Goal: Task Accomplishment & Management: Manage account settings

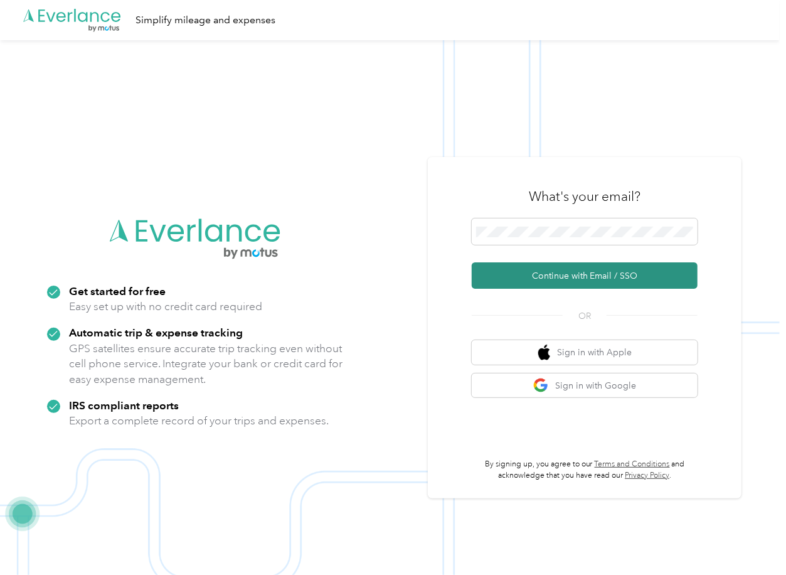
click at [507, 277] on button "Continue with Email / SSO" at bounding box center [585, 275] width 226 height 26
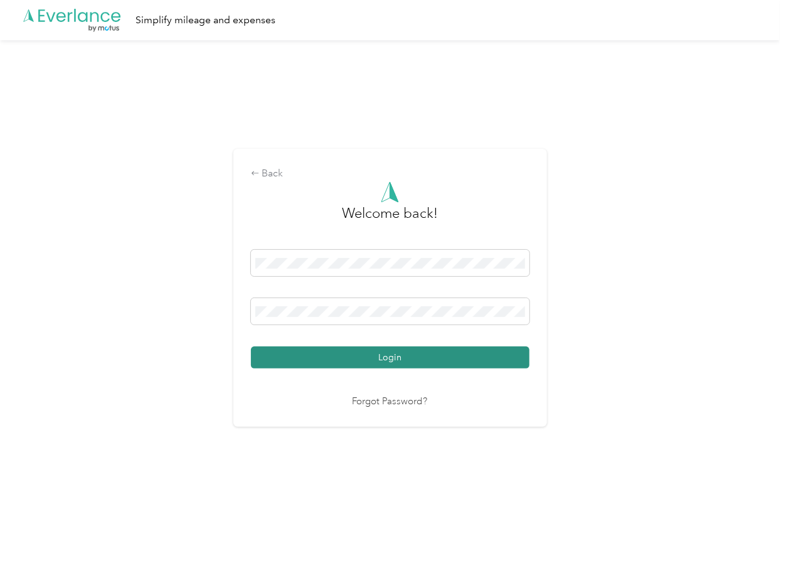
click at [282, 356] on button "Login" at bounding box center [390, 357] width 279 height 22
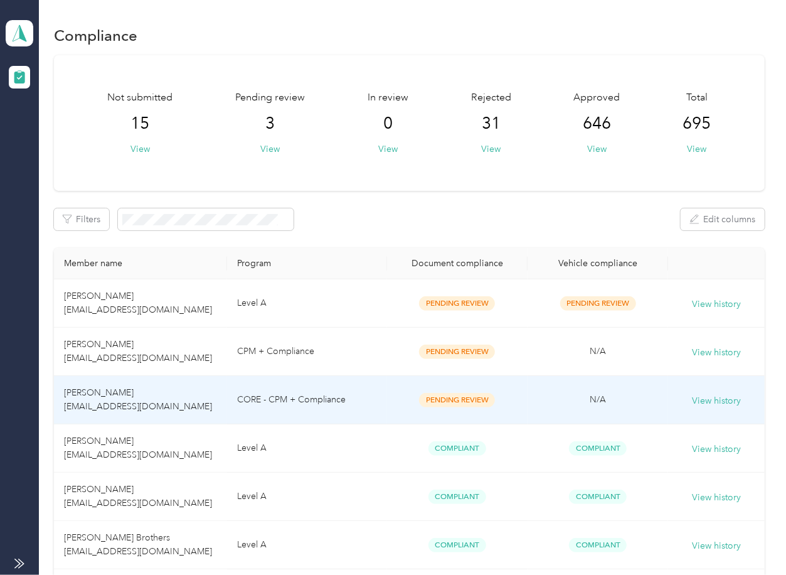
click at [218, 394] on td "[PERSON_NAME] [EMAIL_ADDRESS][DOMAIN_NAME]" at bounding box center [140, 400] width 173 height 48
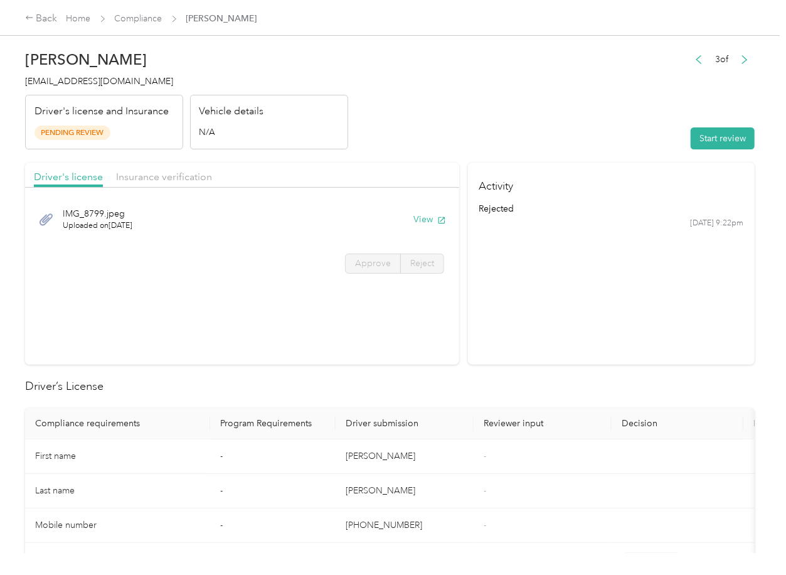
click at [343, 294] on section "Driver's license Insurance verification IMG_8799.jpeg Uploaded on [DATE] View A…" at bounding box center [242, 264] width 434 height 202
click at [437, 224] on icon "button" at bounding box center [441, 220] width 9 height 9
drag, startPoint x: 410, startPoint y: 168, endPoint x: 326, endPoint y: 179, distance: 84.9
click at [410, 168] on div "Driver's license Insurance verification" at bounding box center [242, 175] width 434 height 25
click at [133, 181] on span "Insurance verification" at bounding box center [164, 177] width 96 height 12
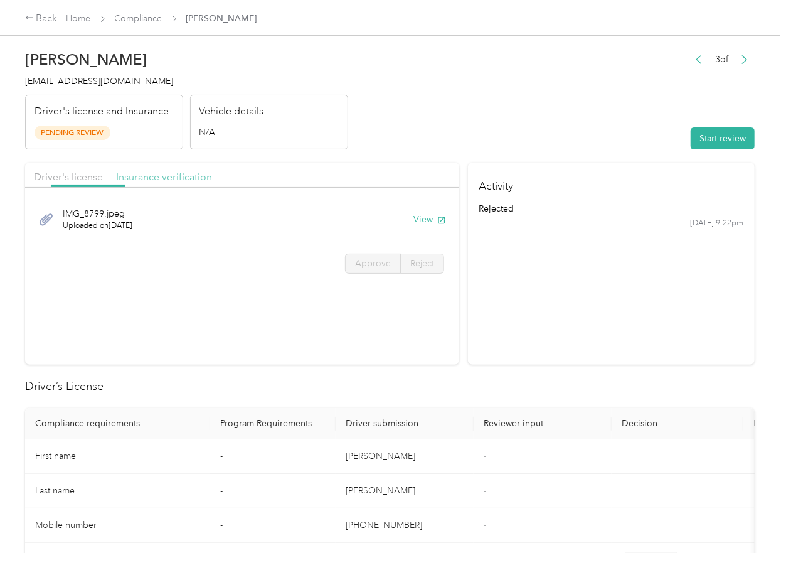
click at [156, 176] on span "Insurance verification" at bounding box center [164, 177] width 96 height 12
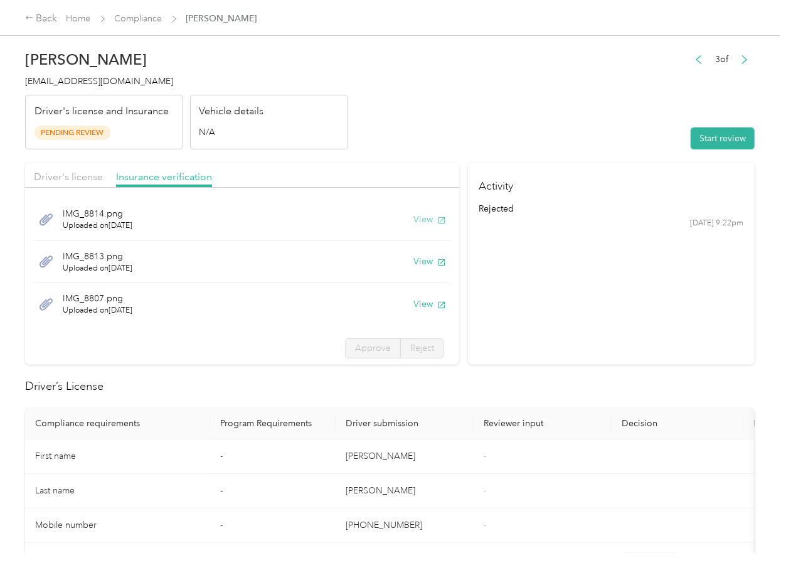
click at [414, 221] on button "View" at bounding box center [430, 219] width 33 height 13
click at [414, 262] on button "View" at bounding box center [430, 261] width 33 height 13
click at [414, 304] on button "View" at bounding box center [430, 303] width 33 height 13
drag, startPoint x: 548, startPoint y: 304, endPoint x: 718, endPoint y: 193, distance: 203.1
click at [549, 305] on section "Activity rejected [DATE] 9:22pm" at bounding box center [611, 264] width 287 height 202
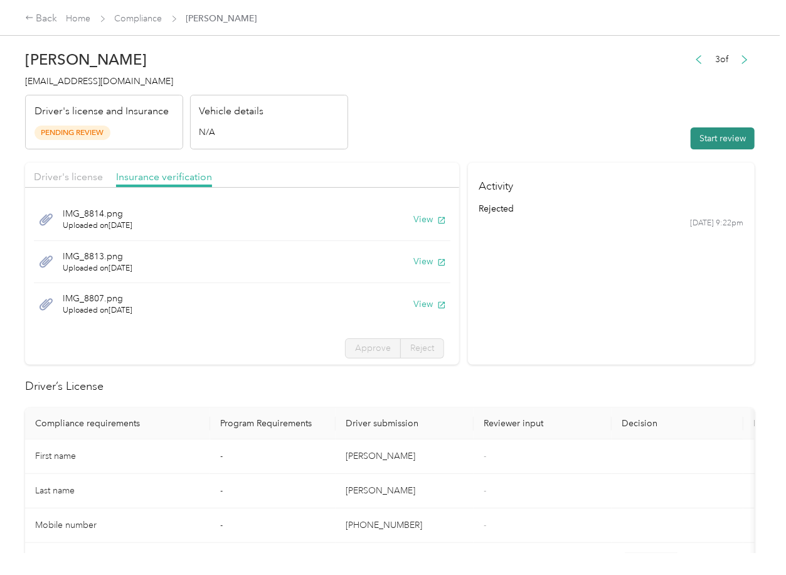
click at [712, 138] on button "Start review" at bounding box center [723, 138] width 64 height 22
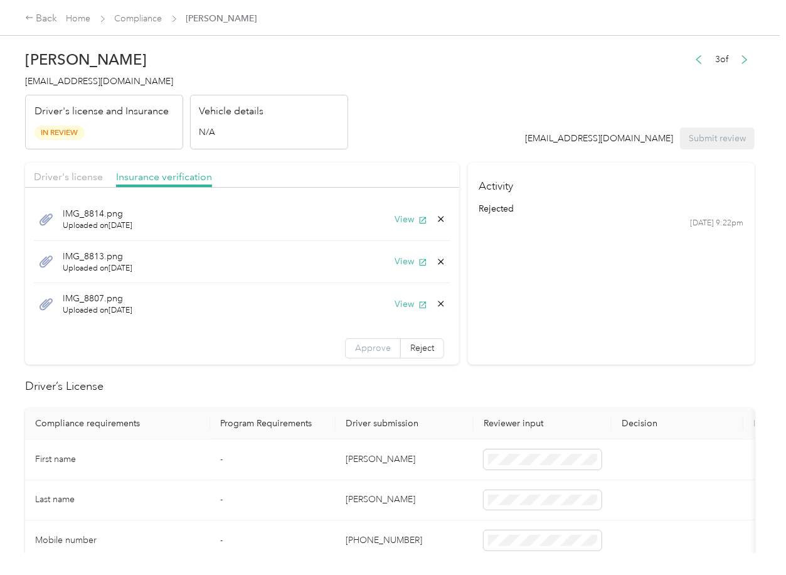
click at [355, 349] on span "Approve" at bounding box center [373, 348] width 36 height 11
click at [81, 174] on span "Driver's license" at bounding box center [68, 177] width 69 height 12
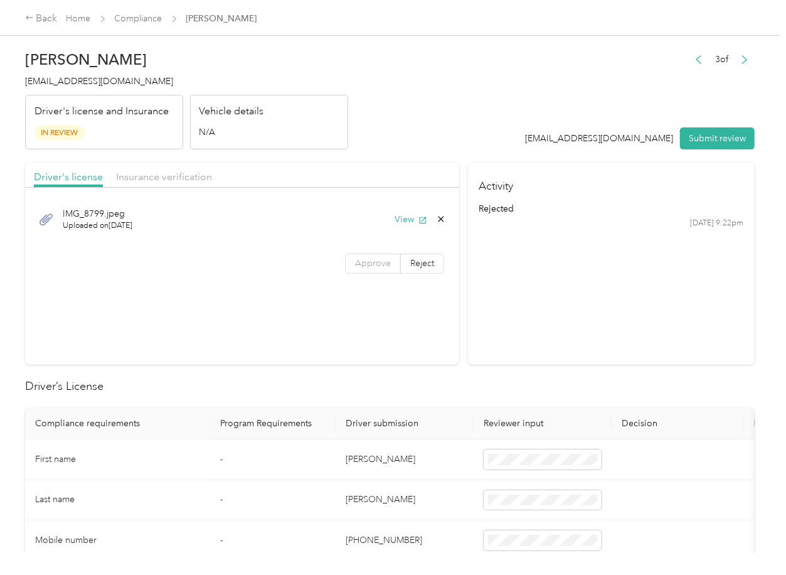
click at [373, 264] on span "Approve" at bounding box center [373, 263] width 36 height 11
click at [333, 228] on div "IMG_8799.jpeg Uploaded on [DATE] View" at bounding box center [242, 219] width 417 height 42
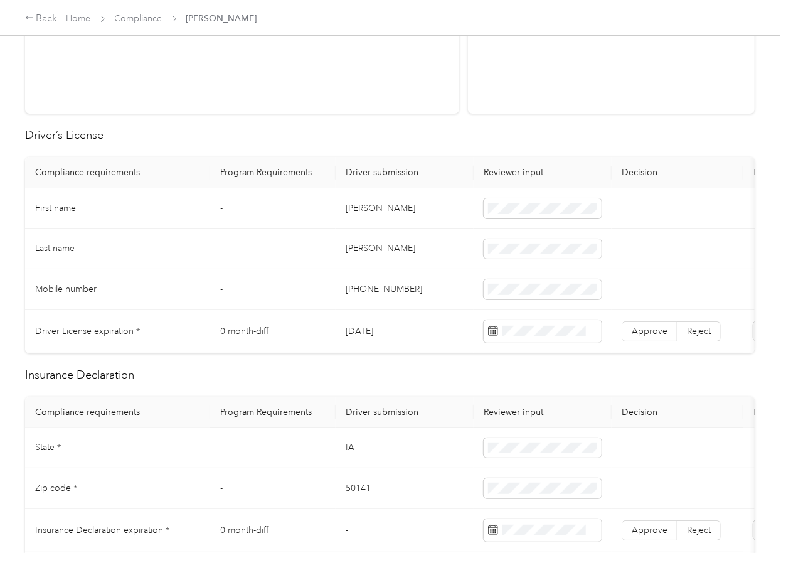
scroll to position [335, 0]
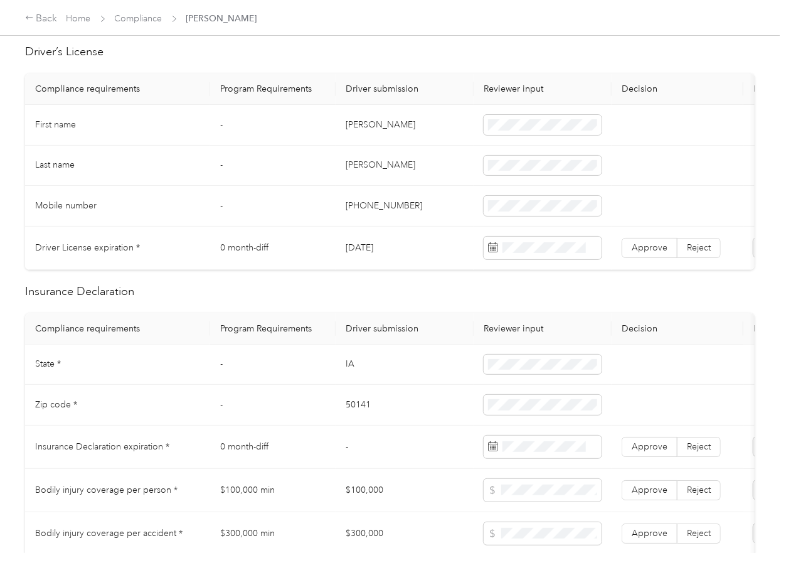
click at [375, 260] on td "[DATE]" at bounding box center [405, 248] width 138 height 43
click at [377, 249] on td "[DATE]" at bounding box center [405, 248] width 138 height 43
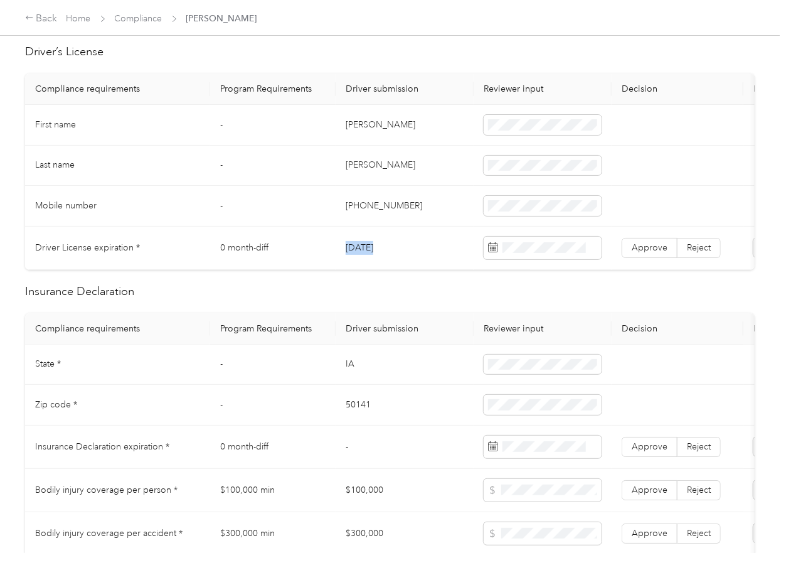
click at [377, 249] on td "[DATE]" at bounding box center [405, 248] width 138 height 43
click at [649, 249] on span "Approve" at bounding box center [650, 247] width 36 height 11
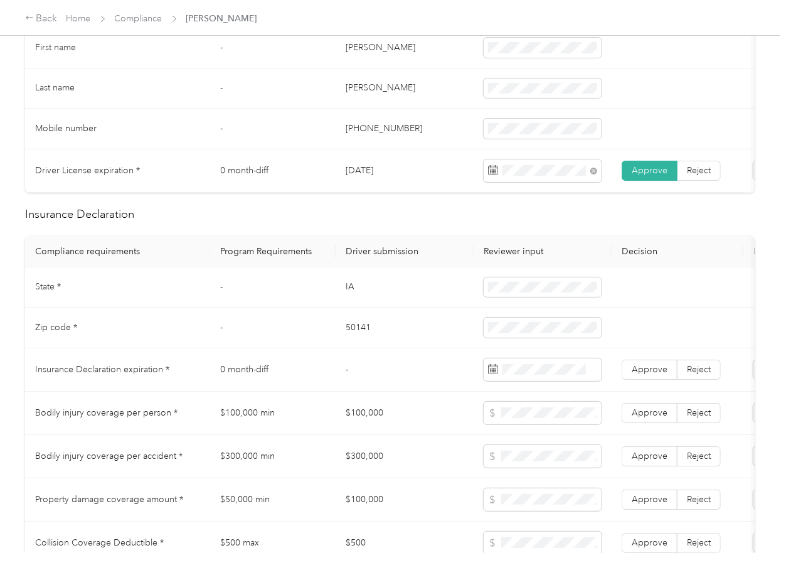
scroll to position [586, 0]
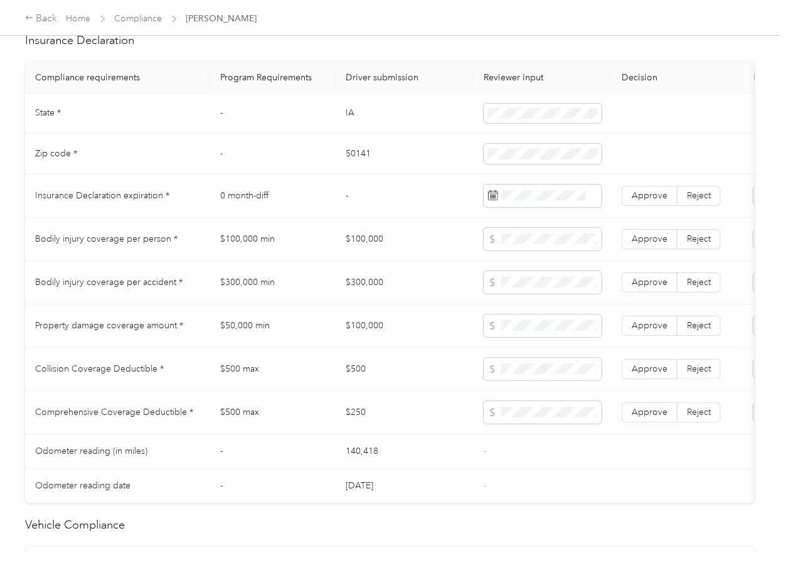
click at [347, 134] on td "IA" at bounding box center [405, 114] width 138 height 41
copy td "IA"
click at [484, 131] on td at bounding box center [543, 114] width 138 height 41
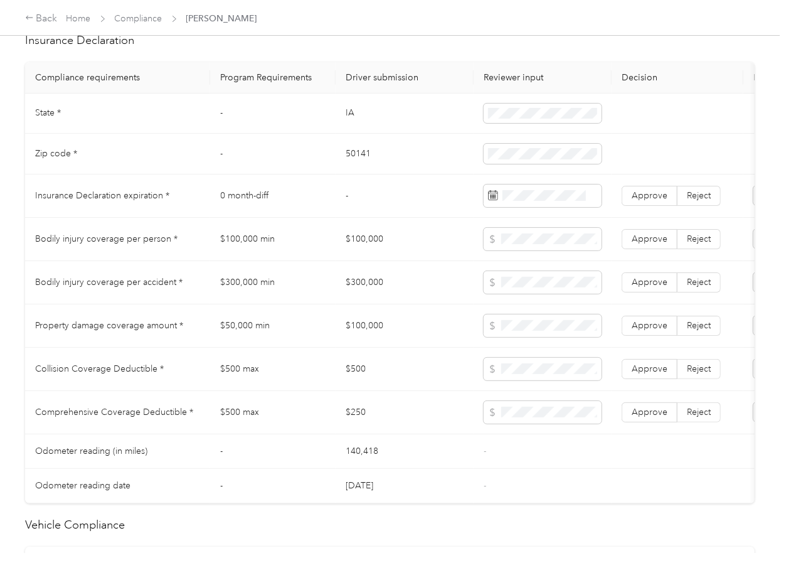
click at [352, 167] on td "50141" at bounding box center [405, 154] width 138 height 41
copy td "50141"
click at [645, 201] on span "Approve" at bounding box center [650, 195] width 36 height 11
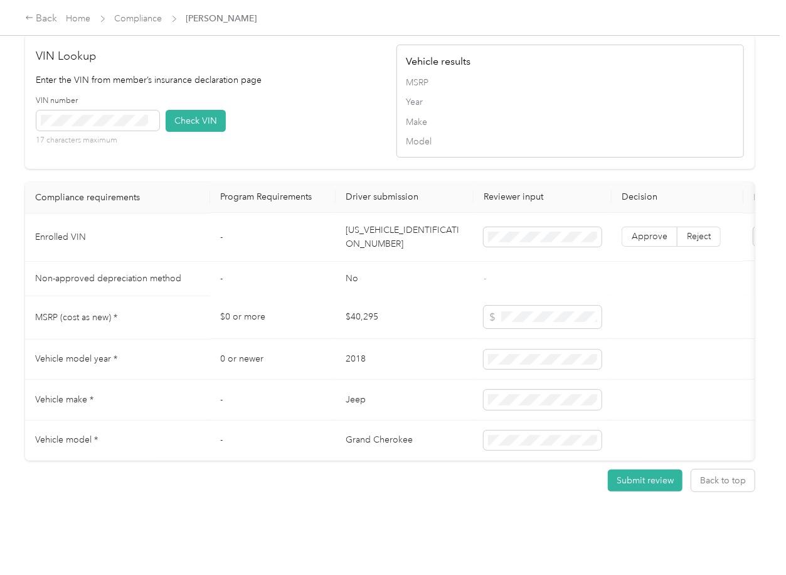
scroll to position [1140, 0]
click at [385, 221] on td "[US_VEHICLE_IDENTIFICATION_NUMBER]" at bounding box center [405, 237] width 138 height 48
copy td "[US_VEHICLE_IDENTIFICATION_NUMBER]"
drag, startPoint x: 342, startPoint y: 85, endPoint x: 261, endPoint y: 94, distance: 81.4
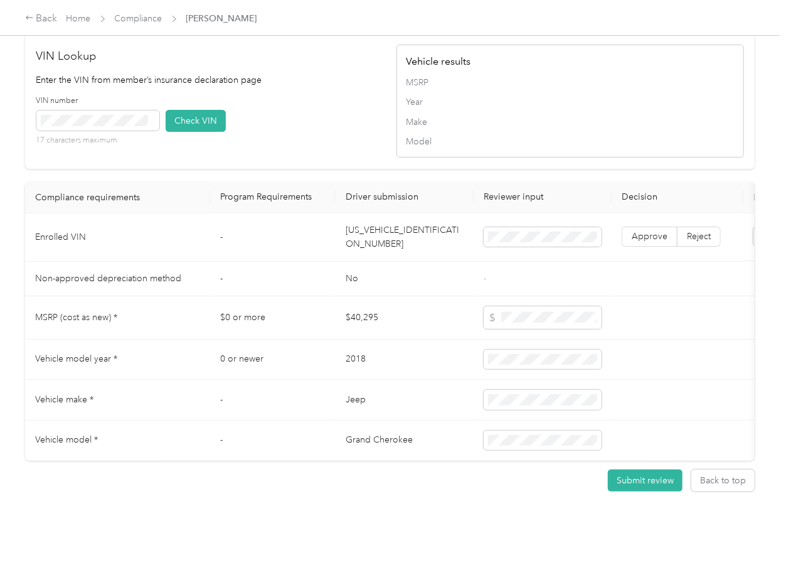
click at [342, 95] on div "VIN number 17 characters maximum Check VIN" at bounding box center [210, 125] width 348 height 60
click at [195, 110] on button "Check VIN" at bounding box center [196, 121] width 60 height 22
click at [656, 227] on label "Approve" at bounding box center [650, 237] width 56 height 20
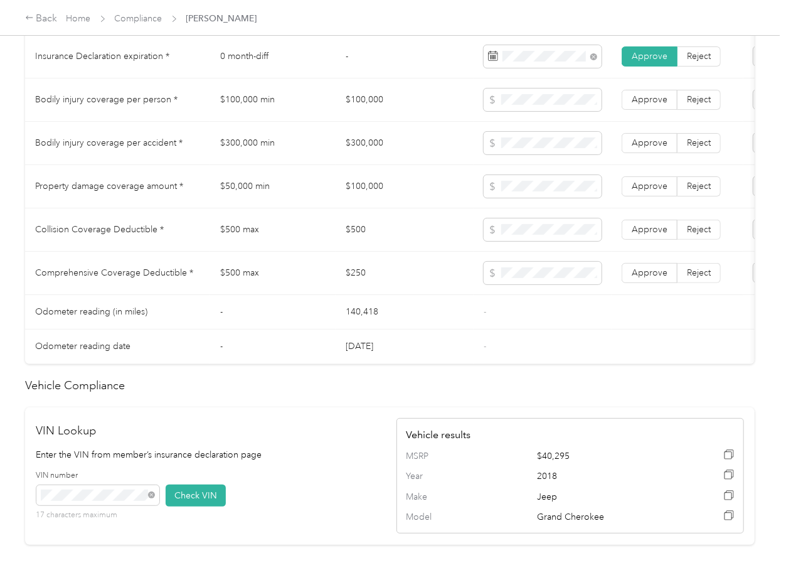
scroll to position [722, 0]
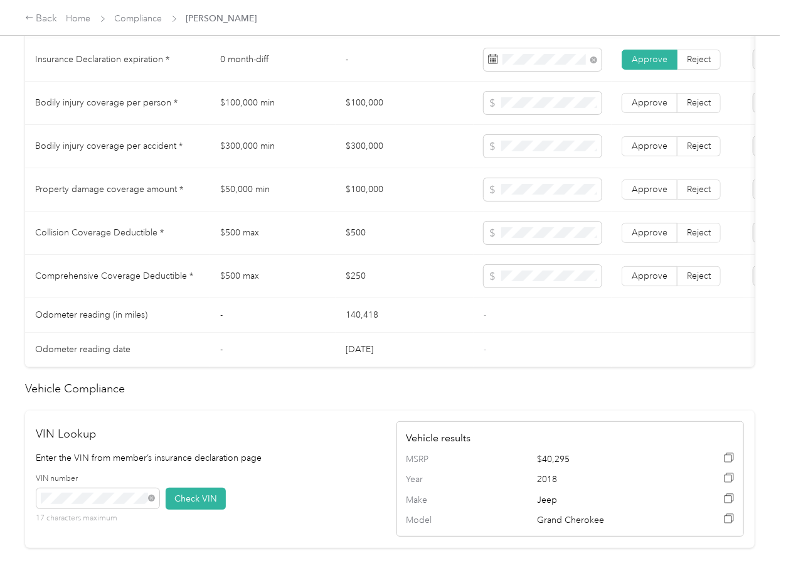
click at [373, 105] on td "$100,000" at bounding box center [405, 103] width 138 height 43
click at [364, 107] on td "$100,000" at bounding box center [405, 103] width 138 height 43
copy td "$100,000"
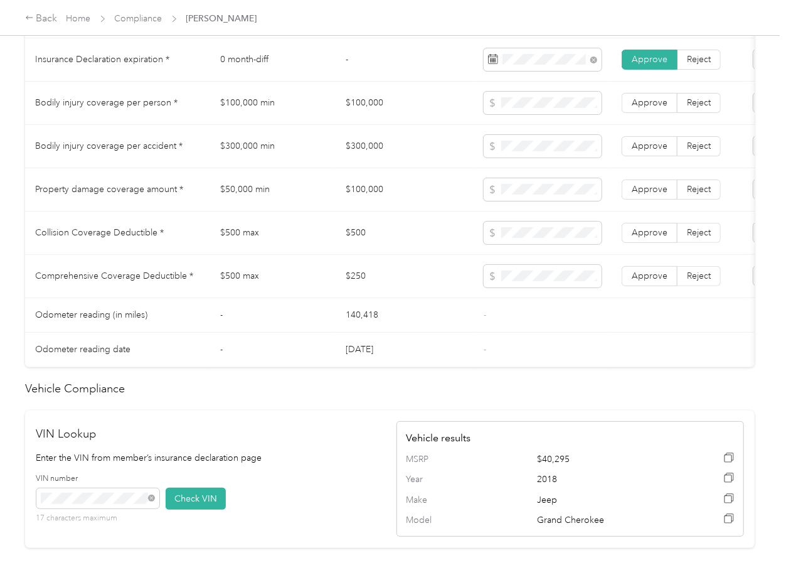
click at [370, 155] on td "$300,000" at bounding box center [405, 146] width 138 height 43
copy td "$300,000"
click at [562, 158] on span at bounding box center [543, 146] width 118 height 23
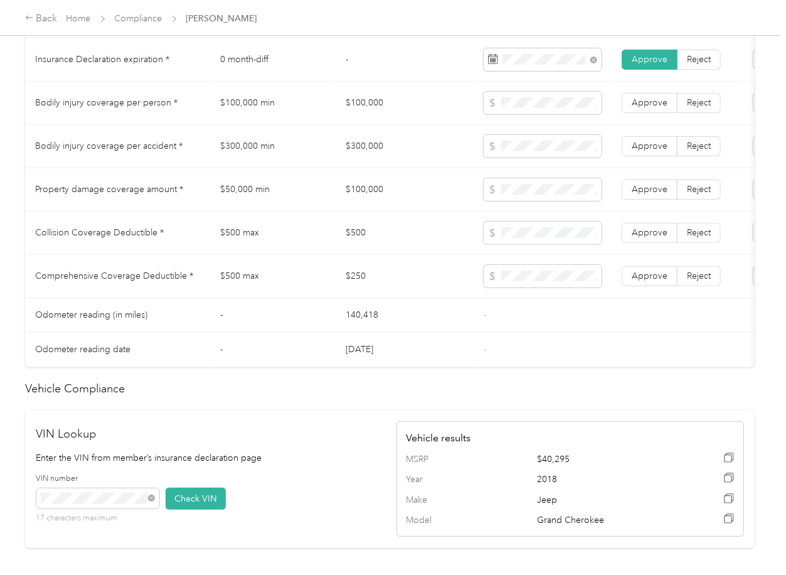
click at [351, 244] on td "$500" at bounding box center [405, 232] width 138 height 43
copy td "$500"
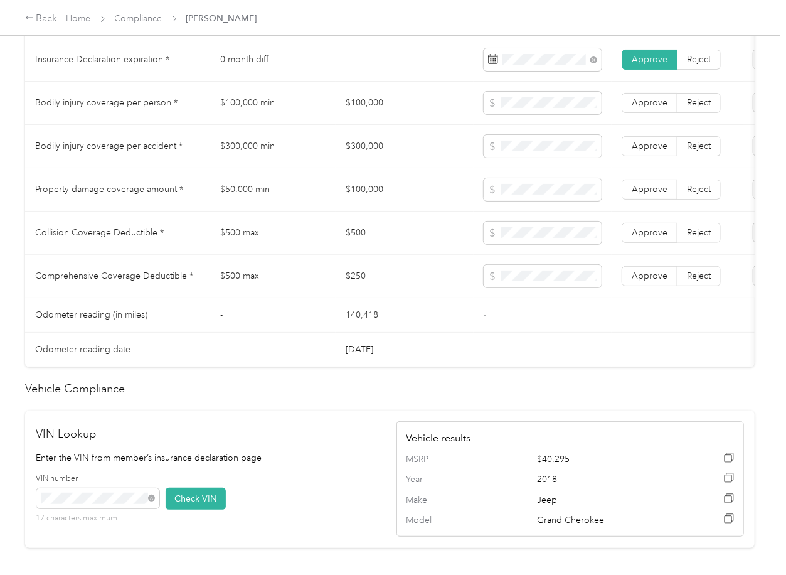
click at [357, 289] on td "$250" at bounding box center [405, 276] width 138 height 43
copy td "$250"
click at [682, 276] on td "Approve Reject" at bounding box center [678, 276] width 132 height 43
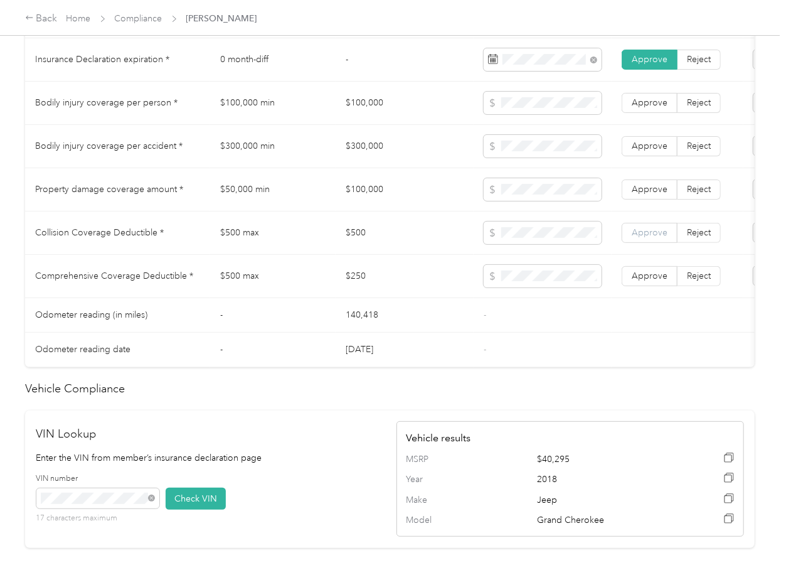
click at [661, 238] on span "Approve" at bounding box center [650, 232] width 36 height 11
click at [651, 279] on label "Approve" at bounding box center [650, 276] width 56 height 20
click at [650, 195] on span "Approve" at bounding box center [650, 189] width 36 height 11
click at [650, 151] on span "Approve" at bounding box center [650, 146] width 36 height 11
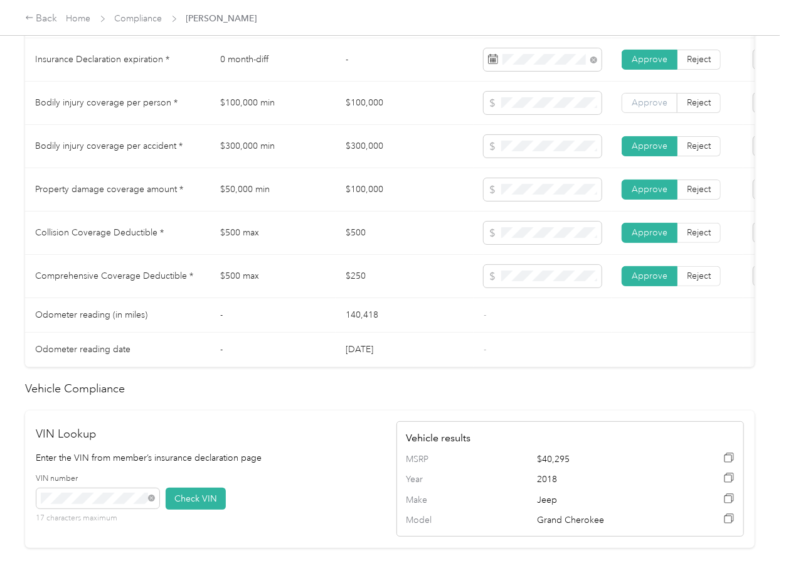
click at [651, 108] on span "Approve" at bounding box center [650, 102] width 36 height 11
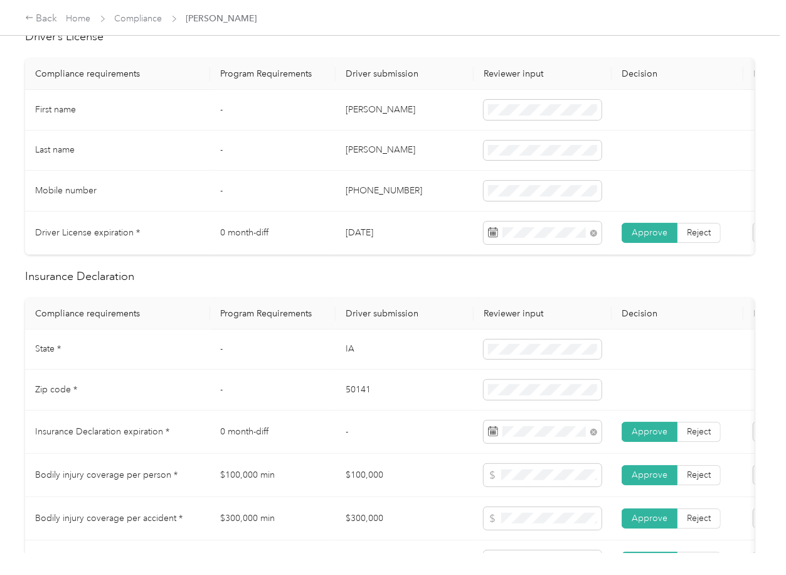
scroll to position [387, 0]
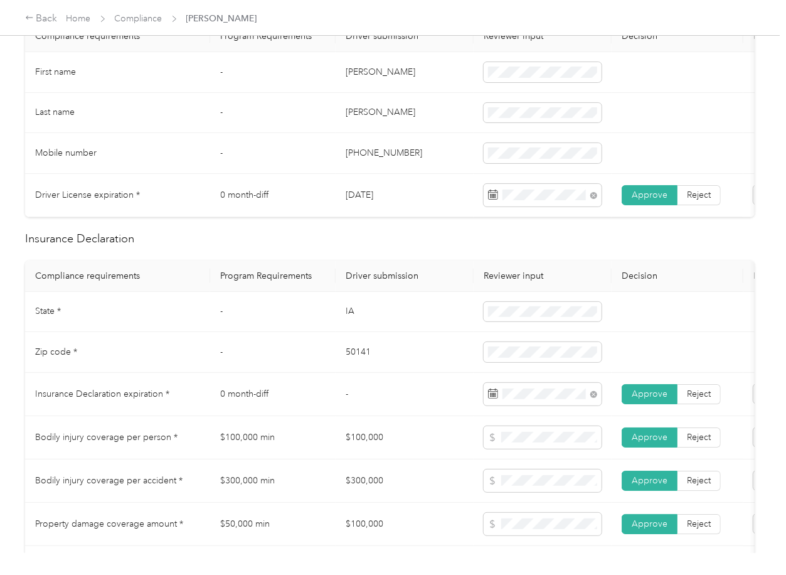
click at [343, 373] on td "50141" at bounding box center [405, 352] width 138 height 41
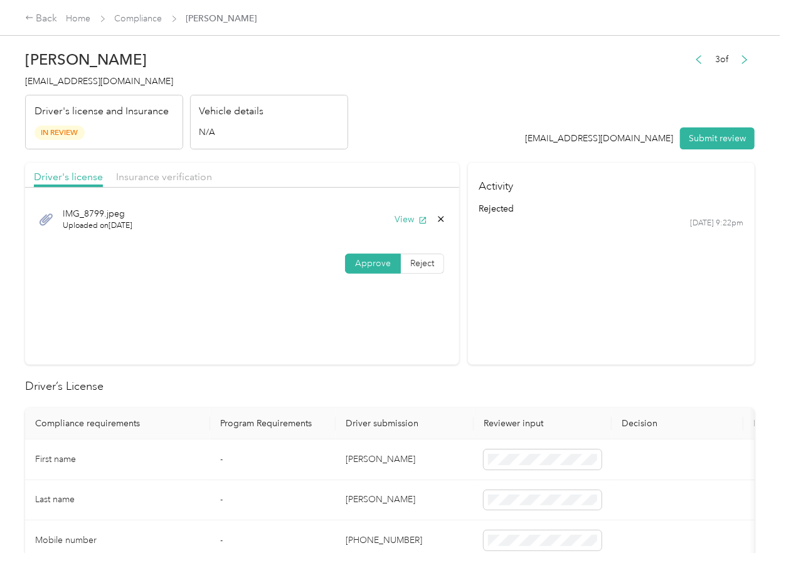
click at [151, 187] on div "Driver's license Insurance verification" at bounding box center [242, 175] width 434 height 25
click at [152, 186] on div "Driver's license Insurance verification" at bounding box center [242, 175] width 434 height 25
click at [154, 181] on span "Insurance verification" at bounding box center [164, 177] width 96 height 12
click at [155, 179] on span "Insurance verification" at bounding box center [164, 177] width 96 height 12
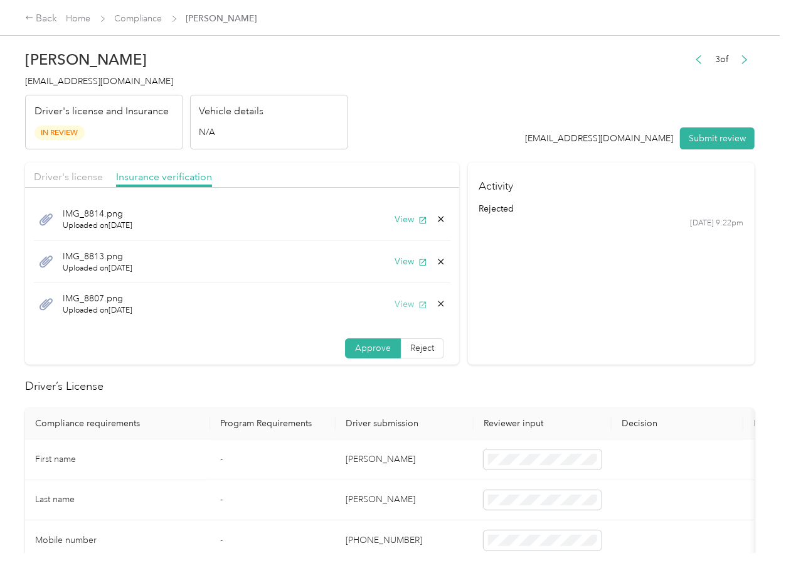
click at [395, 304] on button "View" at bounding box center [411, 303] width 33 height 13
click at [436, 305] on icon at bounding box center [441, 304] width 10 height 10
click at [402, 312] on button "Yes" at bounding box center [393, 313] width 24 height 20
click at [407, 225] on button "View" at bounding box center [411, 219] width 33 height 13
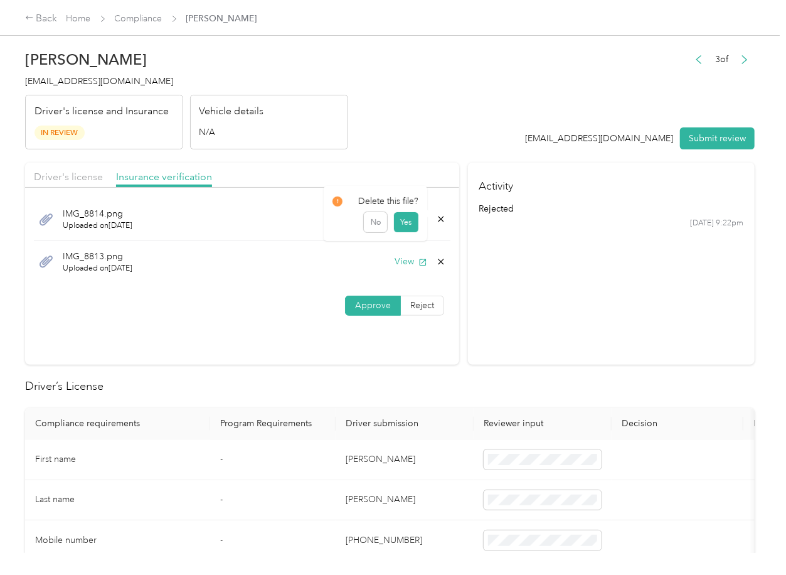
click at [442, 218] on icon at bounding box center [441, 219] width 10 height 10
click at [407, 226] on button "Yes" at bounding box center [405, 228] width 24 height 20
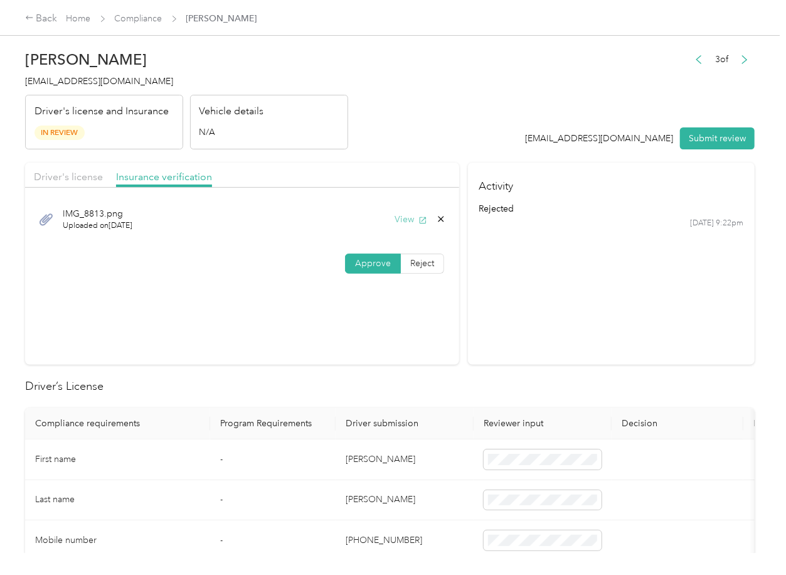
click at [396, 218] on button "View" at bounding box center [411, 219] width 33 height 13
click at [721, 141] on button "Submit review" at bounding box center [717, 138] width 75 height 22
click at [86, 78] on span "[EMAIL_ADDRESS][DOMAIN_NAME]" at bounding box center [99, 81] width 148 height 11
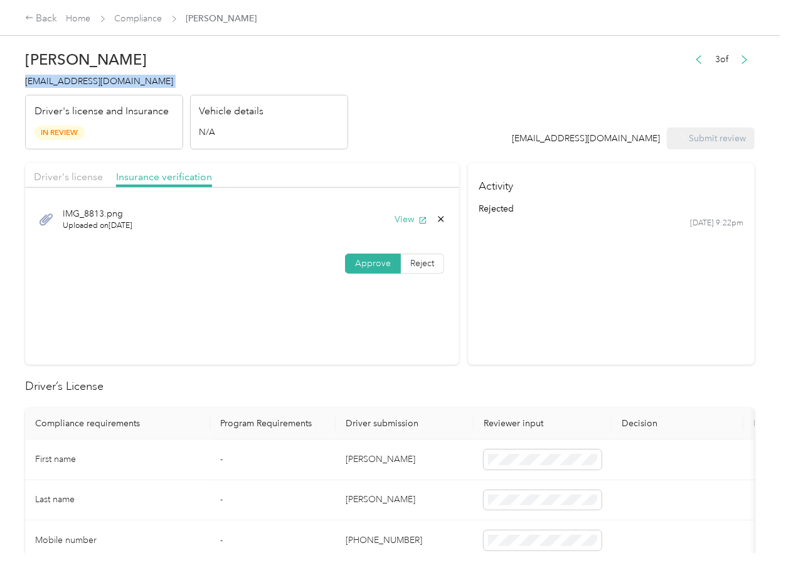
copy span "[EMAIL_ADDRESS][DOMAIN_NAME]"
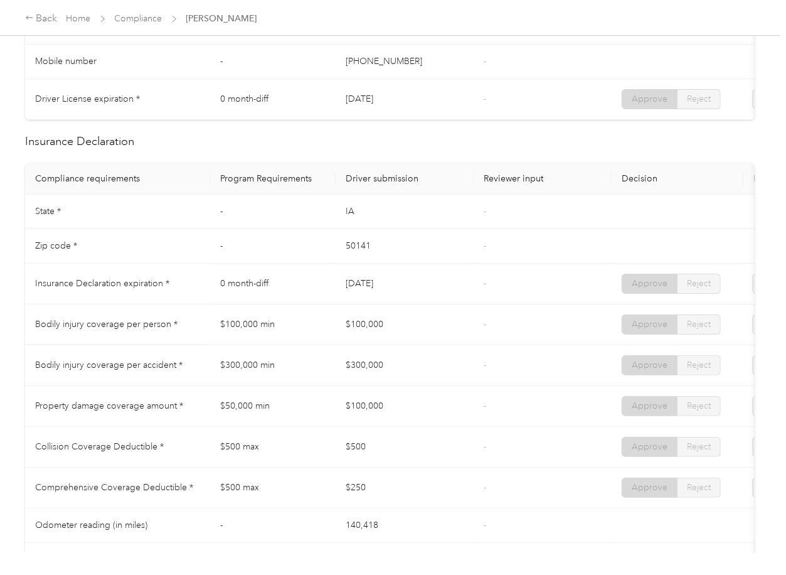
scroll to position [586, 0]
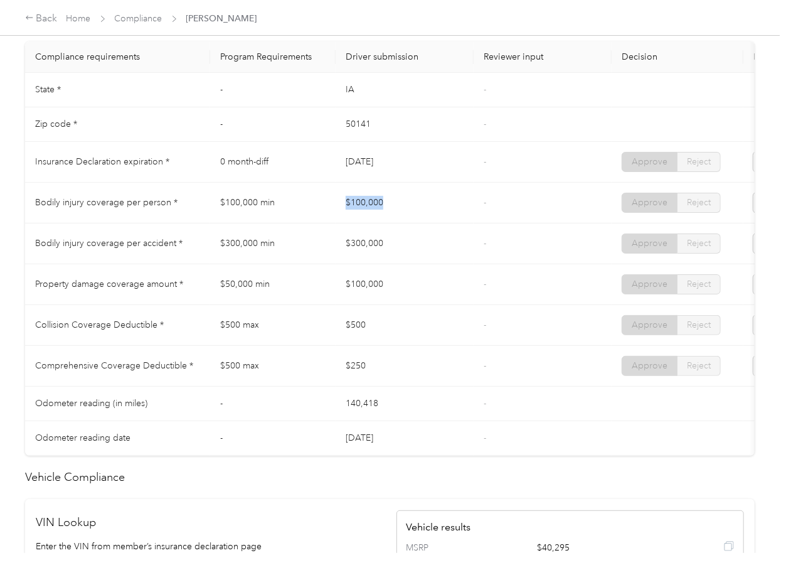
drag, startPoint x: 333, startPoint y: 225, endPoint x: 378, endPoint y: 232, distance: 45.7
click at [389, 220] on tr "Bodily injury coverage per person * $100,000 min $100,000 - Approve Reject" at bounding box center [467, 203] width 885 height 41
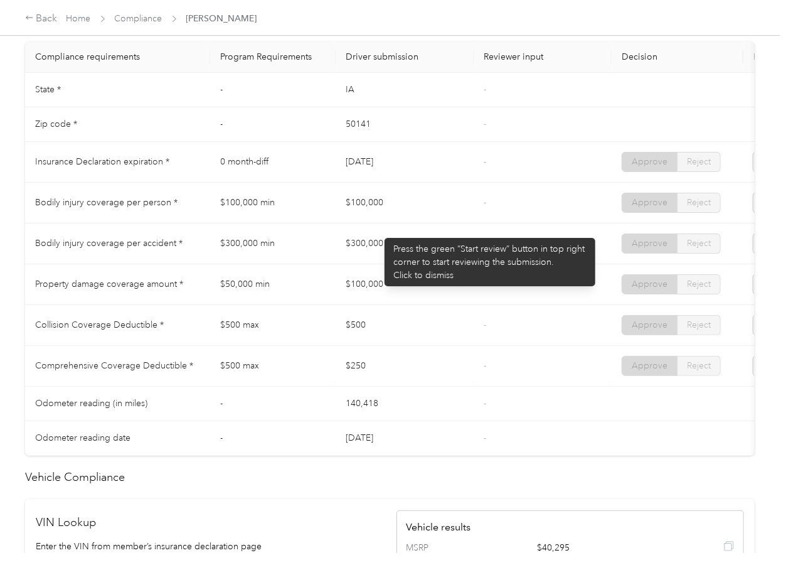
drag, startPoint x: 340, startPoint y: 250, endPoint x: 426, endPoint y: 260, distance: 86.5
click at [419, 256] on tr "Bodily injury coverage per accident * $300,000 min $300,000 - Approve Reject" at bounding box center [467, 243] width 885 height 41
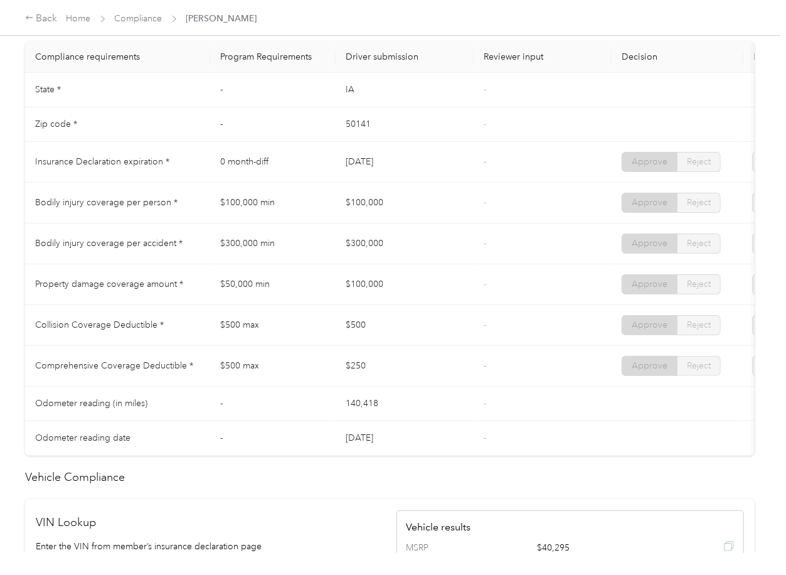
click at [431, 277] on td "$100,000" at bounding box center [405, 284] width 138 height 41
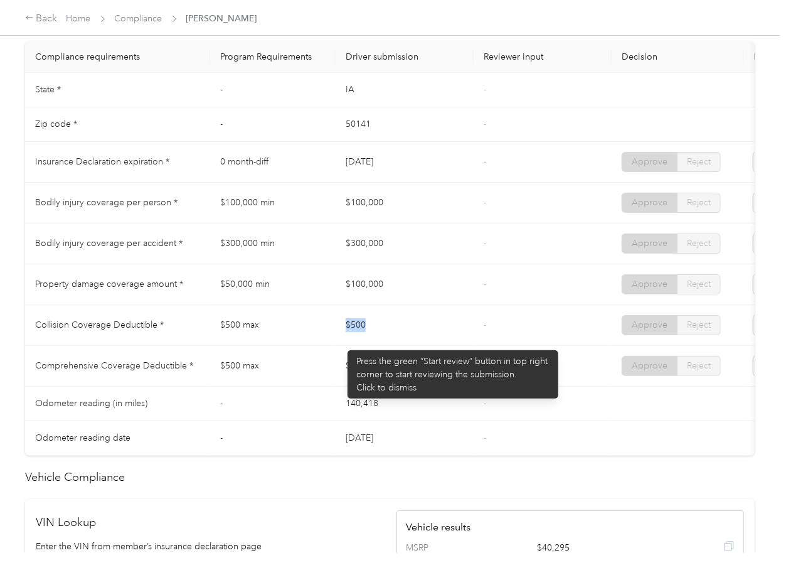
drag, startPoint x: 370, startPoint y: 340, endPoint x: 426, endPoint y: 351, distance: 57.6
click at [442, 346] on tr "Collision Coverage Deductible * $500 max $500 - Approve Reject" at bounding box center [467, 325] width 885 height 41
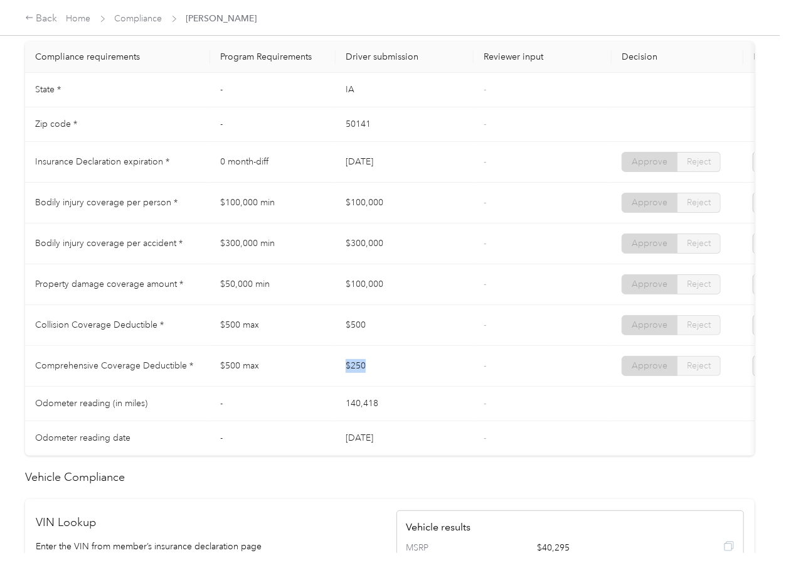
drag, startPoint x: 345, startPoint y: 380, endPoint x: 438, endPoint y: 386, distance: 93.1
click at [435, 386] on td "$250" at bounding box center [405, 366] width 138 height 41
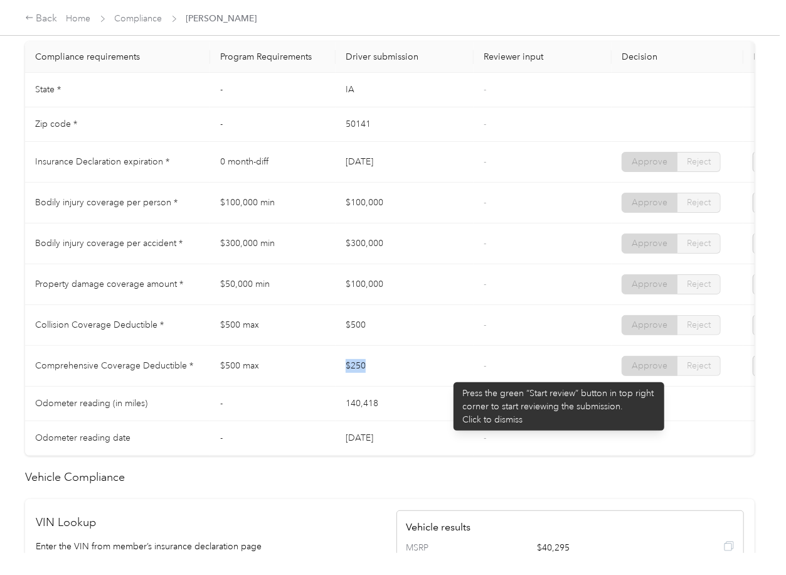
click at [447, 376] on td "$250" at bounding box center [405, 366] width 138 height 41
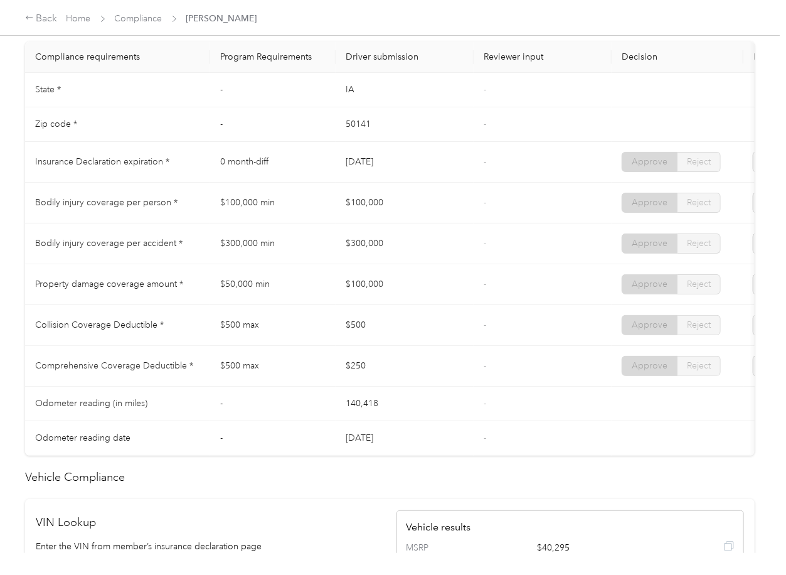
scroll to position [0, 0]
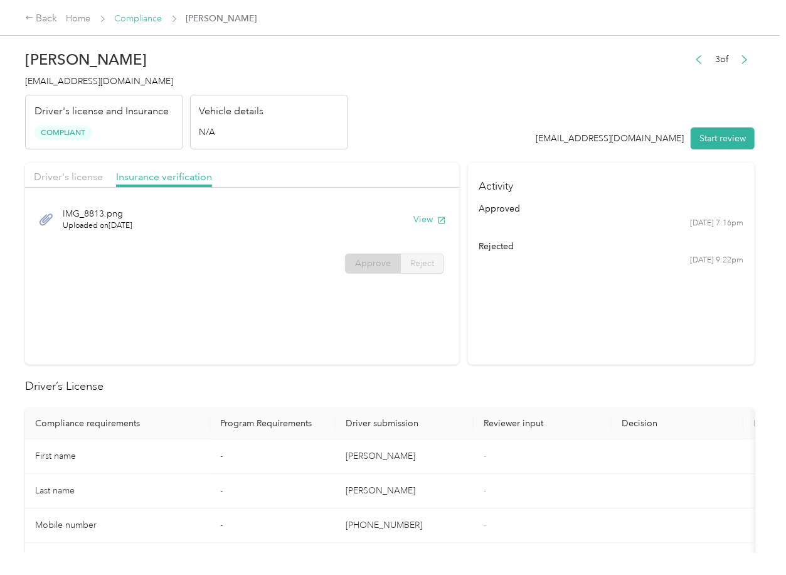
click at [125, 21] on link "Compliance" at bounding box center [139, 18] width 48 height 11
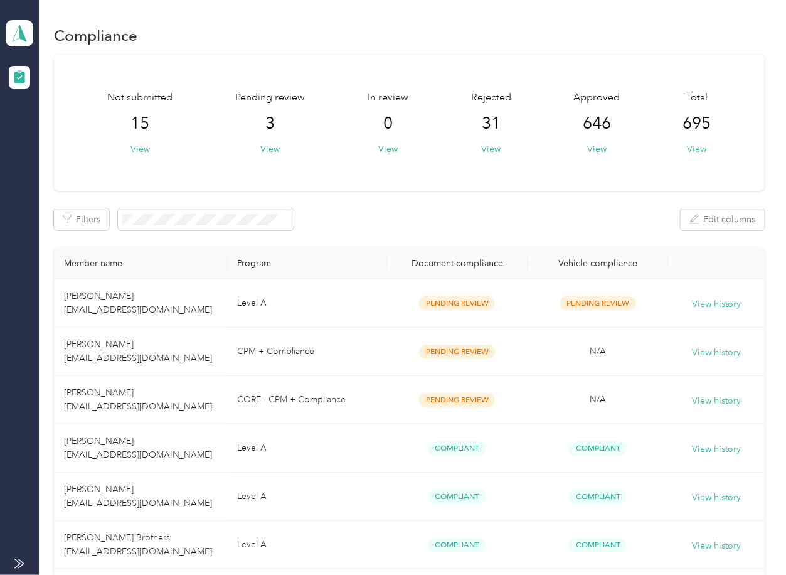
click at [501, 227] on div "Filters Edit columns" at bounding box center [409, 219] width 710 height 22
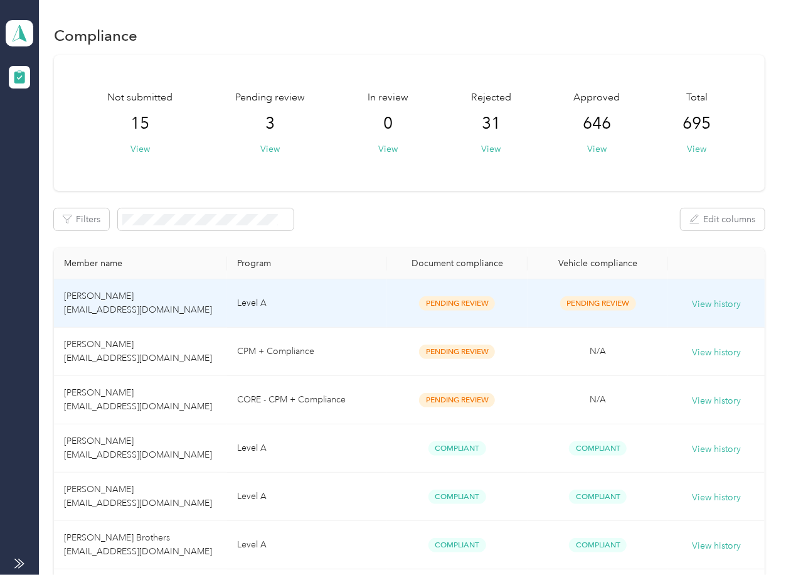
click at [109, 297] on span "[PERSON_NAME] [EMAIL_ADDRESS][DOMAIN_NAME]" at bounding box center [138, 303] width 148 height 24
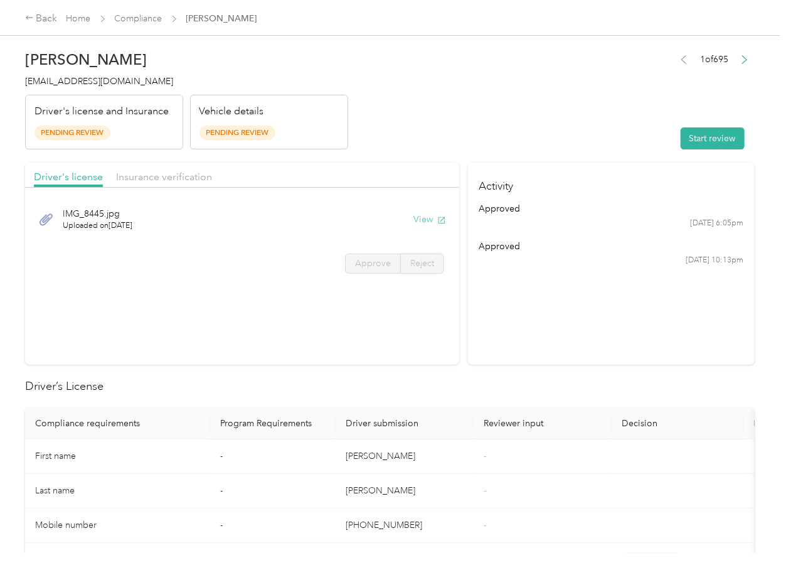
click at [423, 215] on button "View" at bounding box center [430, 219] width 33 height 13
drag, startPoint x: 394, startPoint y: 150, endPoint x: 253, endPoint y: 171, distance: 142.8
click at [192, 172] on span "Insurance verification" at bounding box center [164, 177] width 96 height 12
drag, startPoint x: 166, startPoint y: 174, endPoint x: 176, endPoint y: 186, distance: 16.0
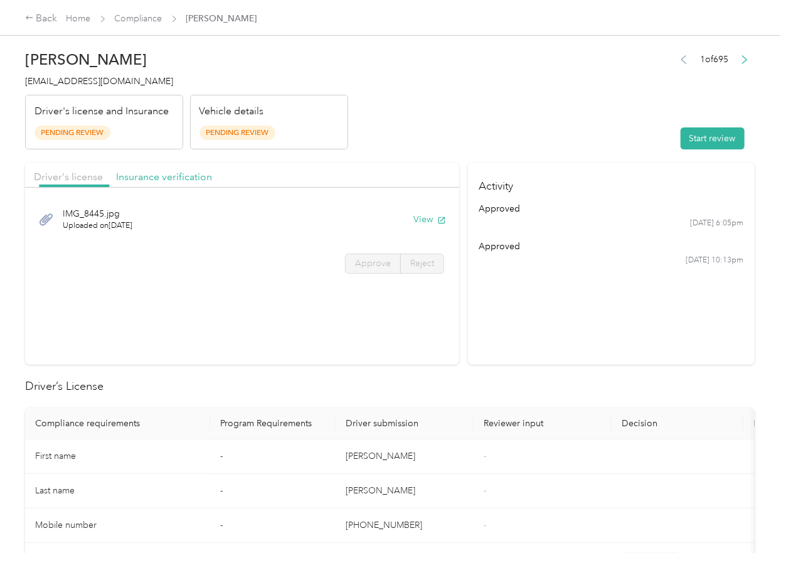
click at [165, 174] on span "Insurance verification" at bounding box center [164, 177] width 96 height 12
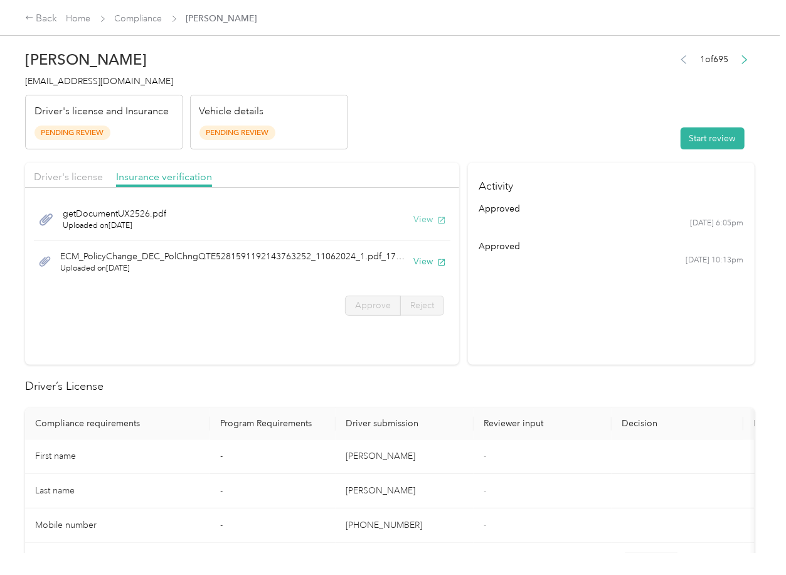
click at [423, 220] on button "View" at bounding box center [430, 219] width 33 height 13
drag, startPoint x: 422, startPoint y: 262, endPoint x: 426, endPoint y: 252, distance: 10.7
click at [422, 262] on button "View" at bounding box center [430, 261] width 33 height 13
drag, startPoint x: 518, startPoint y: 165, endPoint x: 528, endPoint y: 161, distance: 10.4
click at [518, 165] on h4 "Activity" at bounding box center [611, 183] width 287 height 40
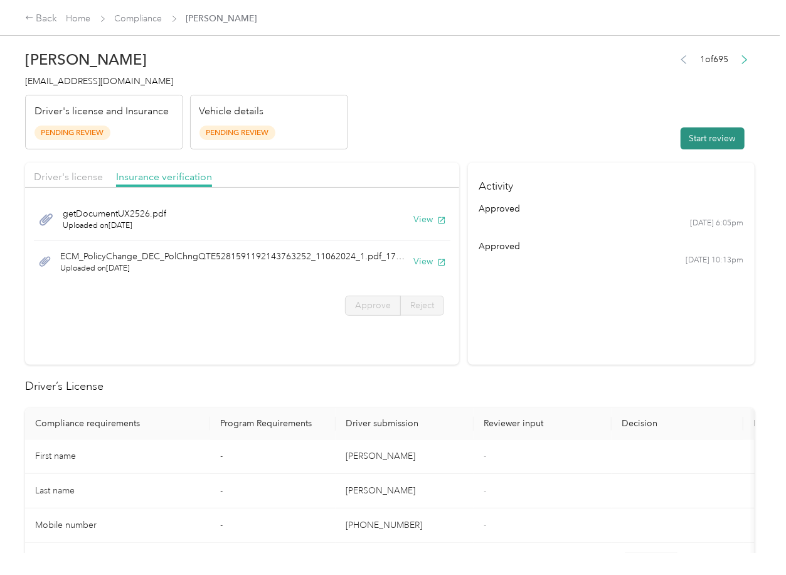
click at [697, 147] on button "Start review" at bounding box center [713, 138] width 64 height 22
click at [56, 181] on span "Driver's license" at bounding box center [68, 177] width 69 height 12
click at [68, 178] on span "Driver's license" at bounding box center [68, 177] width 69 height 12
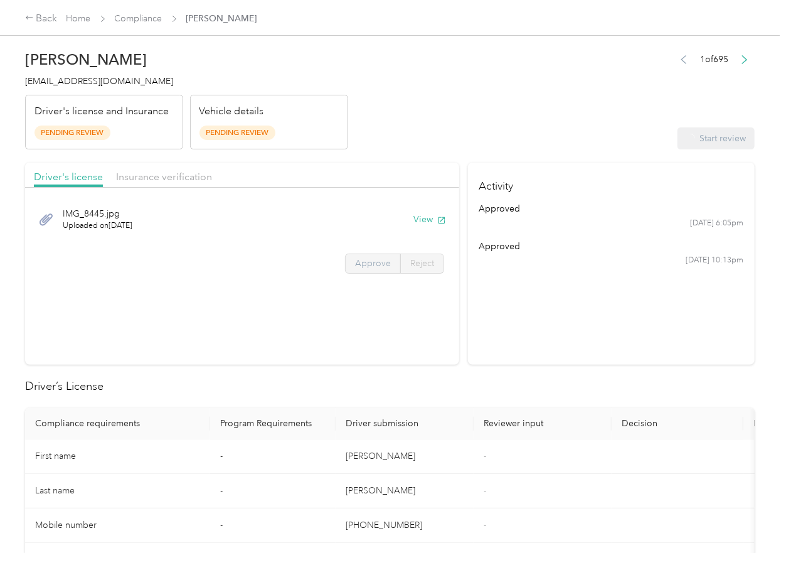
click at [378, 269] on label "Approve" at bounding box center [373, 264] width 56 height 20
click at [367, 269] on label "Approve" at bounding box center [373, 264] width 56 height 20
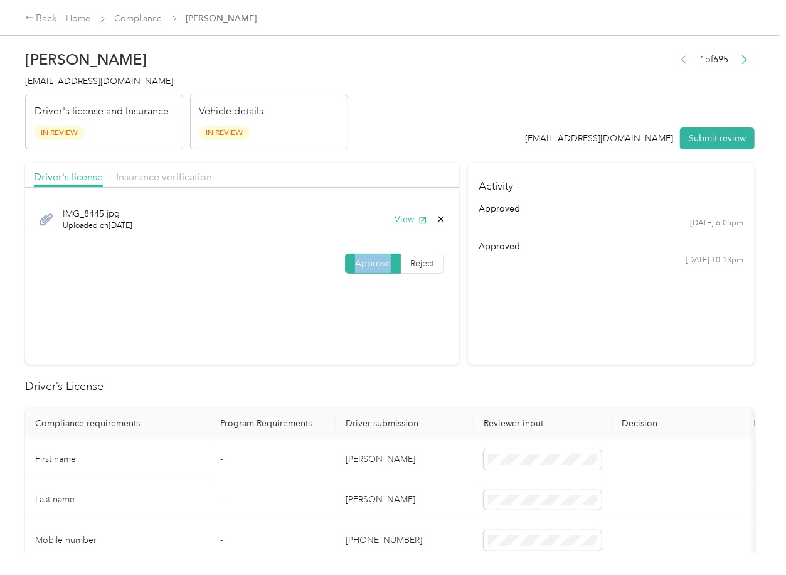
click at [367, 269] on label "Approve" at bounding box center [373, 264] width 56 height 20
click at [161, 185] on div "Driver's license Insurance verification" at bounding box center [242, 175] width 434 height 25
click at [166, 180] on span "Insurance verification" at bounding box center [164, 177] width 96 height 12
click at [166, 179] on span "Insurance verification" at bounding box center [164, 177] width 96 height 12
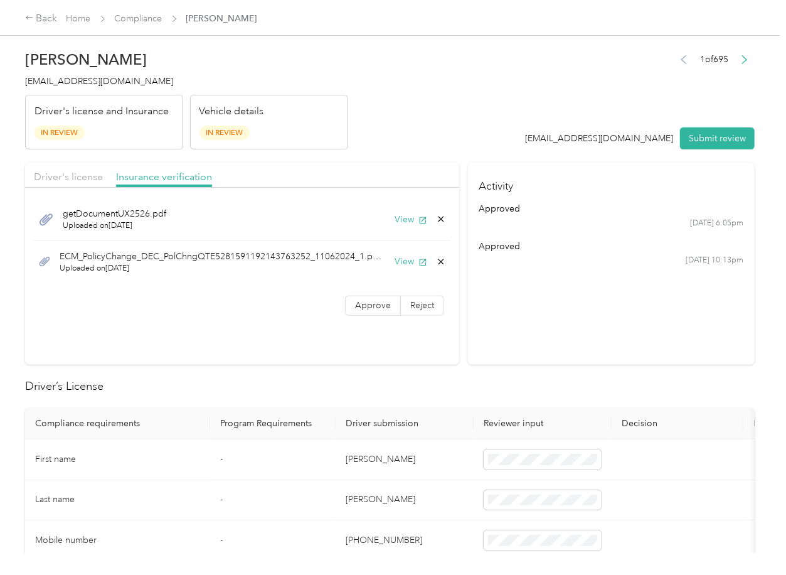
drag, startPoint x: 353, startPoint y: 308, endPoint x: 307, endPoint y: 446, distance: 145.7
click at [355, 308] on span "Approve" at bounding box center [373, 305] width 36 height 11
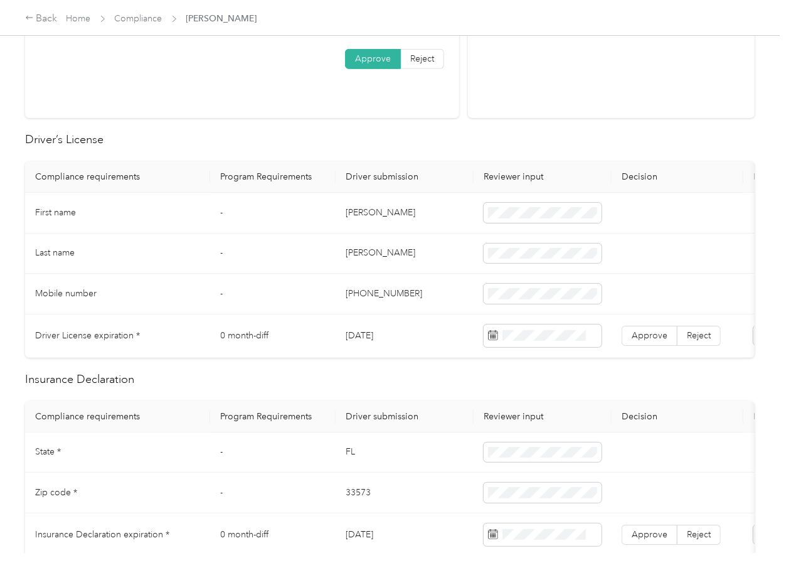
scroll to position [251, 0]
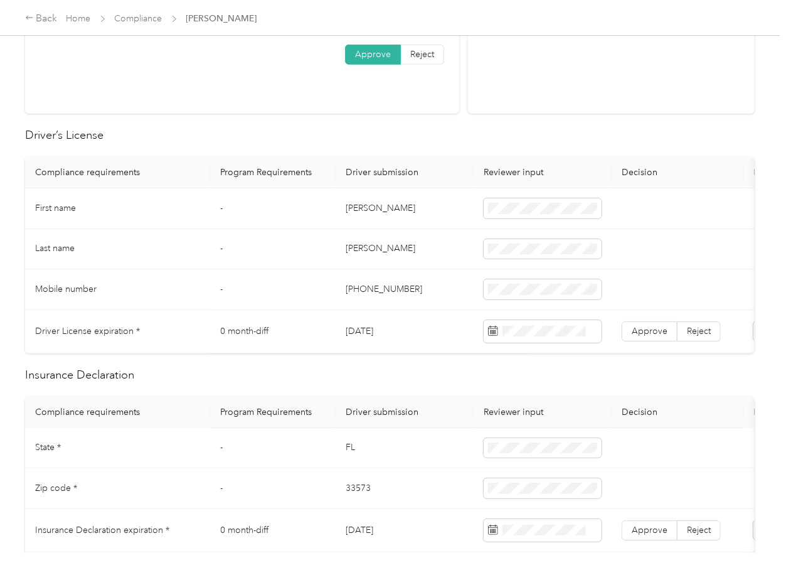
click at [372, 333] on td "[DATE]" at bounding box center [405, 331] width 138 height 43
copy td "[DATE]"
click at [645, 330] on span "Approve" at bounding box center [650, 331] width 36 height 11
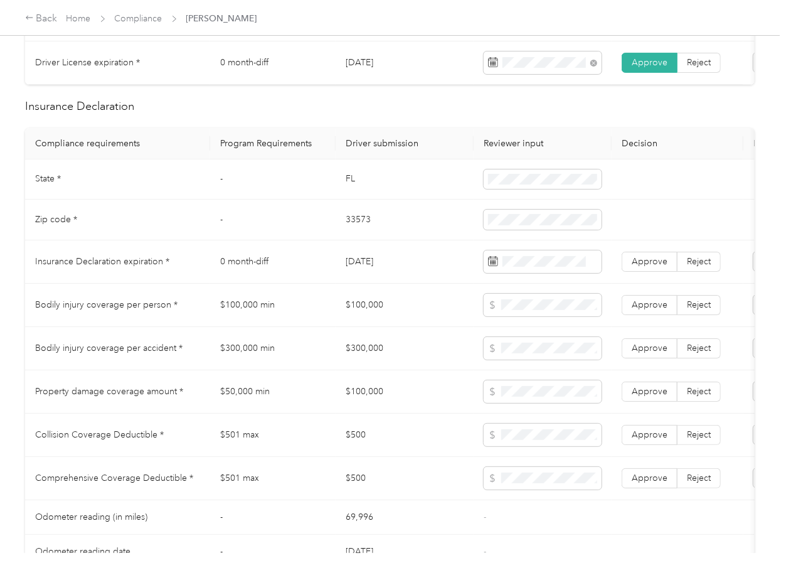
scroll to position [586, 0]
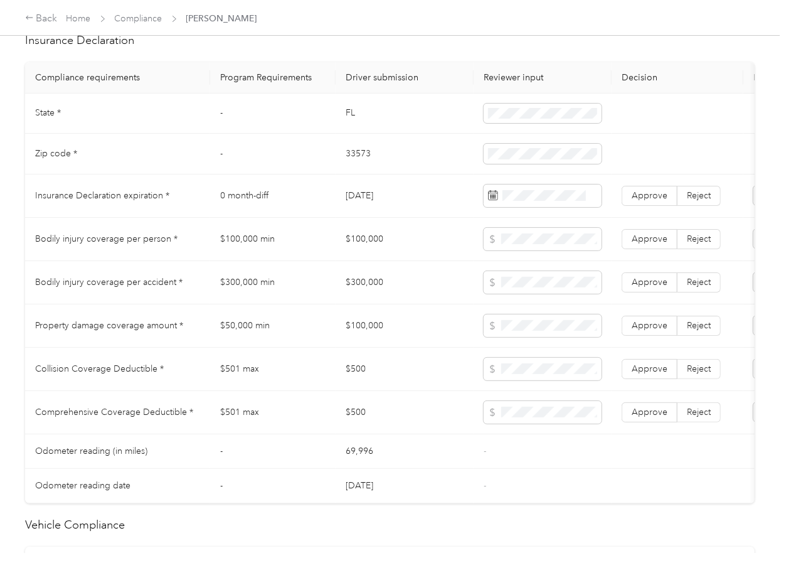
click at [350, 128] on td "FL" at bounding box center [405, 114] width 138 height 41
copy td "FL"
click at [540, 124] on span at bounding box center [543, 114] width 118 height 20
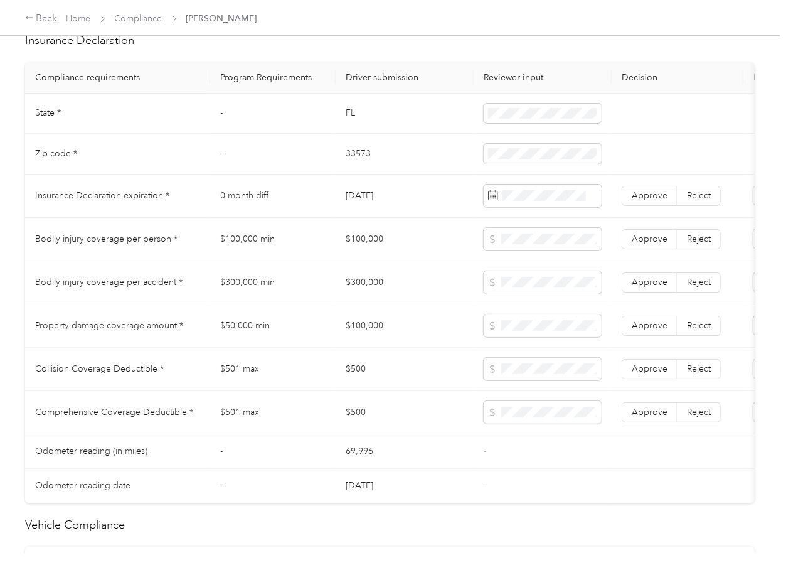
click at [367, 167] on td "33573" at bounding box center [405, 154] width 138 height 41
click at [415, 237] on td "$100,000" at bounding box center [405, 239] width 138 height 43
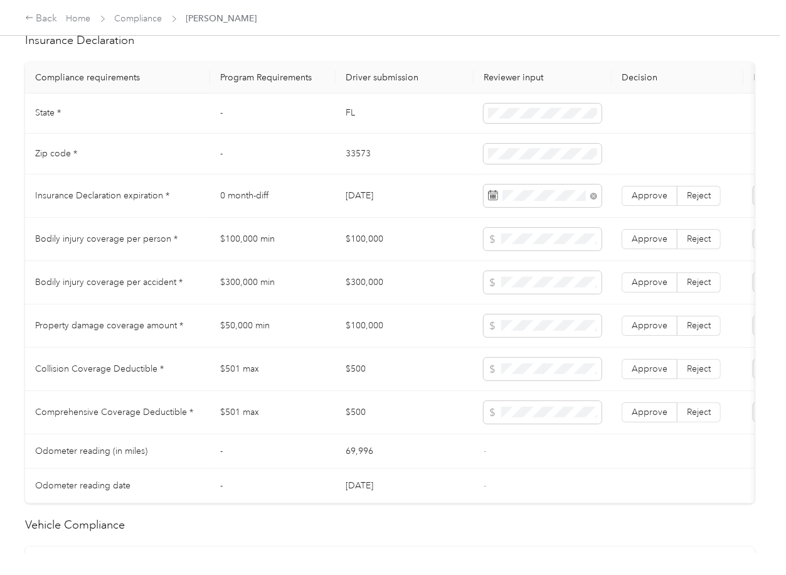
click at [449, 261] on td "$100,000" at bounding box center [405, 239] width 138 height 43
click at [666, 201] on span "Approve" at bounding box center [650, 195] width 36 height 11
click at [470, 280] on td "$300,000" at bounding box center [405, 282] width 138 height 43
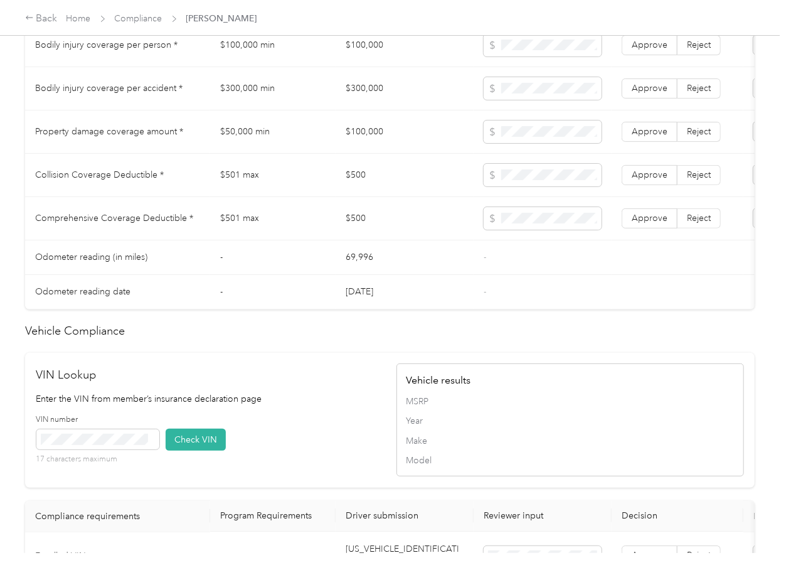
scroll to position [1140, 0]
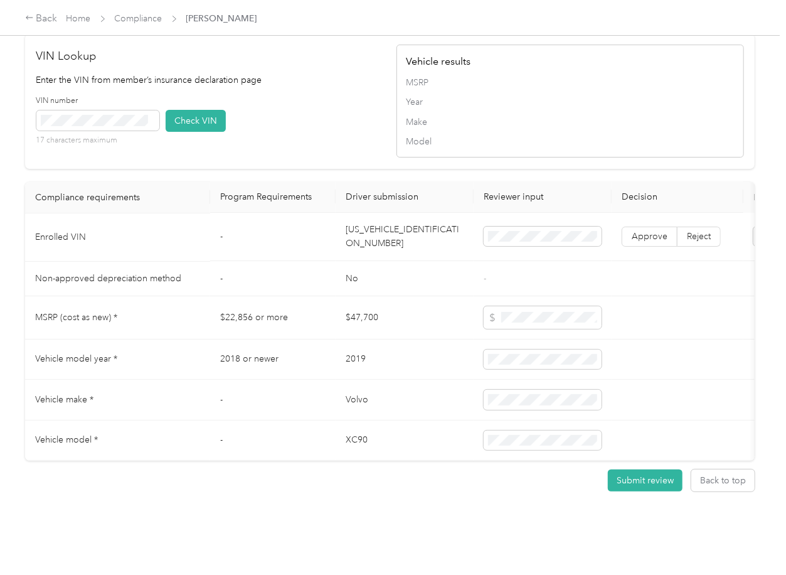
click at [386, 221] on td "[US_VEHICLE_IDENTIFICATION_NUMBER]" at bounding box center [405, 237] width 138 height 48
click at [385, 221] on td "[US_VEHICLE_IDENTIFICATION_NUMBER]" at bounding box center [405, 237] width 138 height 48
click at [223, 95] on div "VIN number 17 characters maximum Check VIN" at bounding box center [210, 125] width 348 height 60
drag, startPoint x: 201, startPoint y: 106, endPoint x: 339, endPoint y: 163, distance: 149.4
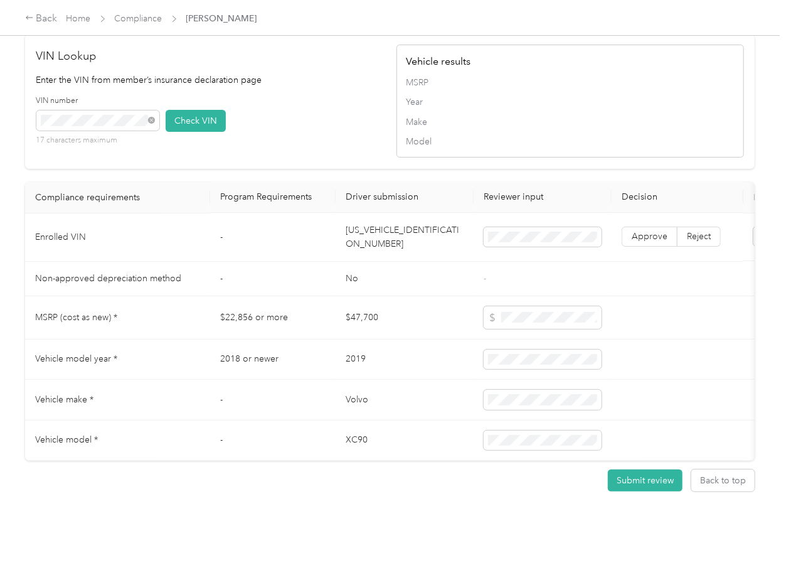
click at [202, 110] on button "Check VIN" at bounding box center [196, 121] width 60 height 22
click at [651, 227] on label "Approve" at bounding box center [650, 237] width 56 height 20
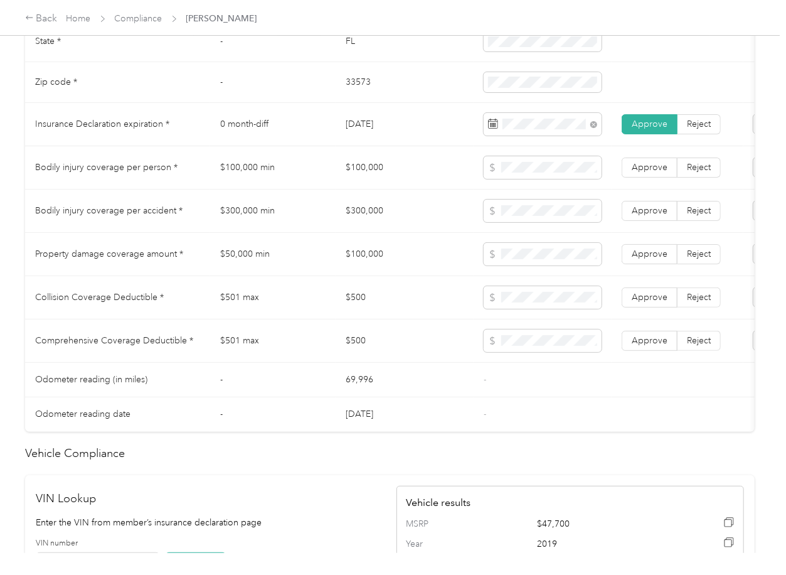
scroll to position [638, 0]
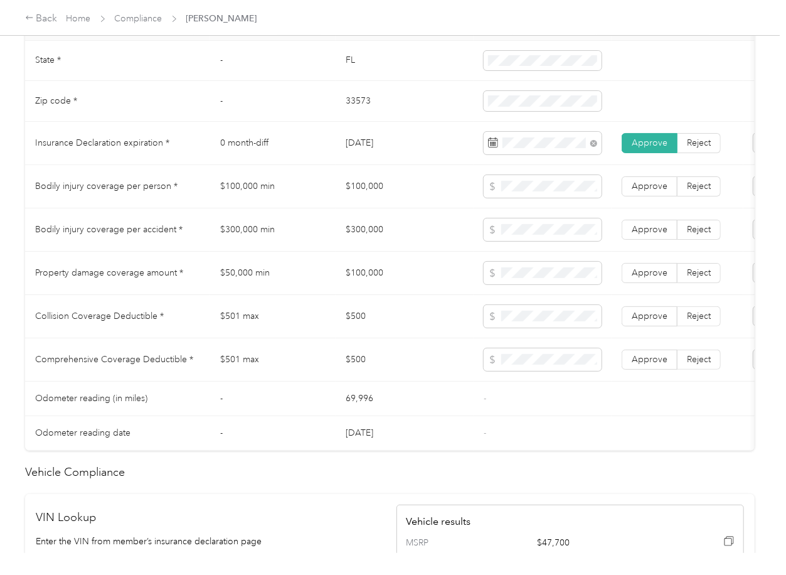
click at [377, 194] on td "$100,000" at bounding box center [405, 186] width 138 height 43
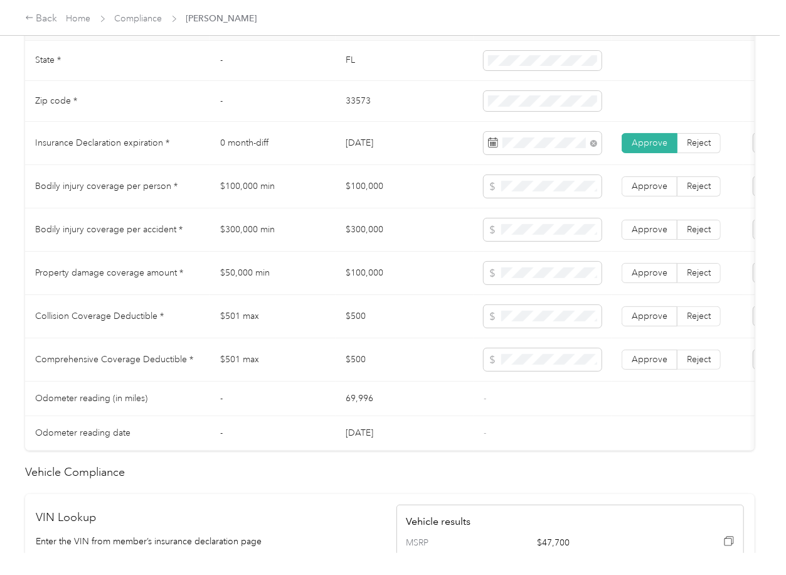
click at [365, 248] on td "$300,000" at bounding box center [405, 229] width 138 height 43
click at [528, 241] on span at bounding box center [543, 229] width 118 height 23
click at [624, 239] on label "Approve" at bounding box center [650, 230] width 56 height 20
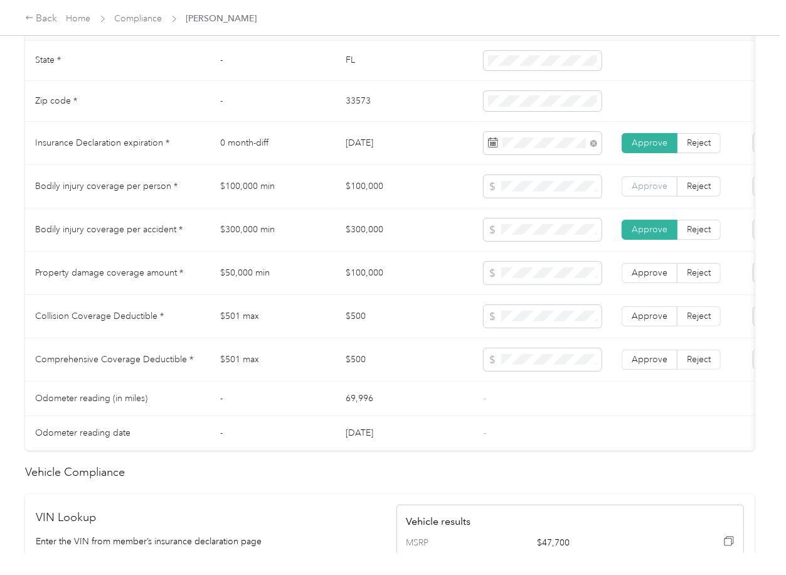
click at [640, 191] on span "Approve" at bounding box center [650, 186] width 36 height 11
click at [655, 278] on span "Approve" at bounding box center [650, 272] width 36 height 11
click at [342, 322] on td "$500" at bounding box center [405, 316] width 138 height 43
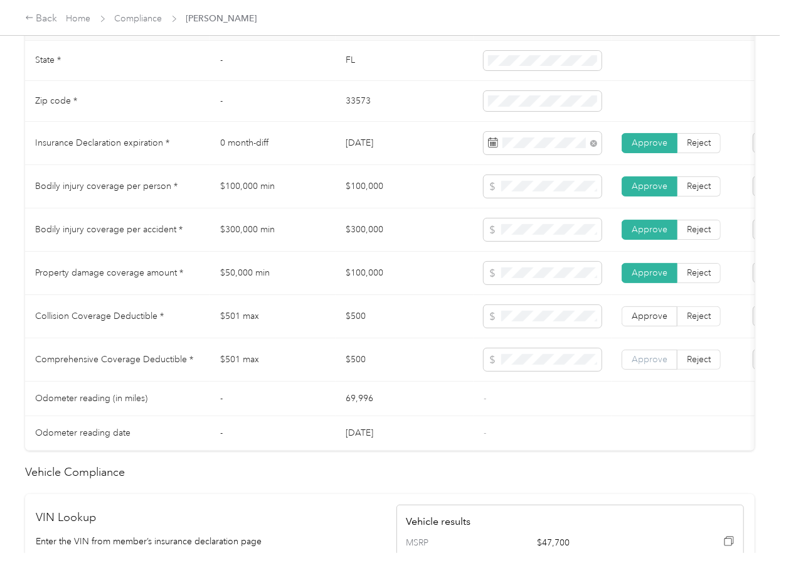
click at [641, 365] on span "Approve" at bounding box center [650, 359] width 36 height 11
click at [645, 321] on span "Approve" at bounding box center [650, 316] width 36 height 11
click at [265, 336] on td "$501 max" at bounding box center [273, 316] width 126 height 43
click at [313, 295] on td "$50,000 min" at bounding box center [273, 273] width 126 height 43
click at [331, 279] on td "$50,000 min" at bounding box center [273, 273] width 126 height 43
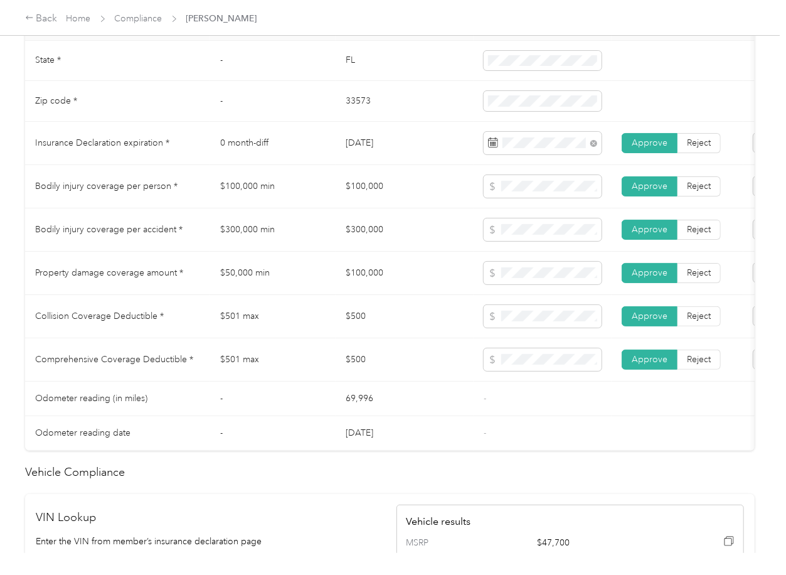
scroll to position [0, 0]
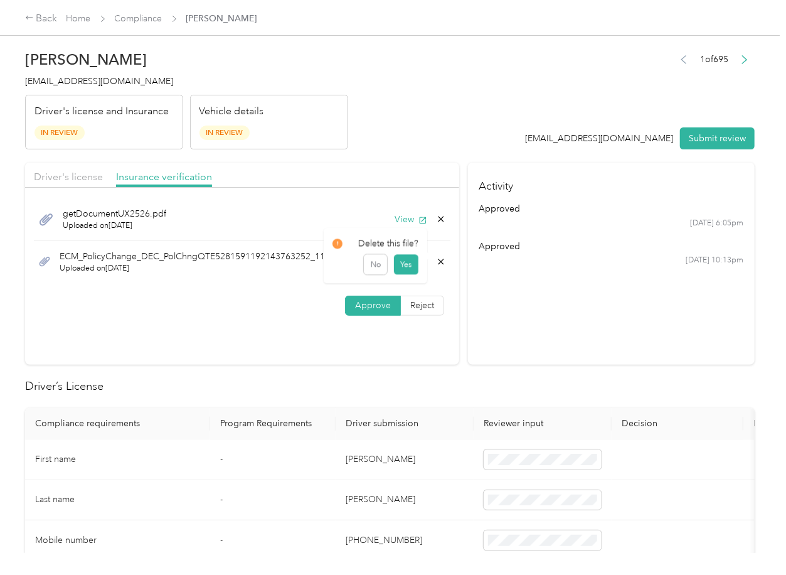
click at [439, 260] on icon at bounding box center [442, 262] width 6 height 6
click at [406, 266] on button "Yes" at bounding box center [405, 270] width 24 height 20
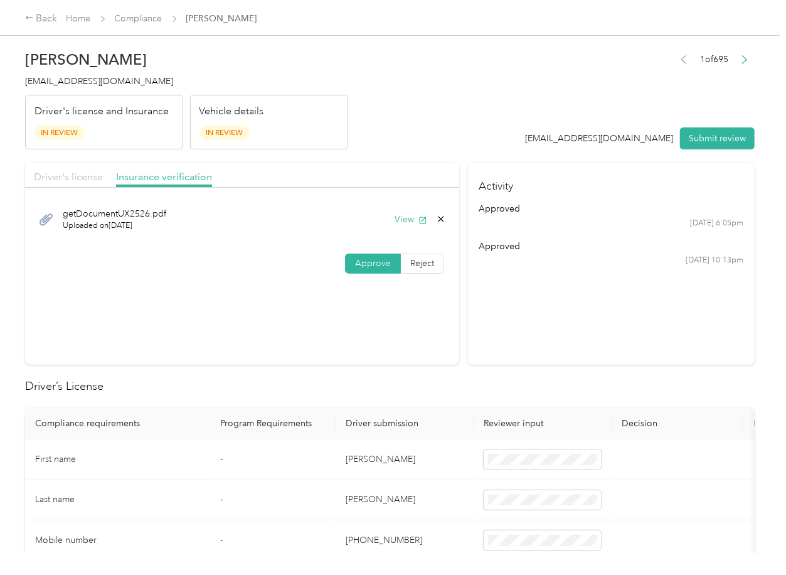
click at [56, 173] on span "Driver's license" at bounding box center [68, 177] width 69 height 12
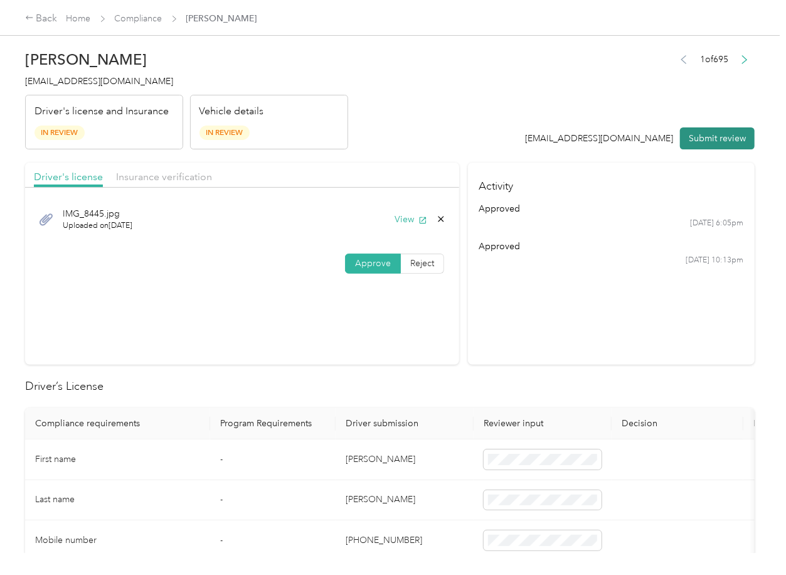
click at [717, 136] on button "Submit review" at bounding box center [717, 138] width 75 height 22
click at [80, 75] on h4 "[EMAIL_ADDRESS][DOMAIN_NAME]" at bounding box center [186, 81] width 323 height 13
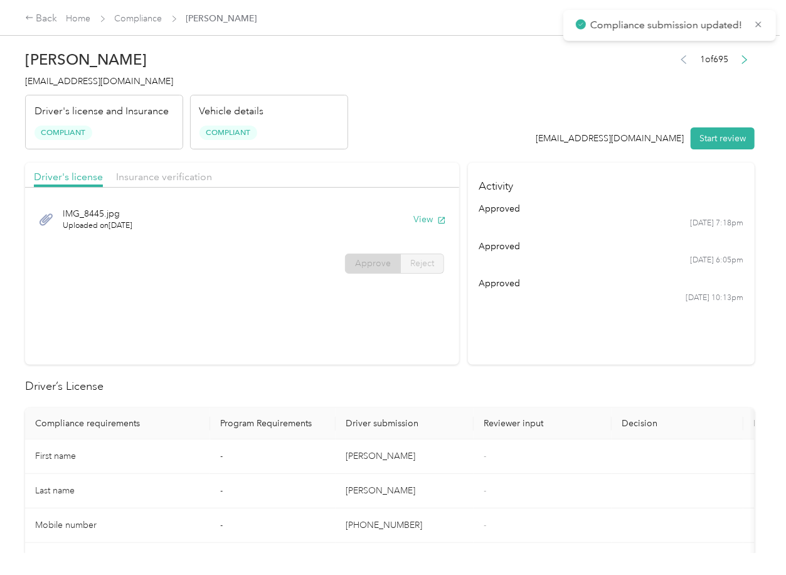
click at [395, 355] on section "Driver's license Insurance verification IMG_8445.jpg Uploaded on [DATE] View Ap…" at bounding box center [242, 264] width 434 height 202
click at [135, 18] on link "Compliance" at bounding box center [139, 18] width 48 height 11
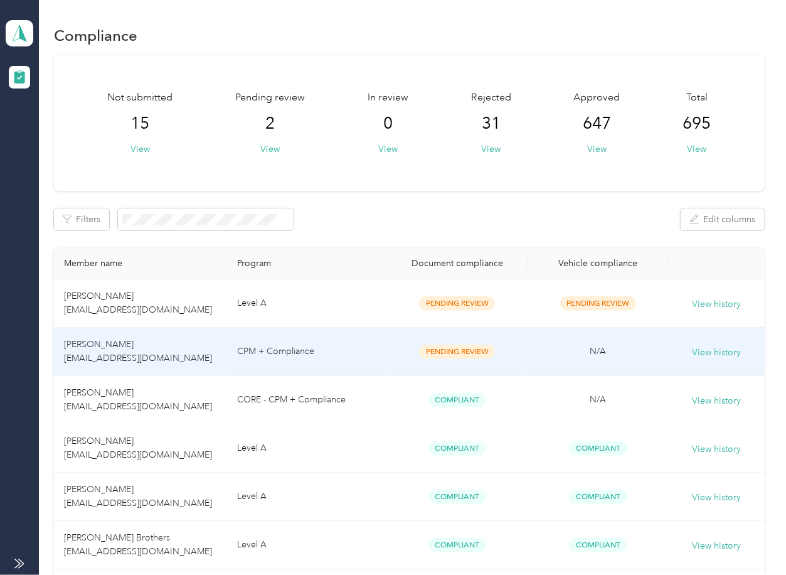
click at [184, 348] on td "[PERSON_NAME] [EMAIL_ADDRESS][DOMAIN_NAME]" at bounding box center [140, 352] width 173 height 48
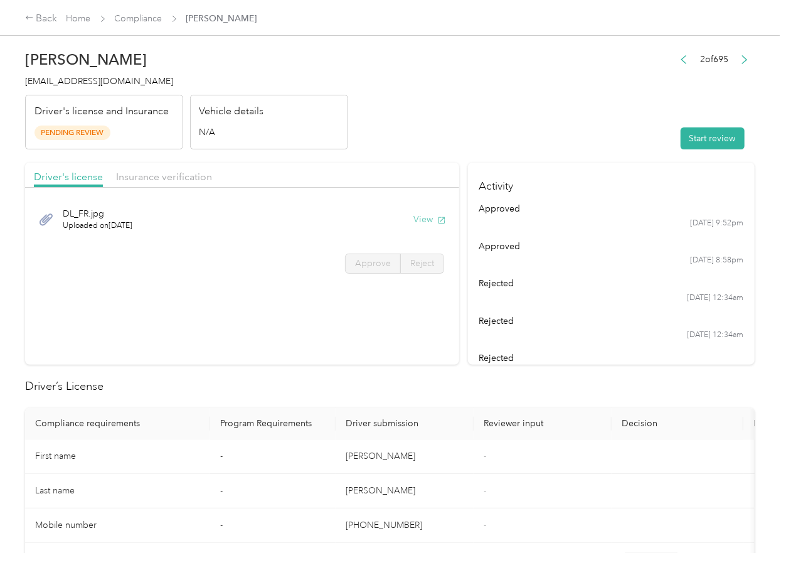
click at [426, 219] on button "View" at bounding box center [430, 219] width 33 height 13
click at [178, 172] on span "Insurance verification" at bounding box center [164, 177] width 96 height 12
click at [161, 178] on span "Insurance verification" at bounding box center [164, 177] width 96 height 12
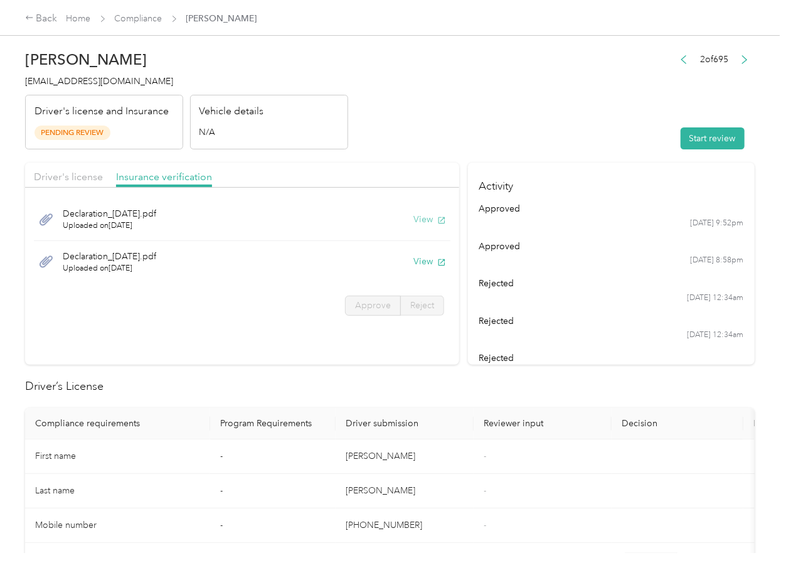
click at [425, 213] on button "View" at bounding box center [430, 219] width 33 height 13
click at [422, 259] on button "View" at bounding box center [430, 261] width 33 height 13
click at [539, 131] on header "[PERSON_NAME] [EMAIL_ADDRESS][DOMAIN_NAME] Driver's license and Insurance Pendi…" at bounding box center [390, 96] width 730 height 105
click at [709, 129] on button "Start review" at bounding box center [713, 138] width 64 height 22
click at [73, 164] on div "Driver's license Insurance verification" at bounding box center [242, 175] width 434 height 25
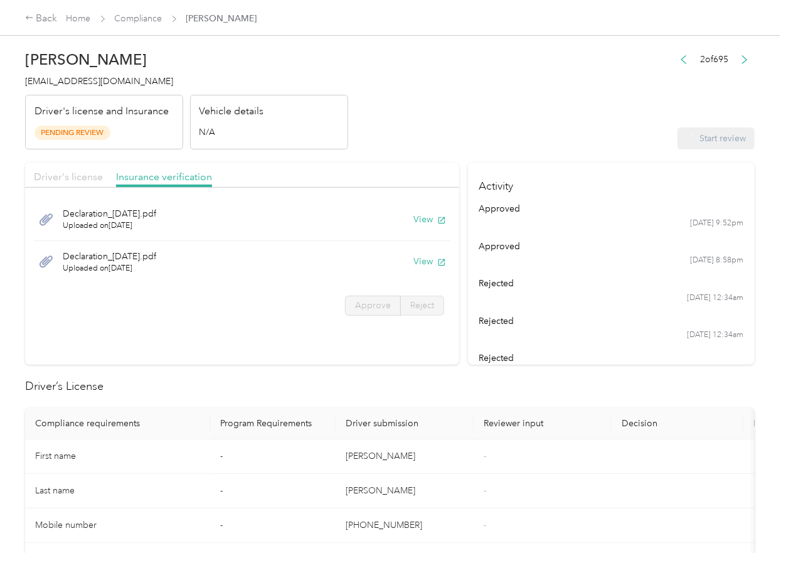
click at [78, 174] on span "Driver's license" at bounding box center [68, 177] width 69 height 12
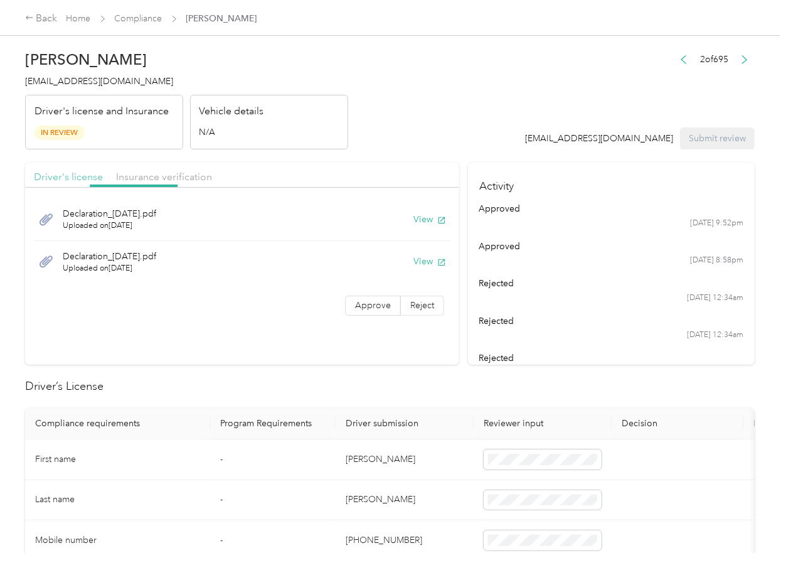
click at [76, 176] on span "Driver's license" at bounding box center [68, 177] width 69 height 12
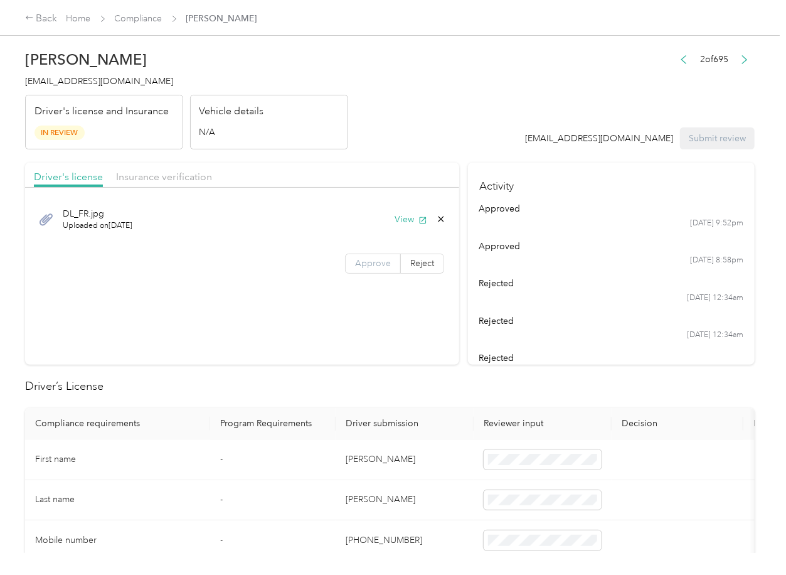
click at [361, 268] on span "Approve" at bounding box center [373, 263] width 36 height 11
click at [367, 265] on span "Approve" at bounding box center [373, 263] width 36 height 11
click at [188, 185] on div "Driver's license Insurance verification" at bounding box center [242, 175] width 434 height 25
click at [181, 181] on span "Insurance verification" at bounding box center [164, 177] width 96 height 12
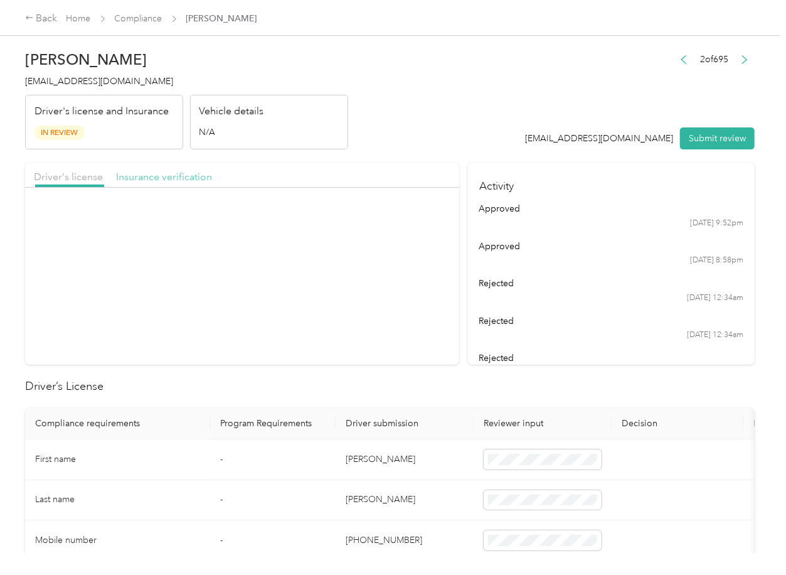
click at [181, 181] on span "Insurance verification" at bounding box center [164, 177] width 96 height 12
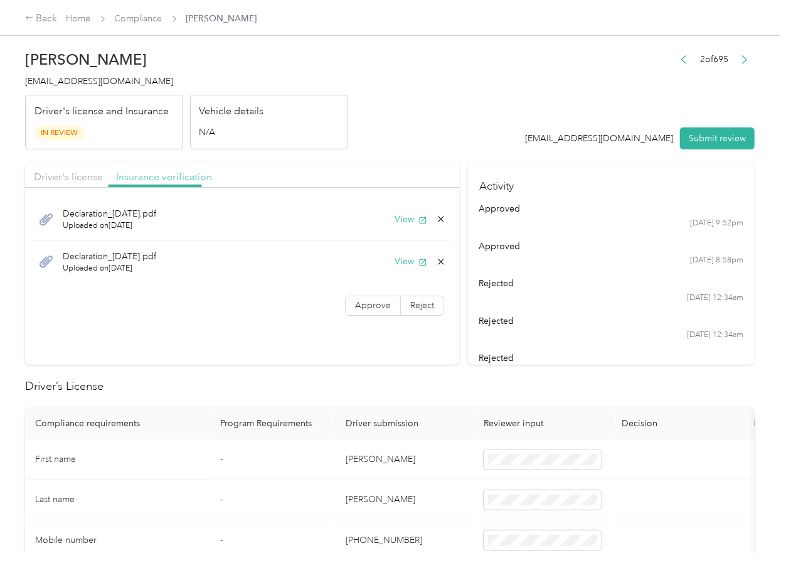
click at [181, 181] on span "Insurance verification" at bounding box center [164, 177] width 96 height 12
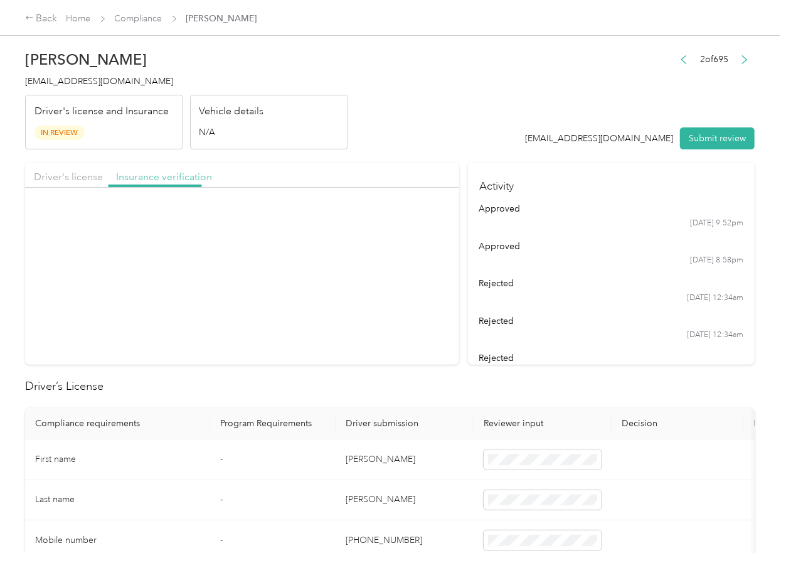
click at [181, 181] on span "Insurance verification" at bounding box center [164, 177] width 96 height 12
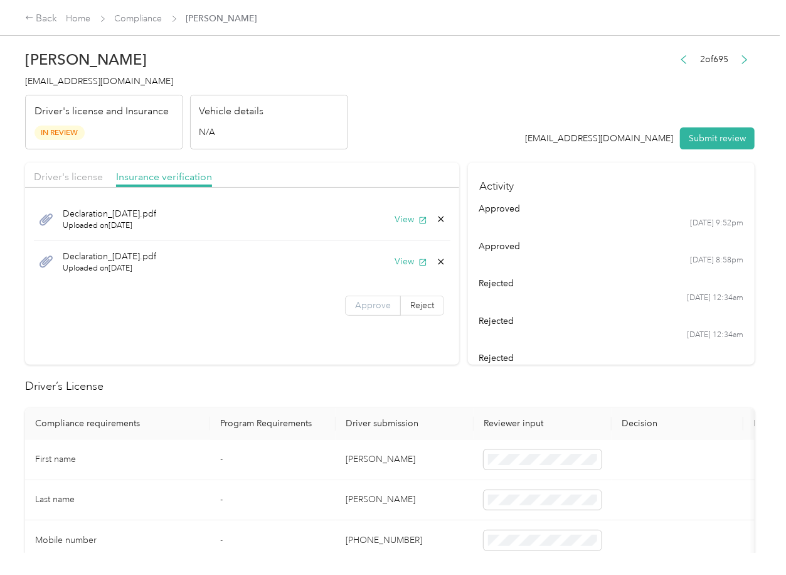
click at [355, 310] on span "Approve" at bounding box center [373, 305] width 36 height 11
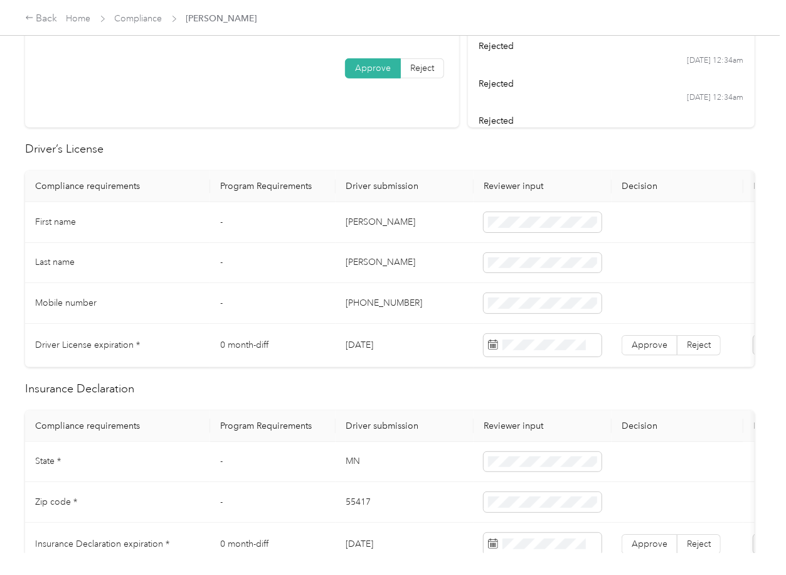
scroll to position [251, 0]
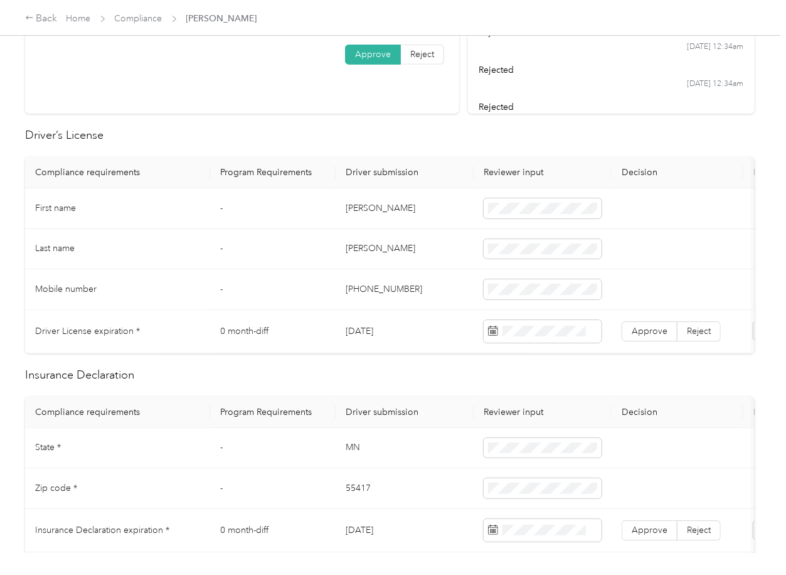
click at [379, 335] on td "[DATE]" at bounding box center [405, 331] width 138 height 43
click at [653, 326] on span "Approve" at bounding box center [650, 331] width 36 height 11
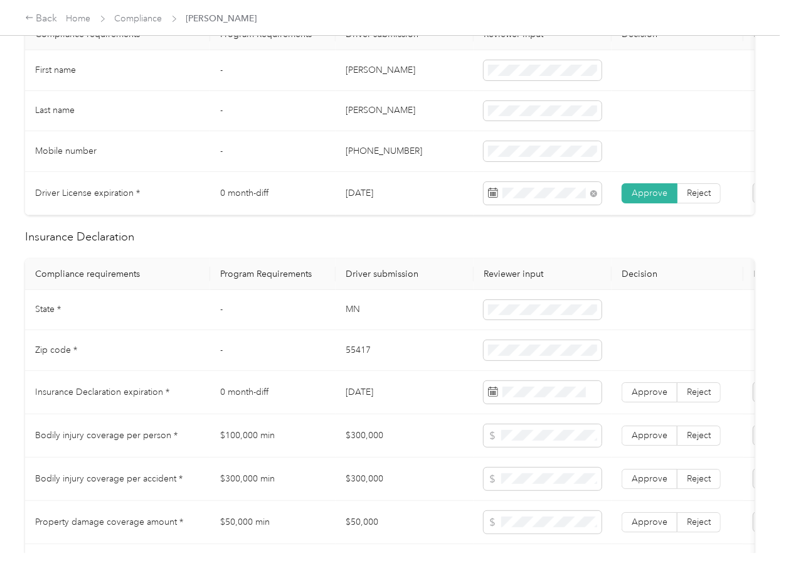
scroll to position [418, 0]
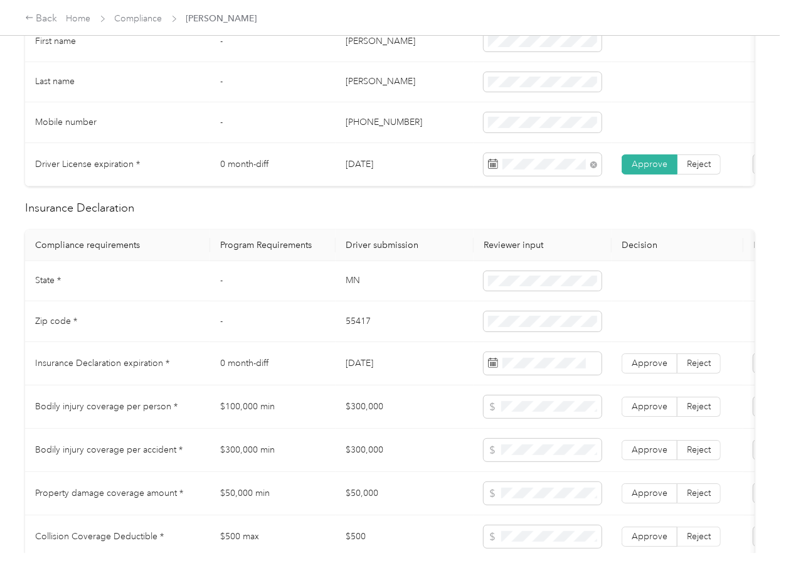
click at [343, 290] on td "MN" at bounding box center [405, 281] width 138 height 41
click at [348, 329] on td "55417" at bounding box center [405, 321] width 138 height 41
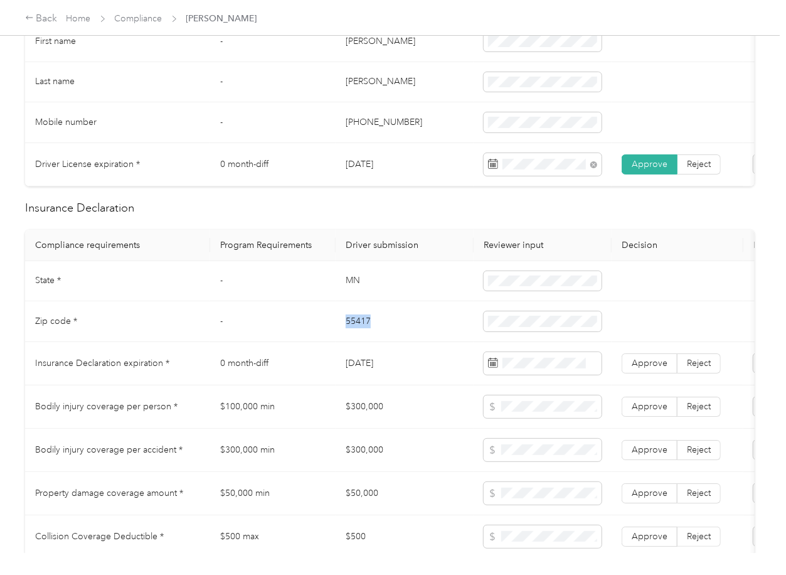
click at [348, 329] on td "55417" at bounding box center [405, 321] width 138 height 41
click at [516, 322] on span at bounding box center [543, 321] width 118 height 20
click at [440, 372] on td "[DATE]" at bounding box center [405, 363] width 138 height 43
click at [398, 385] on td "[DATE]" at bounding box center [405, 363] width 138 height 43
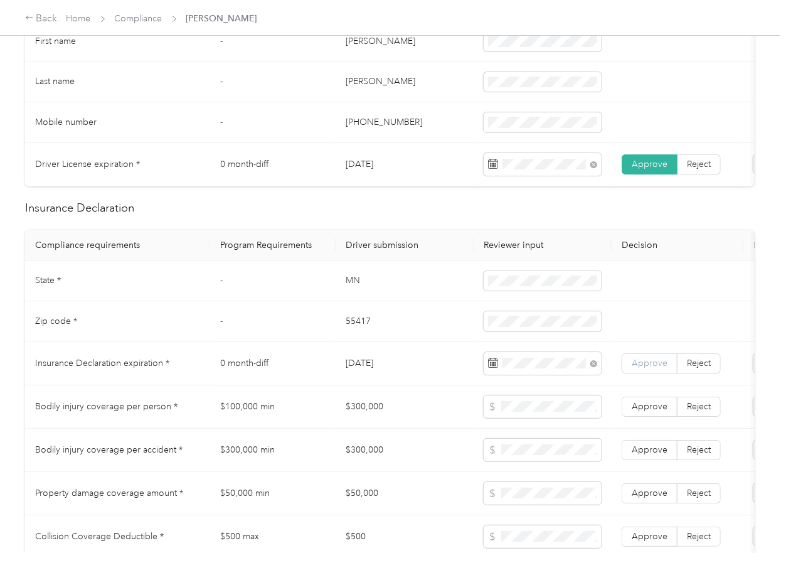
click at [629, 373] on label "Approve" at bounding box center [650, 363] width 56 height 20
click at [428, 336] on td "55417" at bounding box center [405, 321] width 138 height 41
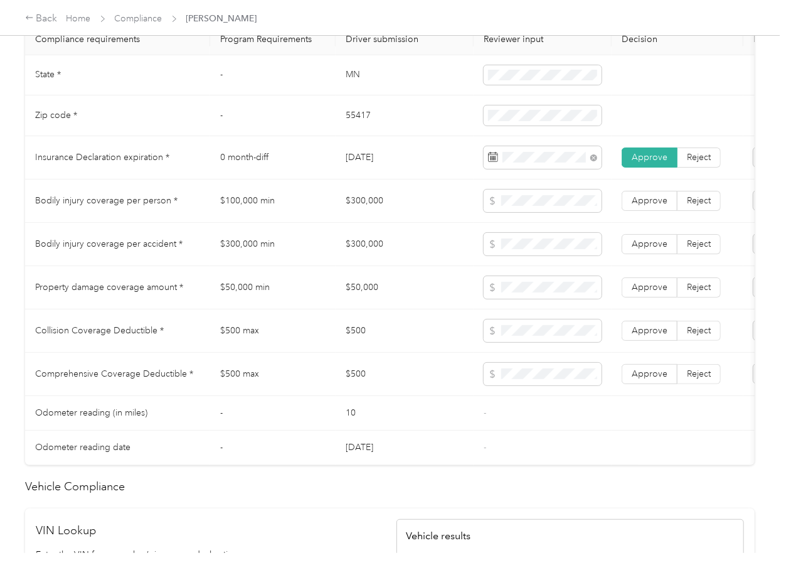
scroll to position [1004, 0]
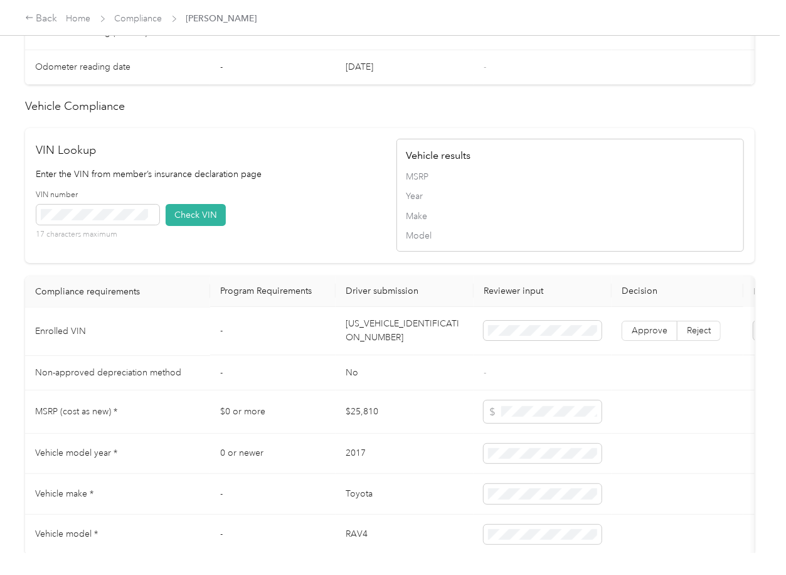
click at [373, 352] on td "[US_VEHICLE_IDENTIFICATION_NUMBER]" at bounding box center [405, 332] width 138 height 48
click at [375, 249] on div "VIN number 17 characters maximum Check VIN" at bounding box center [210, 220] width 348 height 60
drag, startPoint x: 169, startPoint y: 240, endPoint x: 209, endPoint y: 264, distance: 46.2
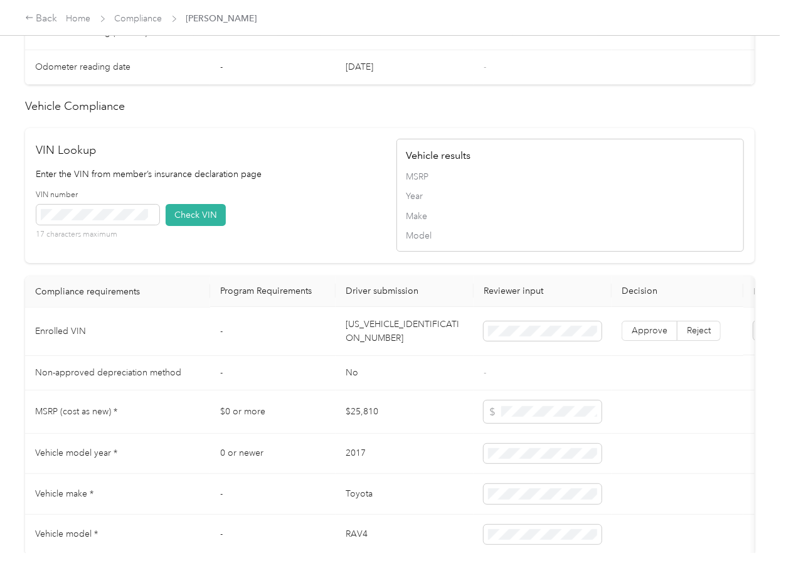
click at [171, 226] on button "Check VIN" at bounding box center [196, 215] width 60 height 22
click at [639, 336] on span "Approve" at bounding box center [650, 331] width 36 height 11
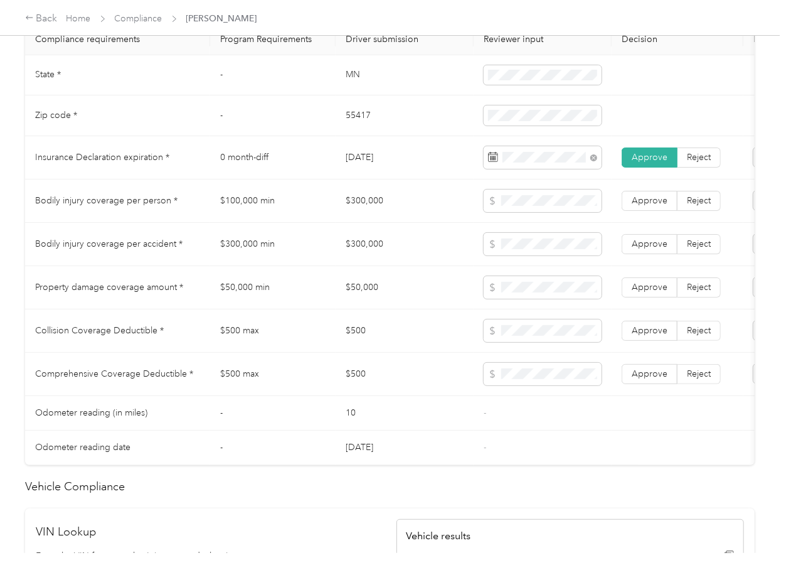
scroll to position [586, 0]
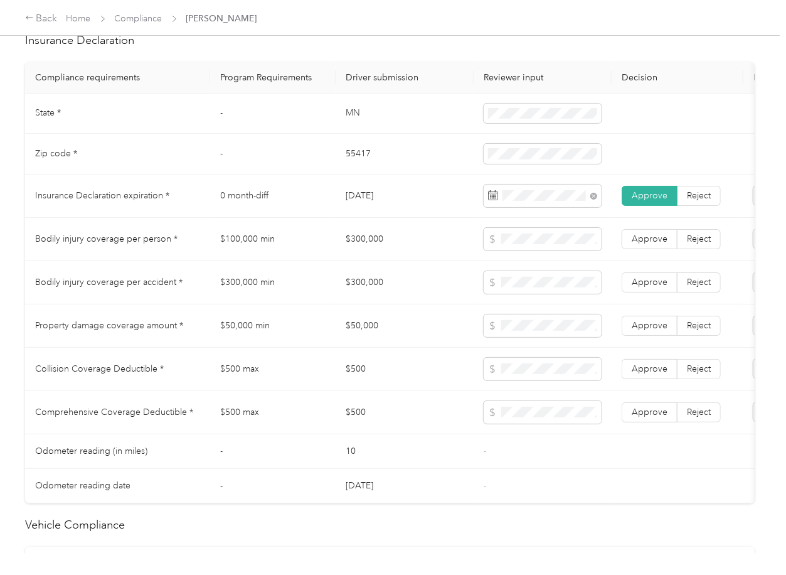
click at [364, 249] on td "$300,000" at bounding box center [405, 239] width 138 height 43
click at [251, 247] on td "$100,000 min" at bounding box center [273, 239] width 126 height 43
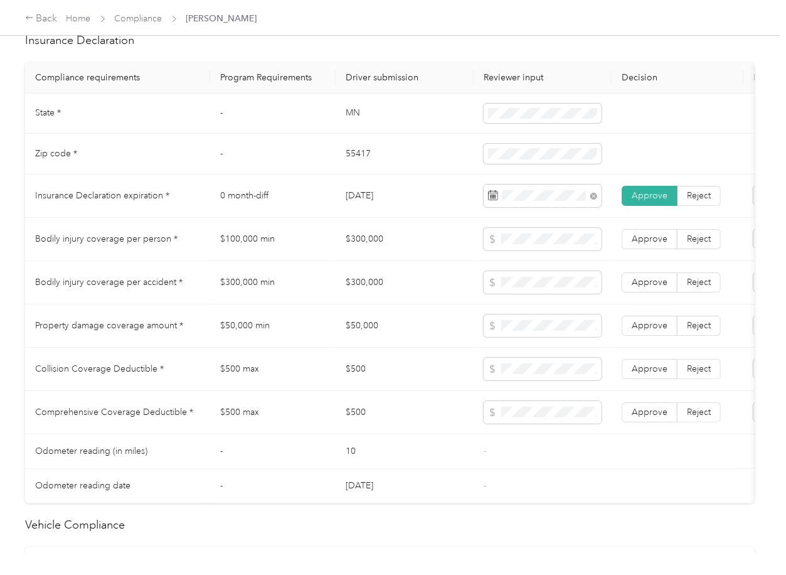
click at [283, 290] on td "$300,000 min" at bounding box center [273, 282] width 126 height 43
click at [546, 294] on span at bounding box center [543, 282] width 118 height 23
click at [519, 294] on span at bounding box center [543, 282] width 118 height 23
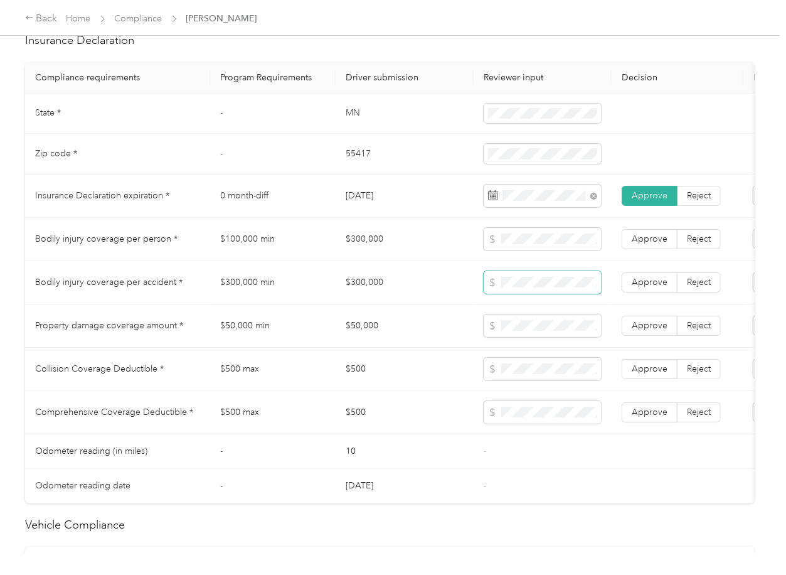
click at [527, 294] on span at bounding box center [543, 282] width 118 height 23
click at [242, 340] on td "$50,000 min" at bounding box center [273, 325] width 126 height 43
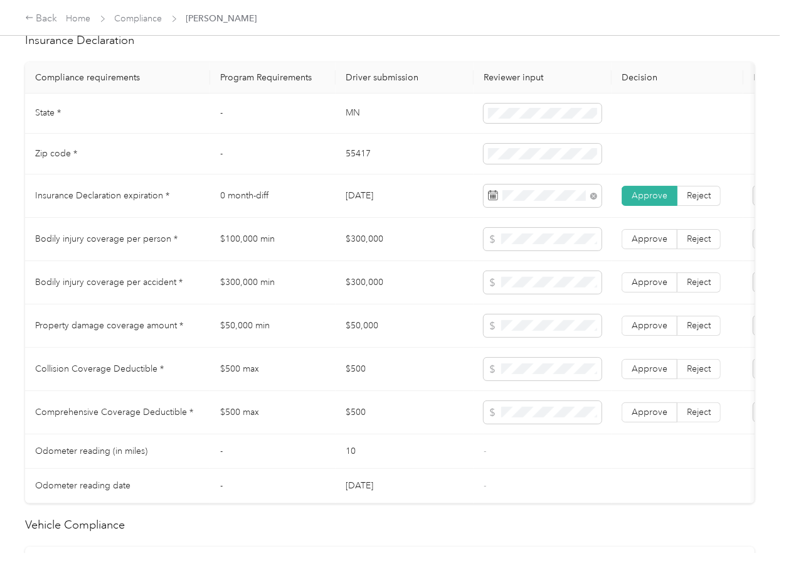
drag, startPoint x: 417, startPoint y: 385, endPoint x: 4, endPoint y: 379, distance: 413.0
click at [417, 385] on td "$500" at bounding box center [405, 369] width 138 height 43
click at [355, 382] on td "$500" at bounding box center [405, 369] width 138 height 43
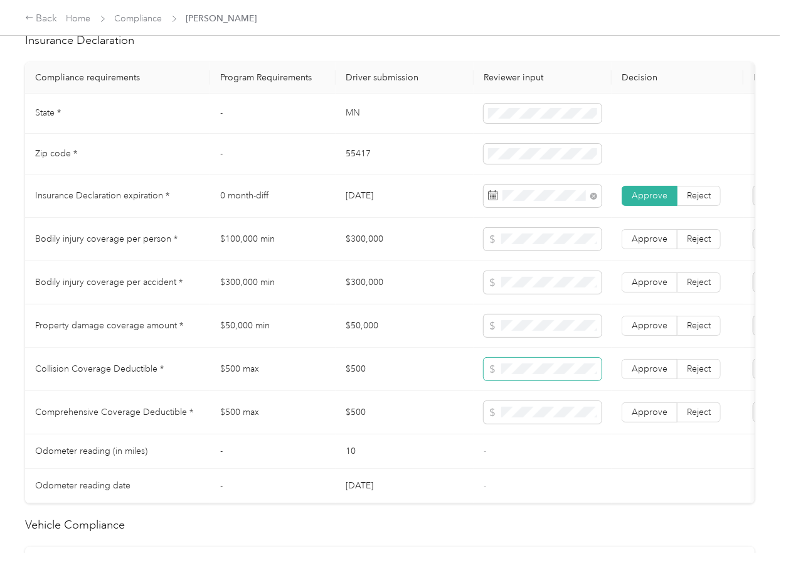
click at [541, 380] on span at bounding box center [543, 369] width 118 height 23
click at [633, 417] on span "Approve" at bounding box center [650, 412] width 36 height 11
click at [646, 374] on span "Approve" at bounding box center [650, 368] width 36 height 11
drag, startPoint x: 649, startPoint y: 339, endPoint x: 655, endPoint y: 328, distance: 12.4
click at [650, 331] on span "Approve" at bounding box center [650, 325] width 36 height 11
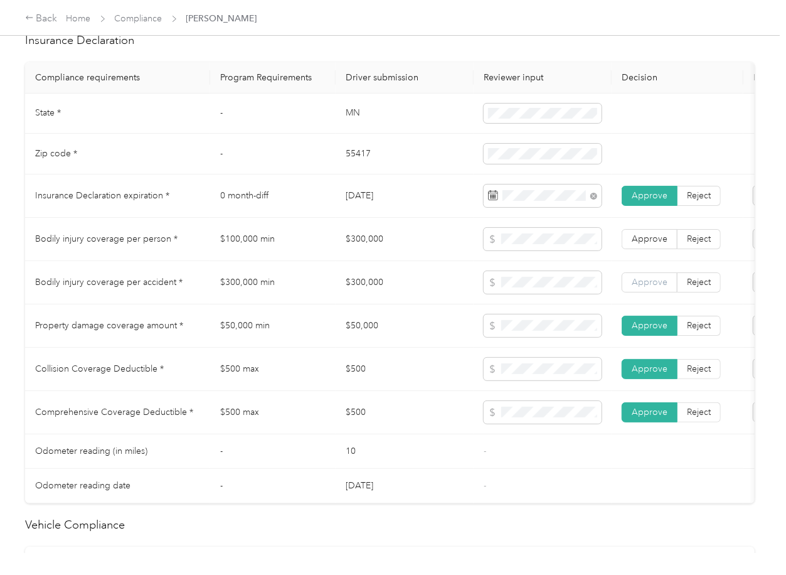
click at [663, 287] on span "Approve" at bounding box center [650, 282] width 36 height 11
click at [665, 249] on label "Approve" at bounding box center [650, 239] width 56 height 20
click at [399, 247] on td "$300,000" at bounding box center [405, 239] width 138 height 43
click at [367, 275] on td "$300,000" at bounding box center [405, 282] width 138 height 43
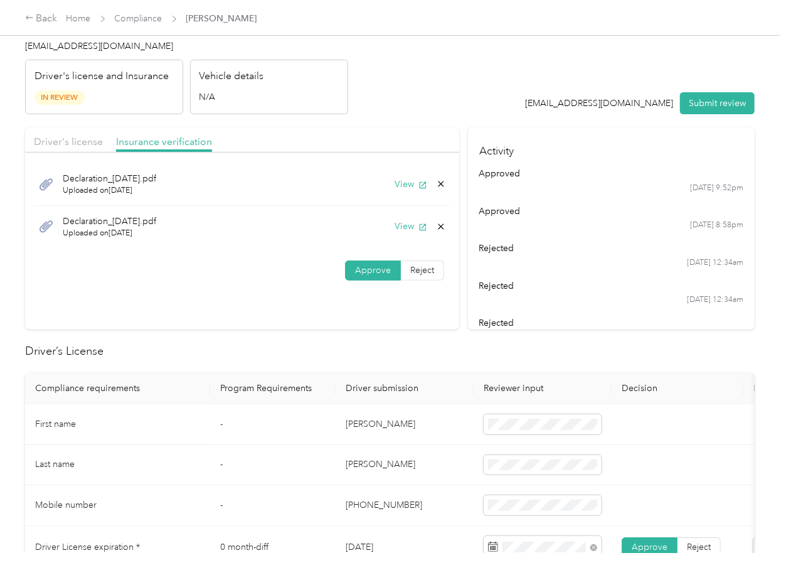
scroll to position [0, 0]
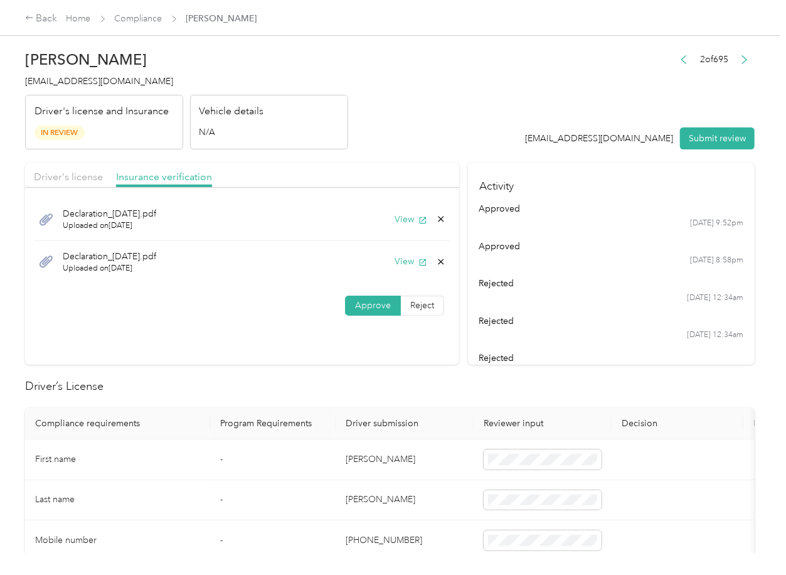
click at [374, 147] on header "[PERSON_NAME] [EMAIL_ADDRESS][DOMAIN_NAME] Driver's license and Insurance In Re…" at bounding box center [390, 96] width 730 height 105
click at [405, 261] on button "View" at bounding box center [411, 261] width 33 height 13
click at [439, 262] on icon at bounding box center [442, 262] width 6 height 6
click at [400, 269] on button "Yes" at bounding box center [405, 272] width 24 height 20
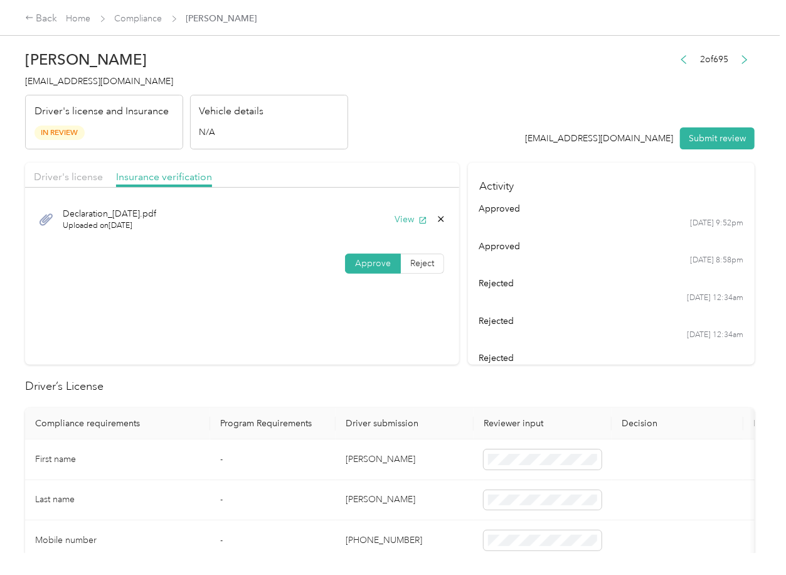
click at [58, 184] on div "Driver's license" at bounding box center [68, 177] width 69 height 16
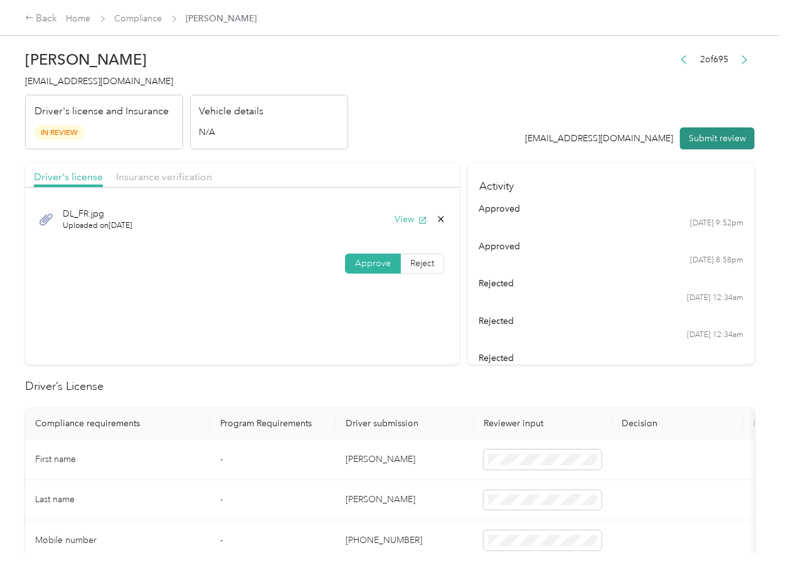
click at [726, 147] on button "Submit review" at bounding box center [717, 138] width 75 height 22
click at [87, 87] on h4 "[EMAIL_ADDRESS][DOMAIN_NAME]" at bounding box center [186, 81] width 323 height 13
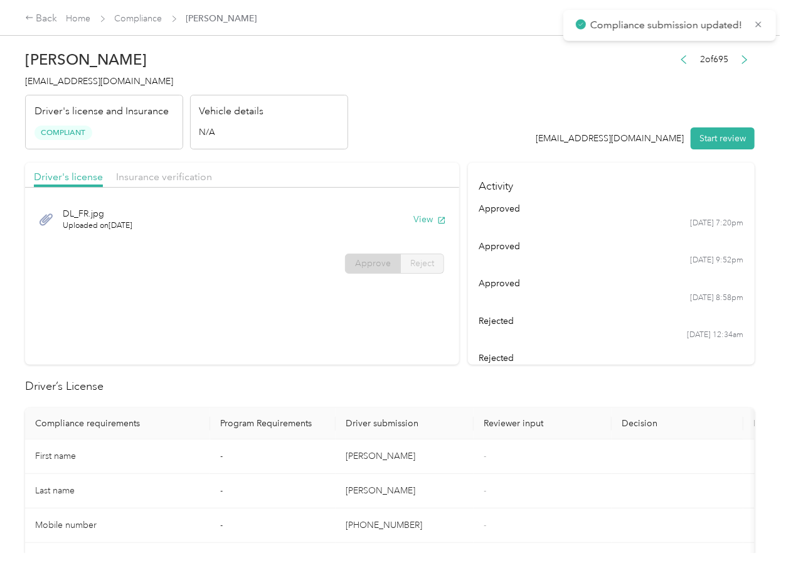
click at [370, 292] on section "Driver's license Insurance verification DL_FR.jpg Uploaded on [DATE] View Appro…" at bounding box center [242, 264] width 434 height 202
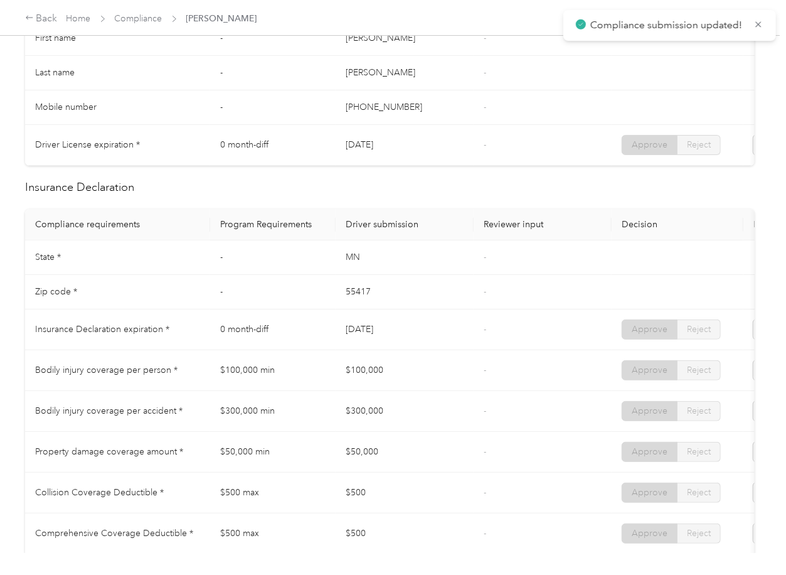
scroll to position [502, 0]
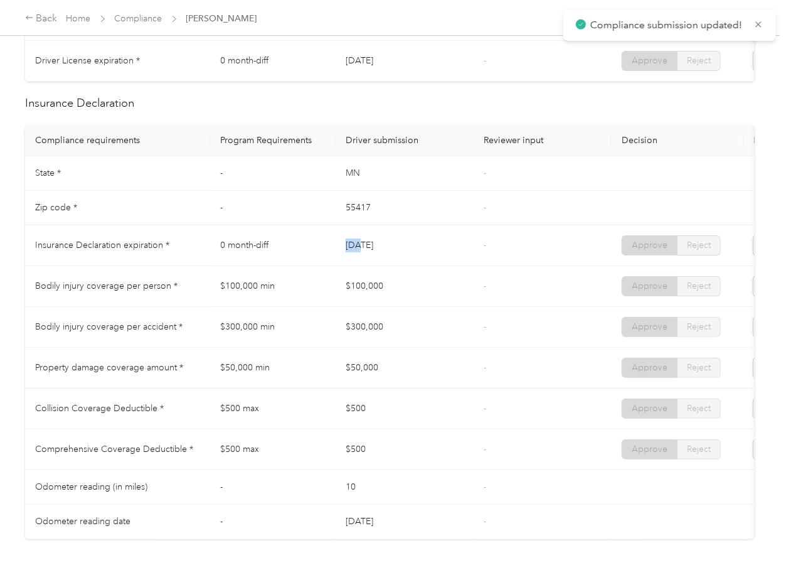
drag, startPoint x: 338, startPoint y: 259, endPoint x: 336, endPoint y: 274, distance: 14.5
click at [360, 255] on tr "Insurance Declaration expiration * 0 month-diff [DATE] - Approve Reject" at bounding box center [467, 245] width 885 height 41
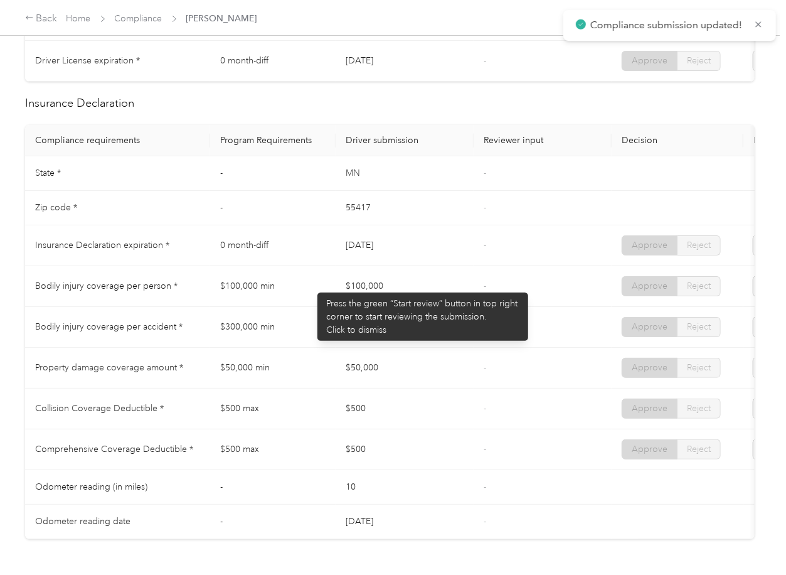
drag, startPoint x: 311, startPoint y: 286, endPoint x: 352, endPoint y: 296, distance: 41.9
click at [358, 288] on tr "Bodily injury coverage per person * $100,000 min $100,000 - Approve Reject" at bounding box center [467, 286] width 885 height 41
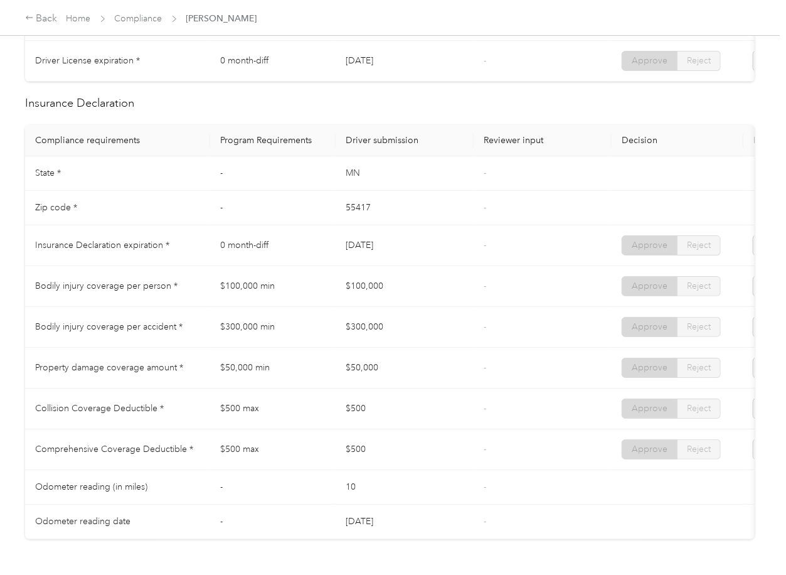
click at [326, 370] on td "$50,000 min" at bounding box center [273, 368] width 126 height 41
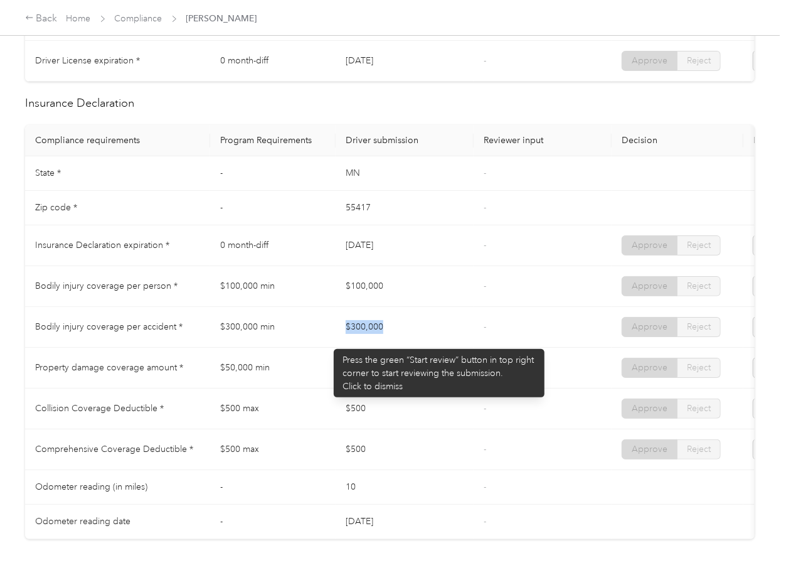
drag, startPoint x: 328, startPoint y: 343, endPoint x: 337, endPoint y: 366, distance: 25.1
click at [409, 340] on tr "Bodily injury coverage per accident * $300,000 min $300,000 - Approve Reject" at bounding box center [467, 327] width 885 height 41
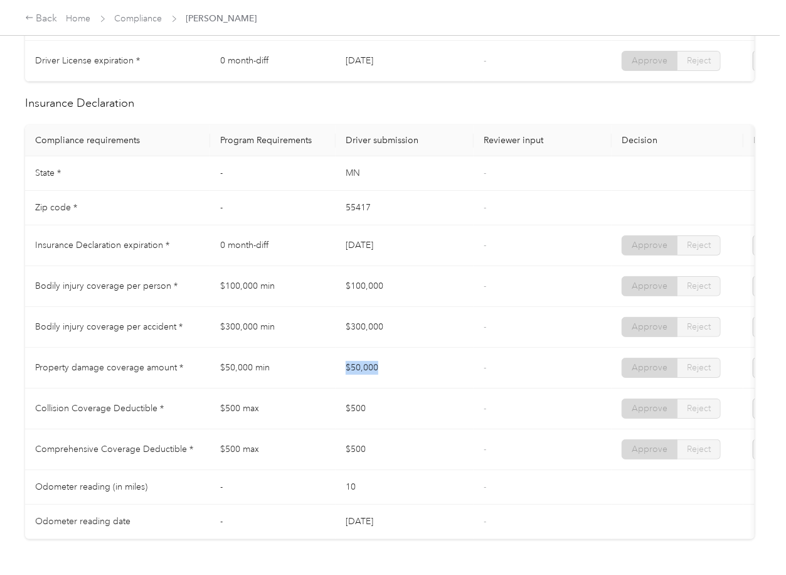
drag, startPoint x: 328, startPoint y: 374, endPoint x: 346, endPoint y: 404, distance: 35.2
click at [395, 375] on tr "Property damage coverage amount * $50,000 min $50,000 - Approve Reject" at bounding box center [467, 368] width 885 height 41
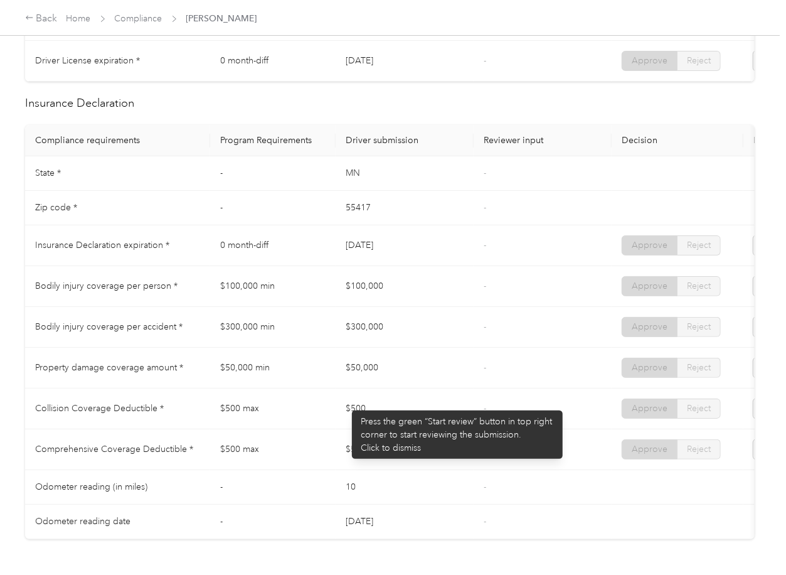
drag, startPoint x: 380, startPoint y: 416, endPoint x: 392, endPoint y: 429, distance: 18.2
click at [404, 420] on tr "Collision Coverage Deductible * $500 max $500 - Approve Reject" at bounding box center [467, 408] width 885 height 41
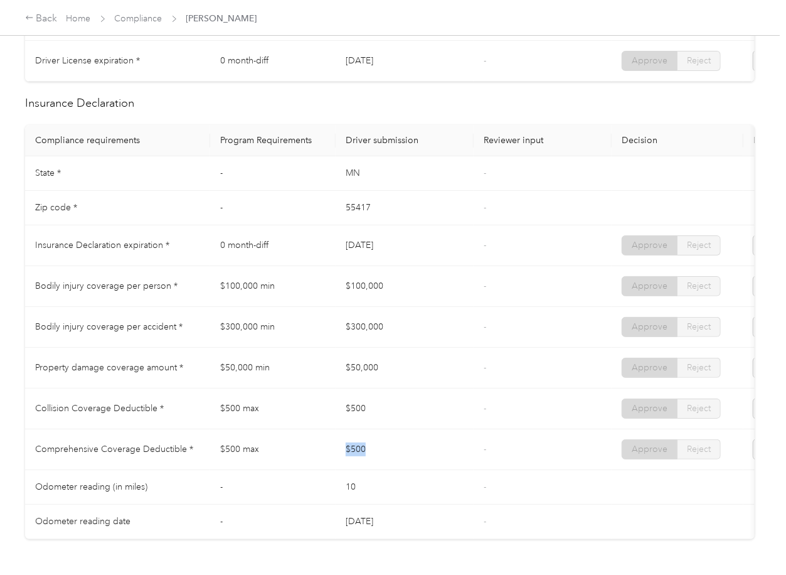
drag, startPoint x: 447, startPoint y: 464, endPoint x: 454, endPoint y: 466, distance: 7.6
click at [452, 466] on tr "Comprehensive Coverage Deductible * $500 max $500 - Approve Reject" at bounding box center [467, 449] width 885 height 41
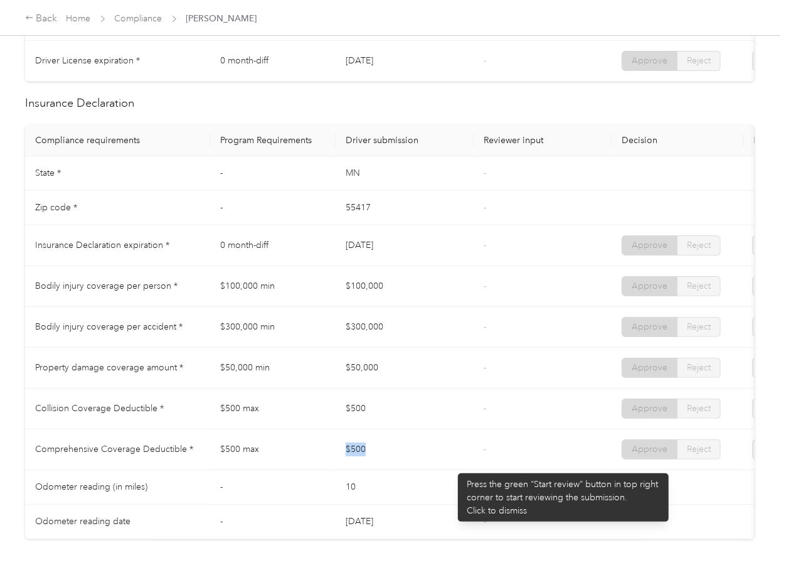
click at [452, 467] on td "$500" at bounding box center [405, 449] width 138 height 41
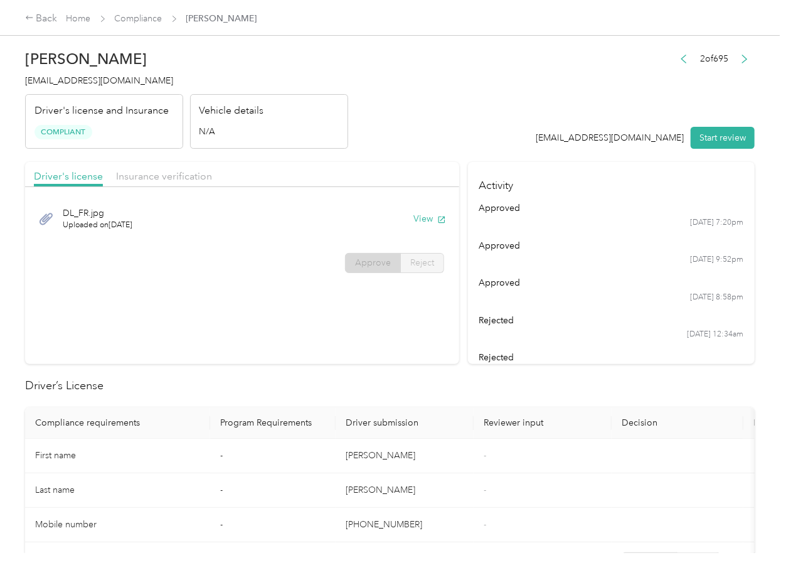
scroll to position [0, 0]
click at [129, 17] on link "Compliance" at bounding box center [139, 18] width 48 height 11
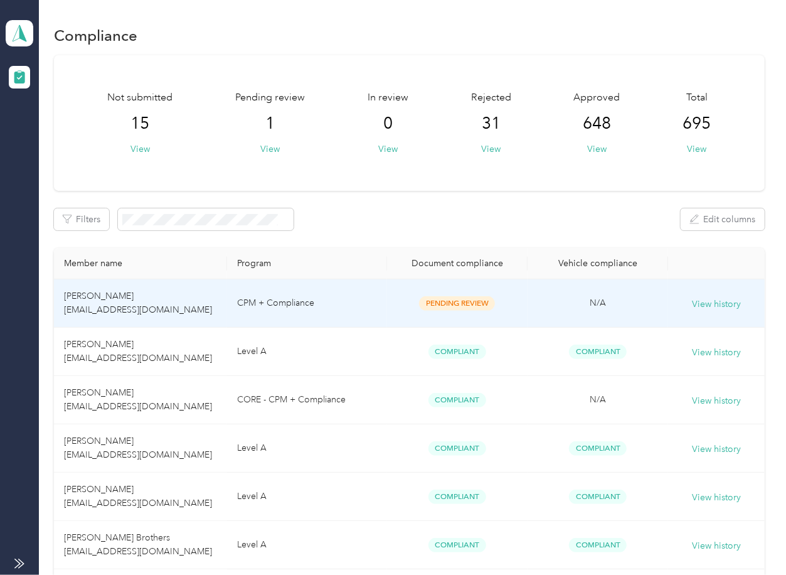
click at [358, 260] on th "Program" at bounding box center [307, 263] width 160 height 31
click at [232, 294] on td "CPM + Compliance" at bounding box center [307, 303] width 160 height 48
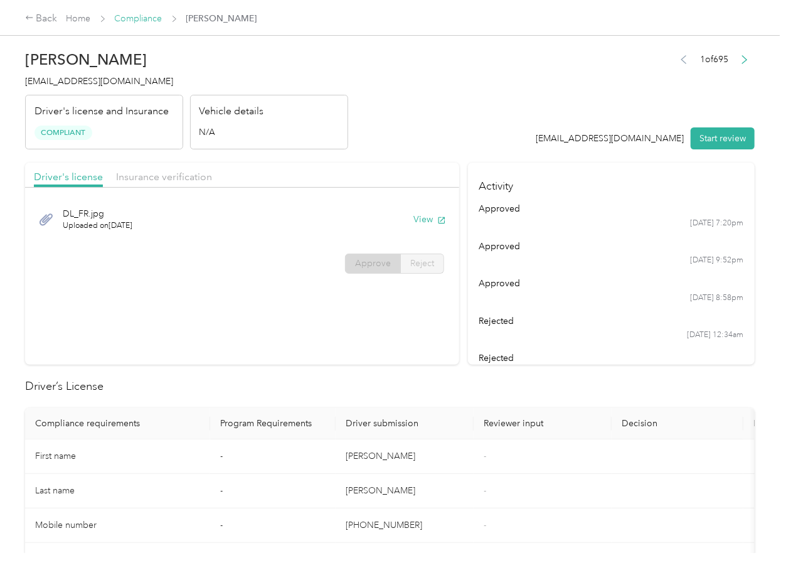
click at [137, 23] on link "Compliance" at bounding box center [139, 18] width 48 height 11
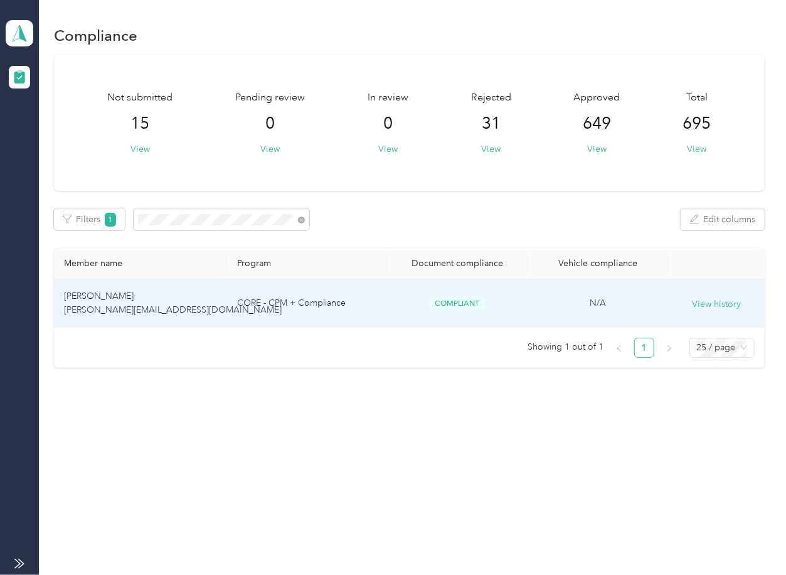
click at [131, 301] on td "[PERSON_NAME] [PERSON_NAME][EMAIL_ADDRESS][DOMAIN_NAME]" at bounding box center [140, 303] width 173 height 48
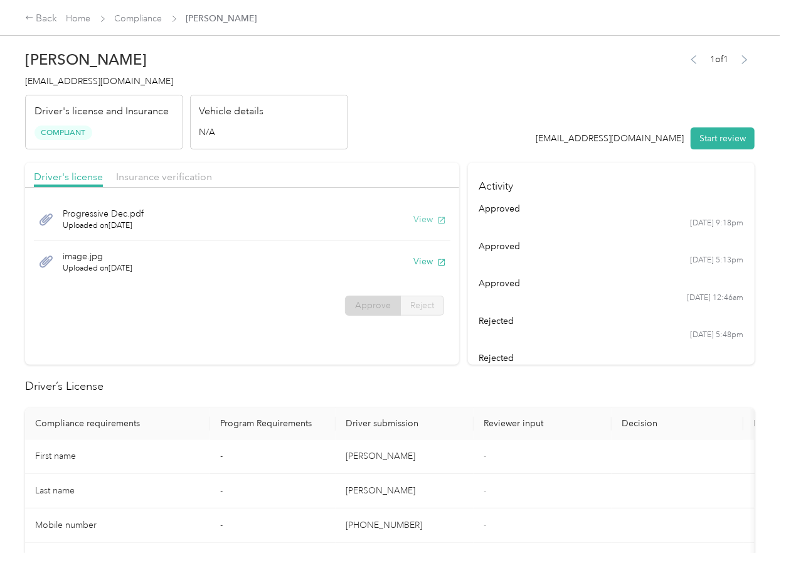
click at [420, 218] on button "View" at bounding box center [430, 219] width 33 height 13
click at [427, 262] on button "View" at bounding box center [430, 261] width 33 height 13
click at [338, 176] on div "Driver's license Insurance verification" at bounding box center [242, 175] width 434 height 25
click at [186, 183] on div "Insurance verification" at bounding box center [164, 177] width 96 height 16
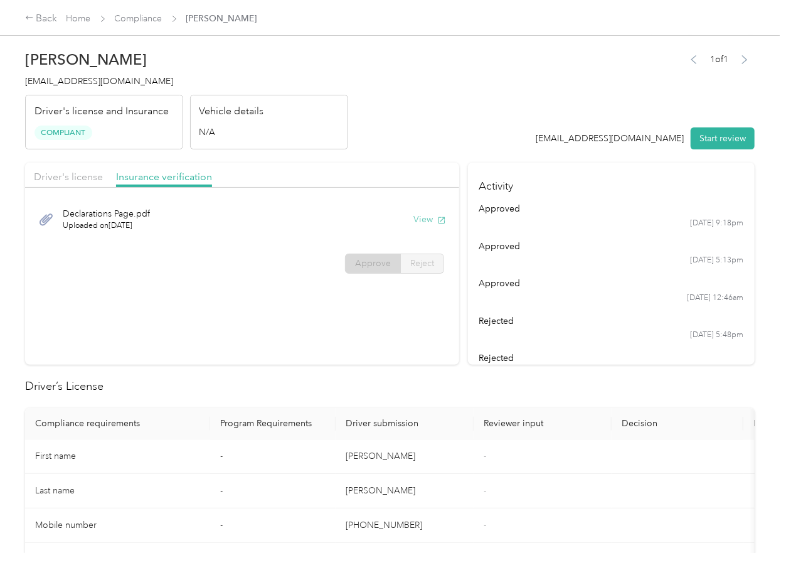
click at [437, 218] on icon "button" at bounding box center [441, 220] width 9 height 9
click at [131, 16] on link "Compliance" at bounding box center [139, 18] width 48 height 11
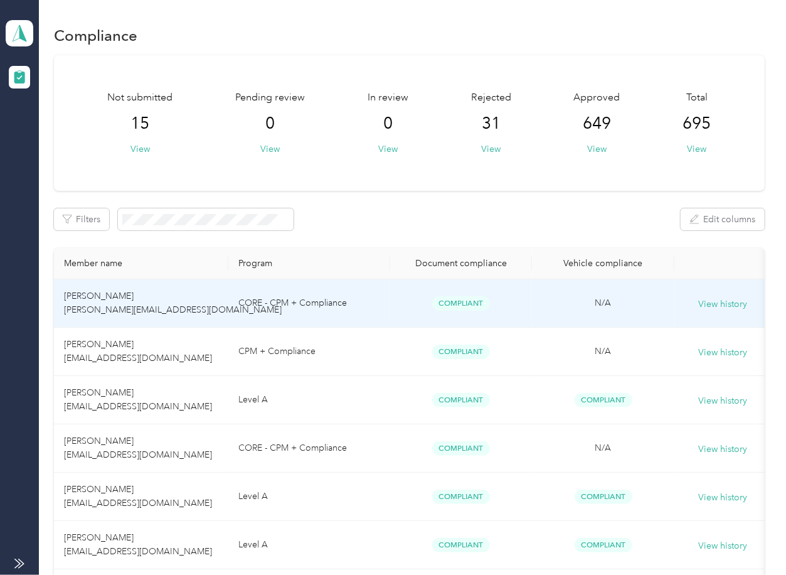
click at [410, 217] on div "Filters Edit columns" at bounding box center [409, 219] width 710 height 22
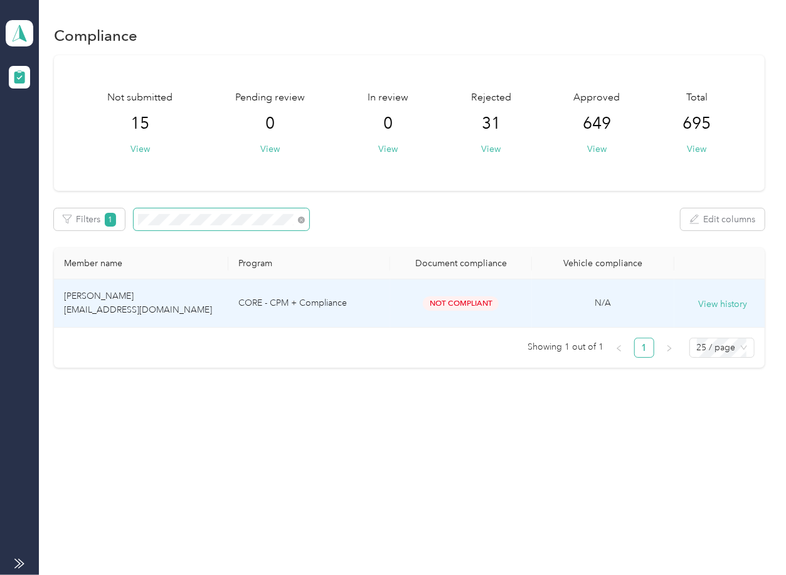
click at [189, 297] on td "[PERSON_NAME] [EMAIL_ADDRESS][DOMAIN_NAME]" at bounding box center [141, 303] width 174 height 48
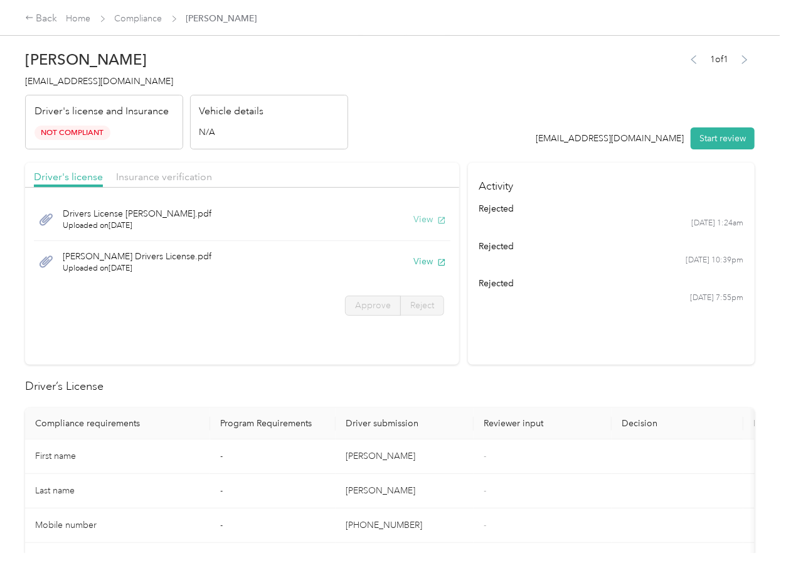
click at [415, 217] on button "View" at bounding box center [430, 219] width 33 height 13
click at [416, 260] on button "View" at bounding box center [430, 261] width 33 height 13
drag, startPoint x: 366, startPoint y: 181, endPoint x: 290, endPoint y: 187, distance: 76.1
click at [366, 181] on div "Driver's license Insurance verification" at bounding box center [242, 175] width 434 height 25
click at [211, 187] on div "Driver's license Insurance verification" at bounding box center [242, 175] width 434 height 25
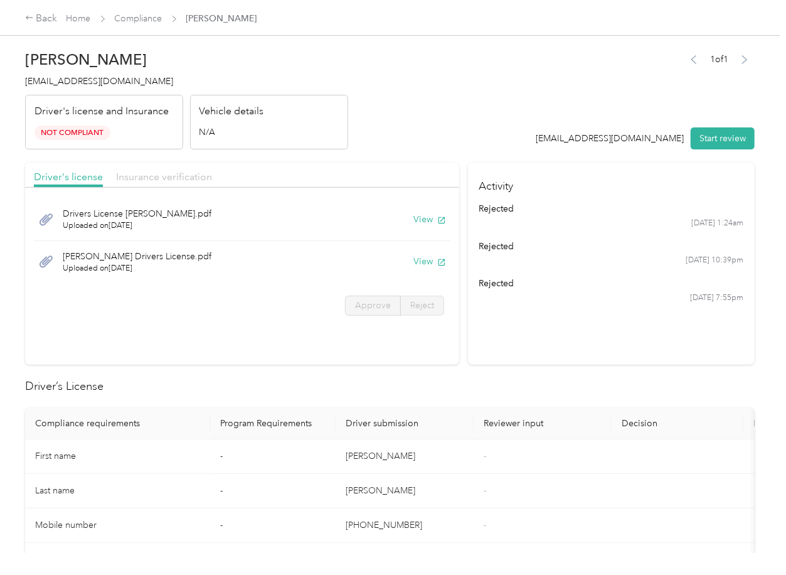
click at [186, 179] on span "Insurance verification" at bounding box center [164, 177] width 96 height 12
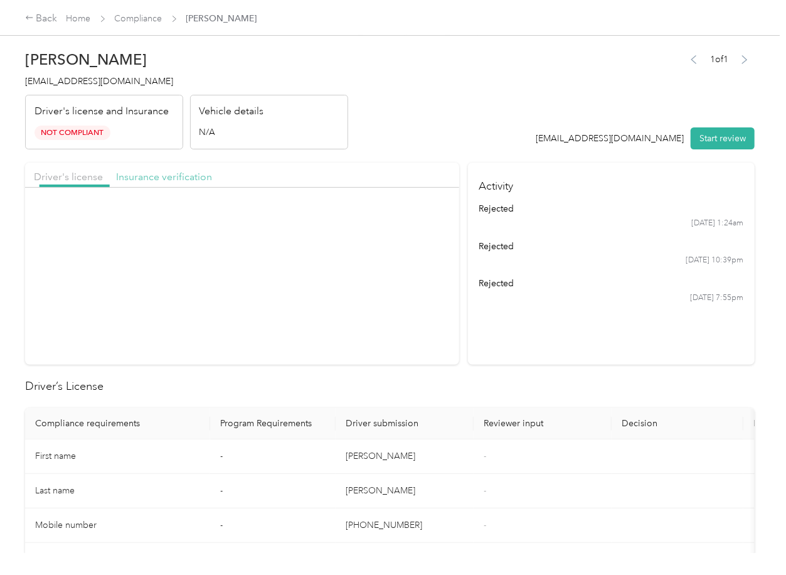
click at [163, 175] on span "Insurance verification" at bounding box center [164, 177] width 96 height 12
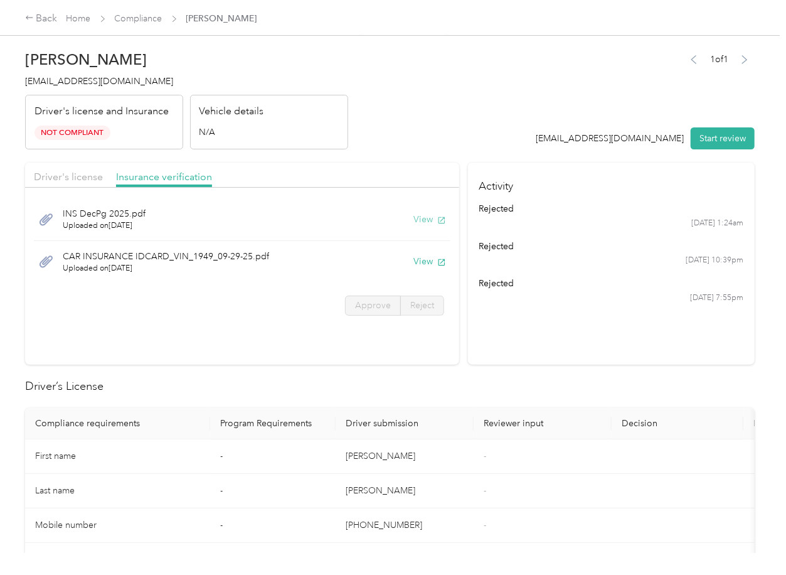
click at [427, 220] on button "View" at bounding box center [430, 219] width 33 height 13
click at [419, 266] on button "View" at bounding box center [430, 261] width 33 height 13
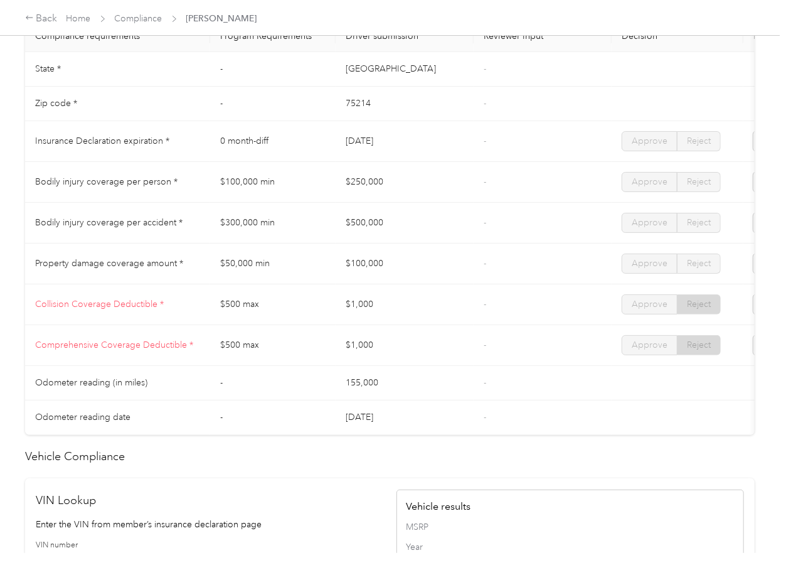
scroll to position [669, 0]
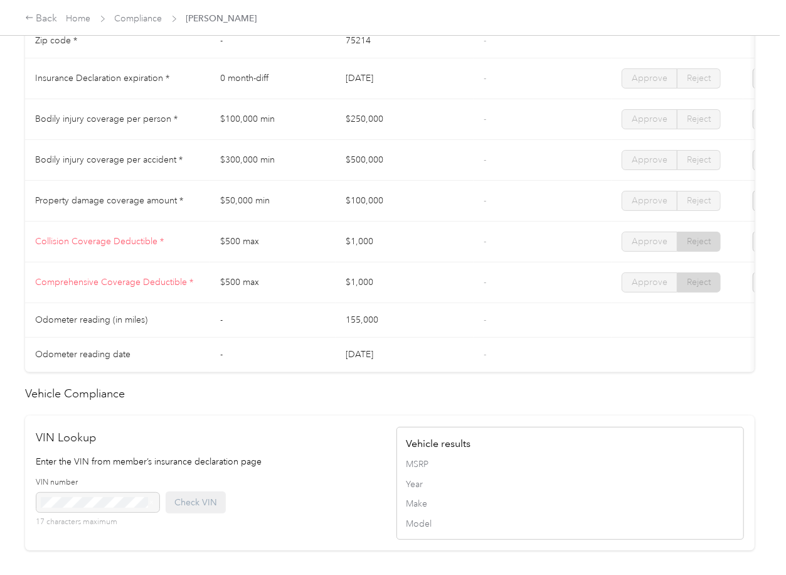
click at [362, 176] on td "$500,000" at bounding box center [405, 160] width 138 height 41
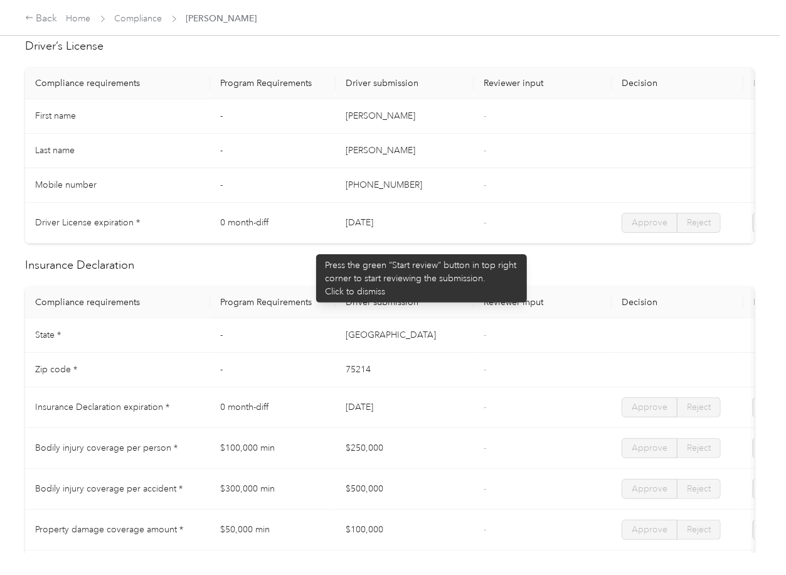
scroll to position [0, 0]
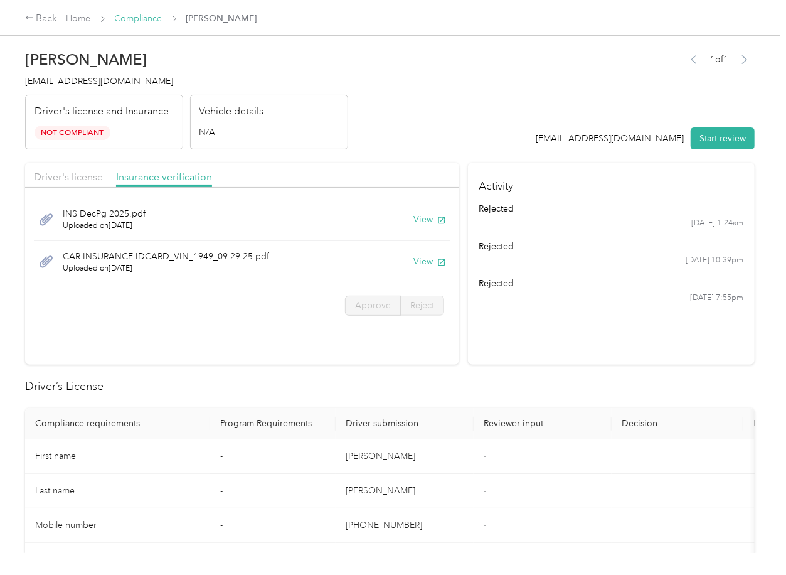
click at [149, 23] on link "Compliance" at bounding box center [139, 18] width 48 height 11
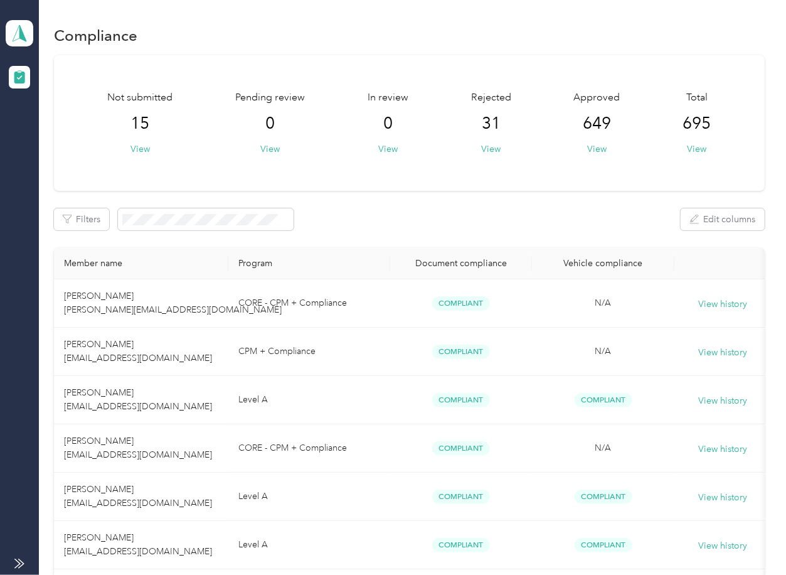
click at [312, 215] on div "Filters Edit columns" at bounding box center [409, 219] width 710 height 22
click at [255, 227] on span at bounding box center [206, 219] width 176 height 22
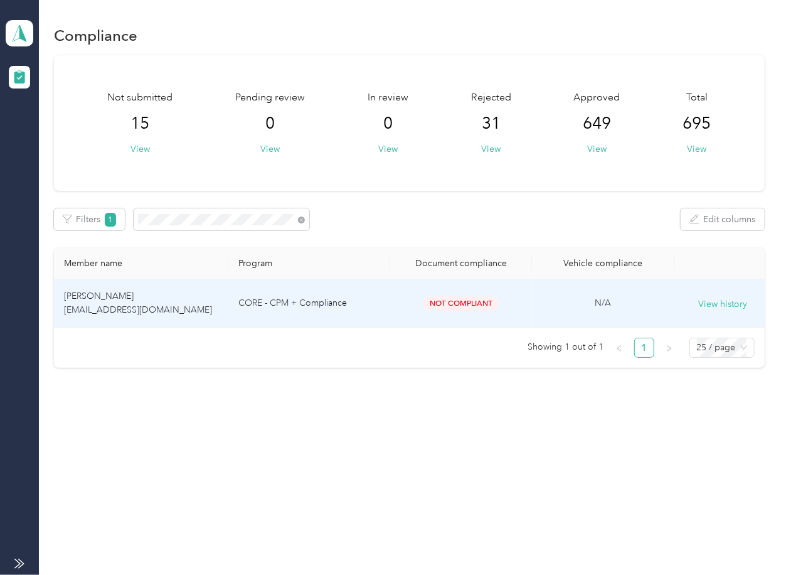
click at [151, 304] on span "[PERSON_NAME] [EMAIL_ADDRESS][DOMAIN_NAME]" at bounding box center [138, 303] width 148 height 24
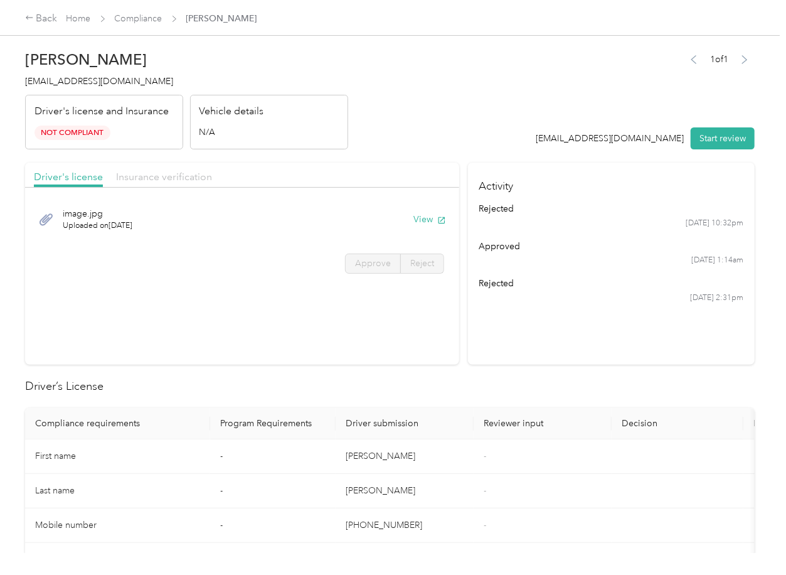
drag, startPoint x: 176, startPoint y: 171, endPoint x: 309, endPoint y: 225, distance: 143.6
click at [175, 171] on span "Insurance verification" at bounding box center [164, 177] width 96 height 12
click at [423, 222] on button "View" at bounding box center [430, 219] width 33 height 13
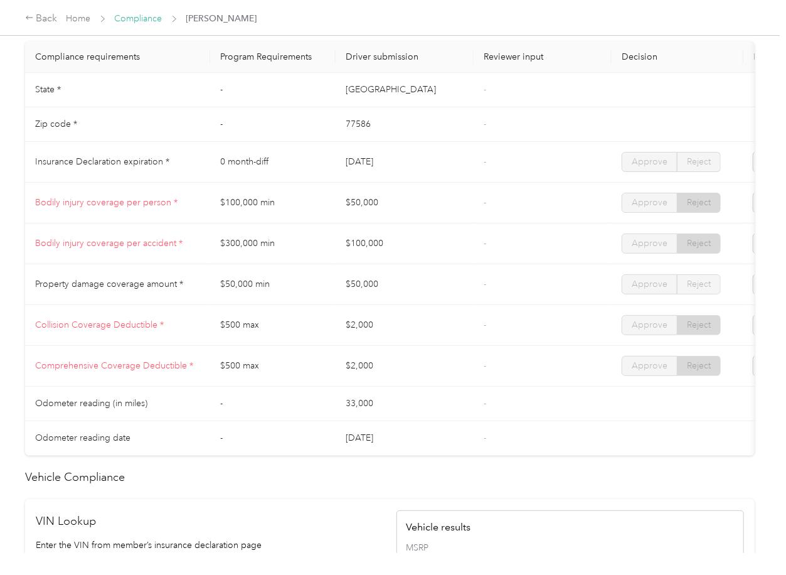
click at [128, 19] on link "Compliance" at bounding box center [139, 18] width 48 height 11
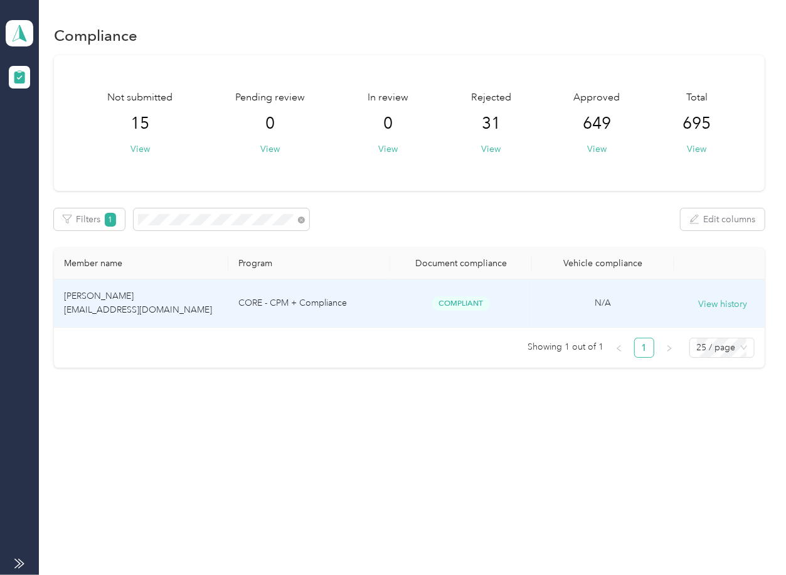
click at [166, 316] on td "[PERSON_NAME] [EMAIL_ADDRESS][DOMAIN_NAME]" at bounding box center [141, 303] width 174 height 48
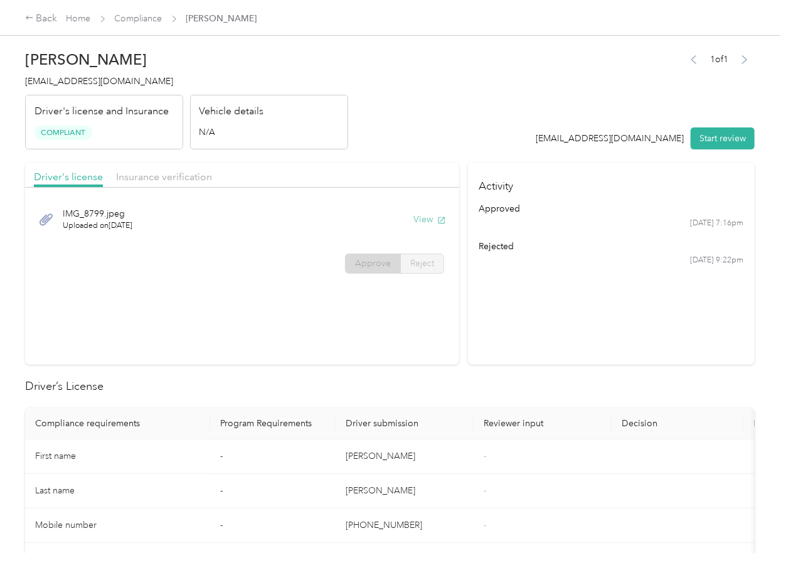
click at [428, 220] on button "View" at bounding box center [430, 219] width 33 height 13
click at [415, 172] on div "Driver's license Insurance verification" at bounding box center [242, 175] width 434 height 25
click at [164, 179] on span "Insurance verification" at bounding box center [164, 177] width 96 height 12
click at [420, 215] on button "View" at bounding box center [430, 219] width 33 height 13
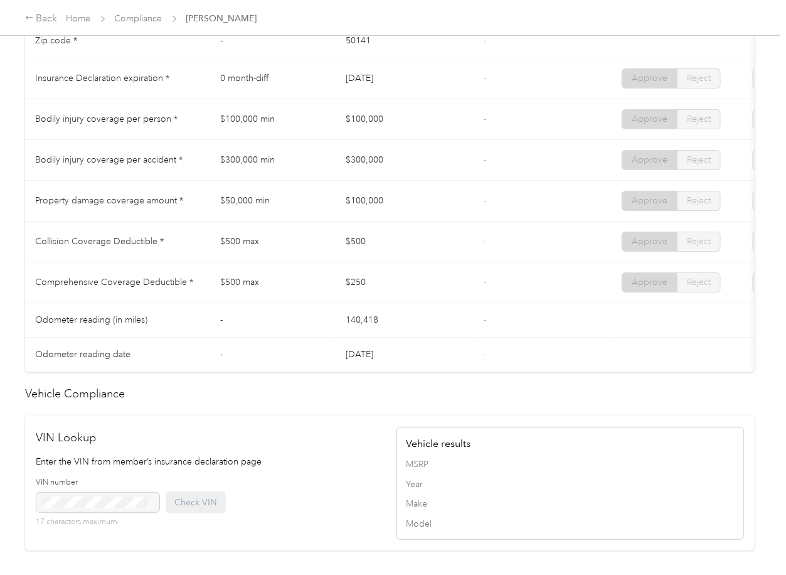
scroll to position [648, 0]
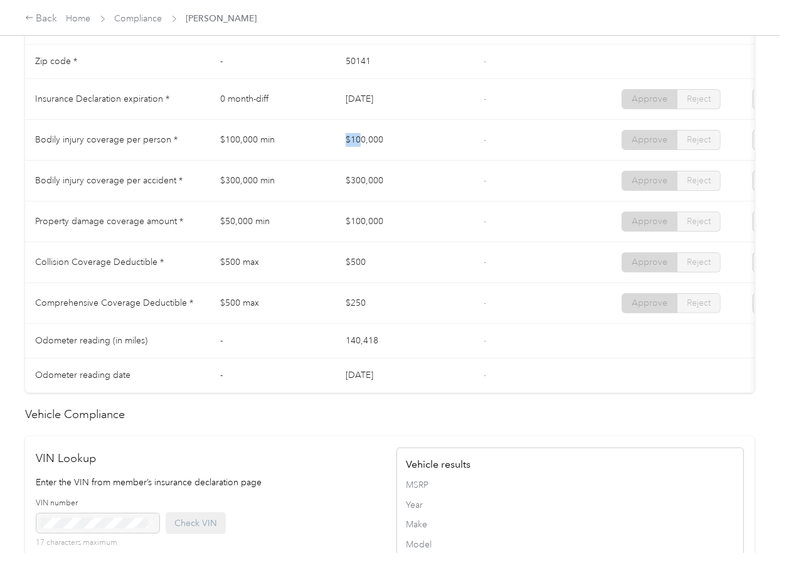
click at [435, 154] on td "$100,000" at bounding box center [405, 140] width 138 height 41
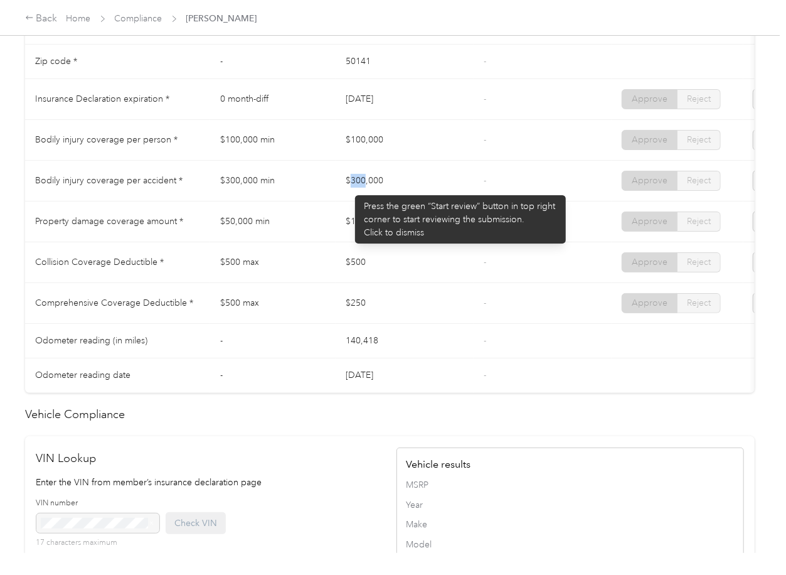
drag, startPoint x: 349, startPoint y: 189, endPoint x: 392, endPoint y: 195, distance: 43.7
click at [427, 189] on td "$300,000" at bounding box center [405, 181] width 138 height 41
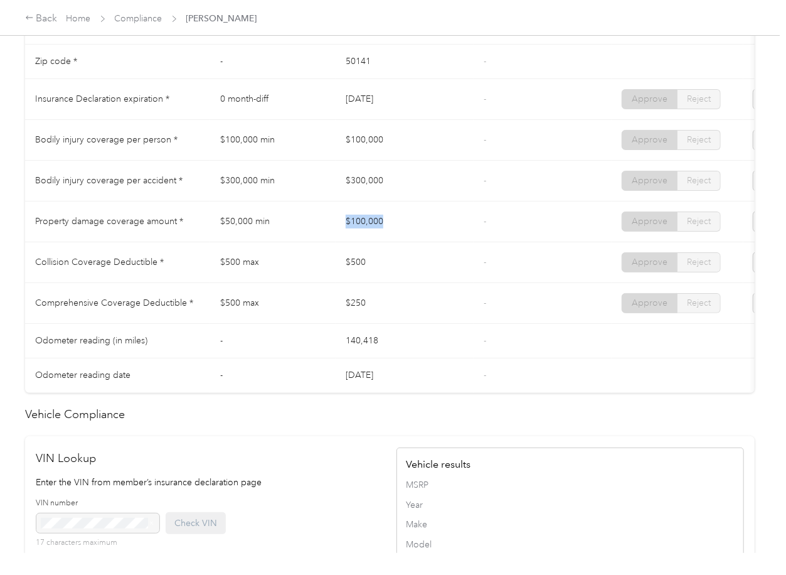
drag, startPoint x: 370, startPoint y: 238, endPoint x: 417, endPoint y: 238, distance: 47.1
click at [417, 238] on tr "Property damage coverage amount * $50,000 min $100,000 - Approve Reject" at bounding box center [467, 221] width 885 height 41
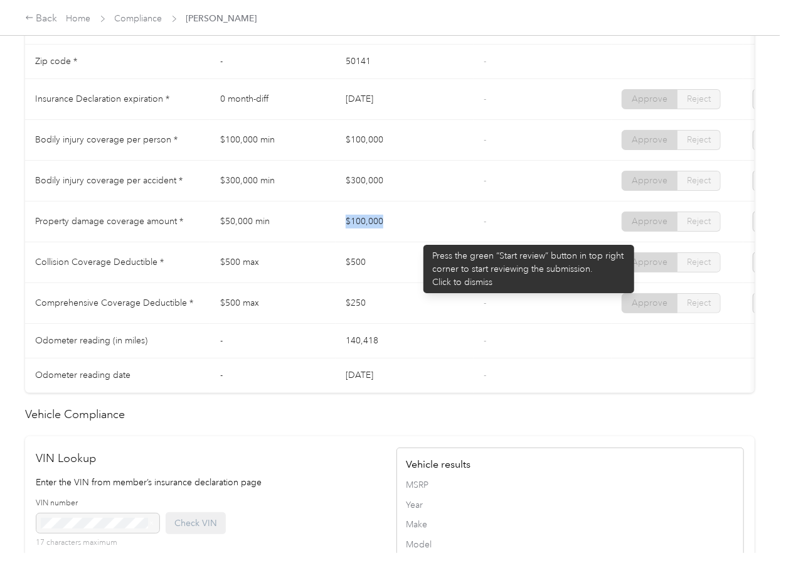
click at [417, 238] on td "$100,000" at bounding box center [405, 221] width 138 height 41
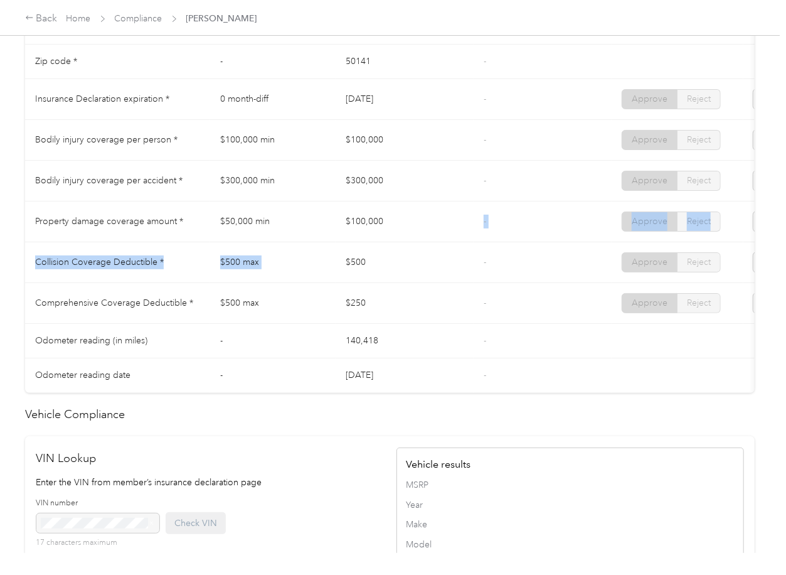
drag, startPoint x: 342, startPoint y: 270, endPoint x: 399, endPoint y: 252, distance: 59.9
click at [399, 252] on tbody "State * - [US_STATE] - Zip code * - 50141 - Insurance Declaration expiration * …" at bounding box center [467, 201] width 885 height 383
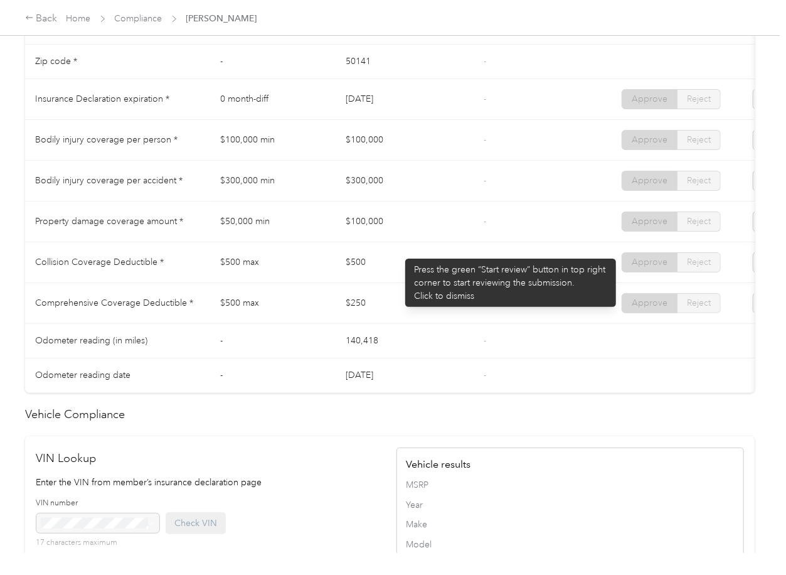
click at [393, 270] on td "$500" at bounding box center [405, 262] width 138 height 41
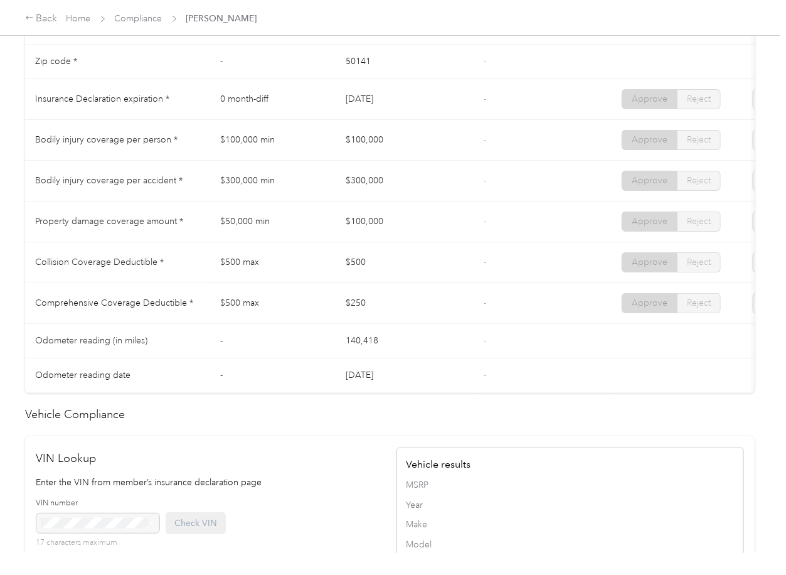
click at [363, 319] on td "$250" at bounding box center [405, 303] width 138 height 41
click at [151, 18] on link "Compliance" at bounding box center [139, 18] width 48 height 11
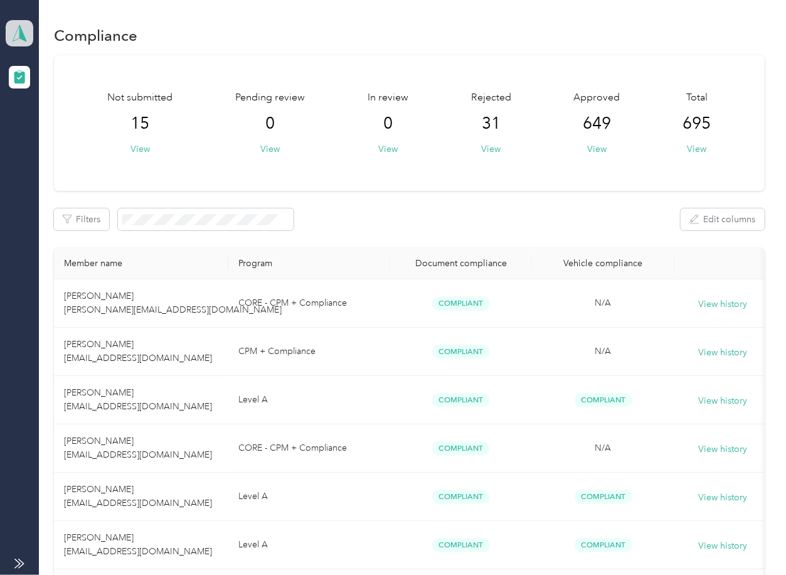
click at [30, 38] on span at bounding box center [20, 33] width 28 height 26
click at [60, 131] on div "Log out" at bounding box center [40, 131] width 48 height 13
